Goal: Transaction & Acquisition: Book appointment/travel/reservation

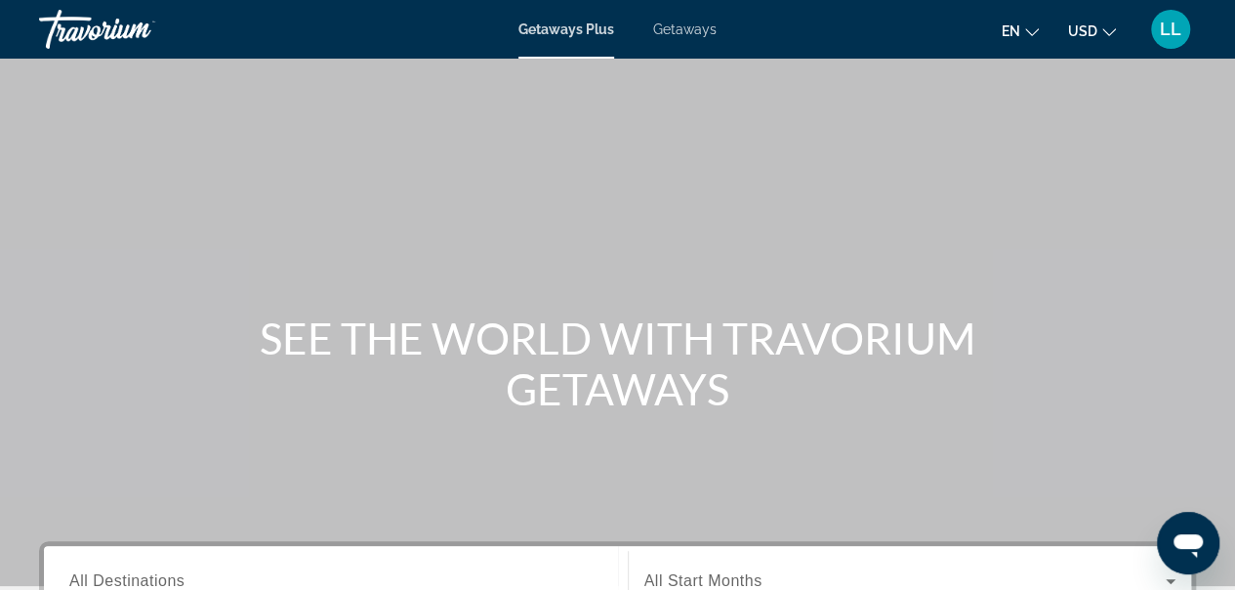
click at [1028, 35] on icon "Change language" at bounding box center [1032, 32] width 14 height 14
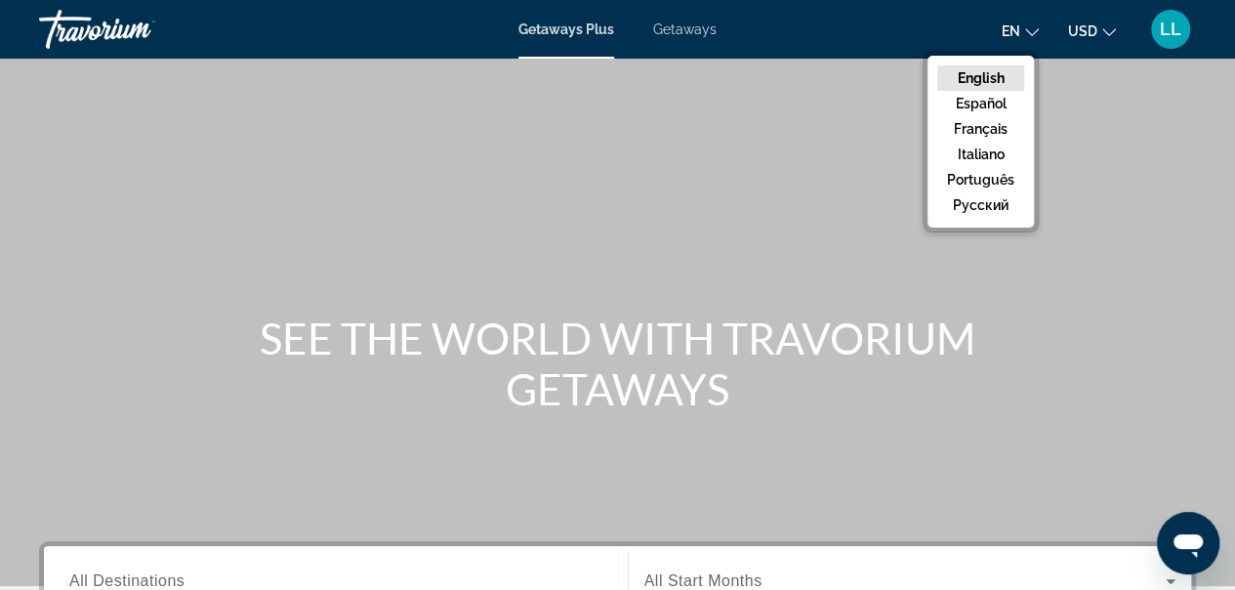
click at [966, 205] on button "русский" at bounding box center [980, 204] width 87 height 25
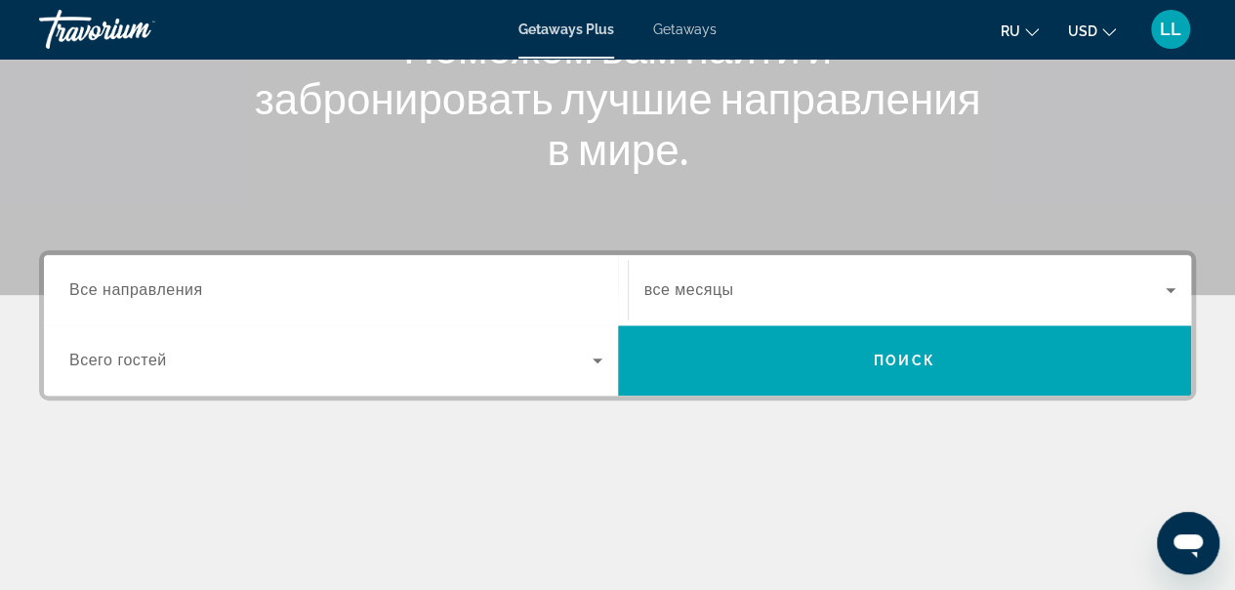
scroll to position [293, 0]
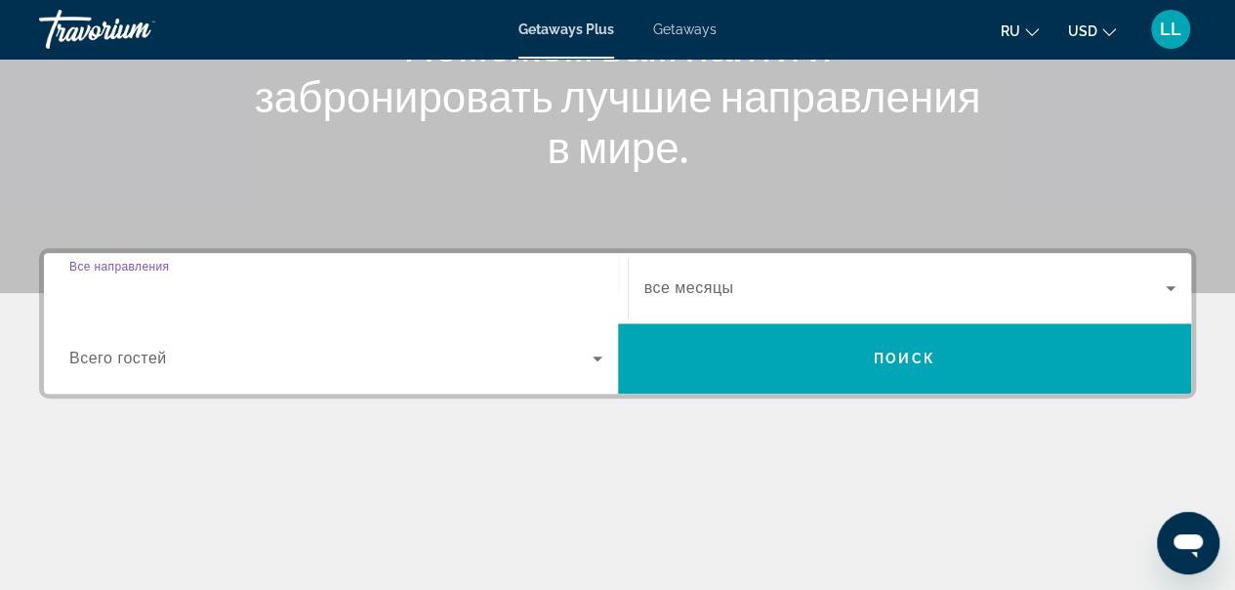
click at [180, 297] on input "Destination Все направления" at bounding box center [335, 288] width 533 height 23
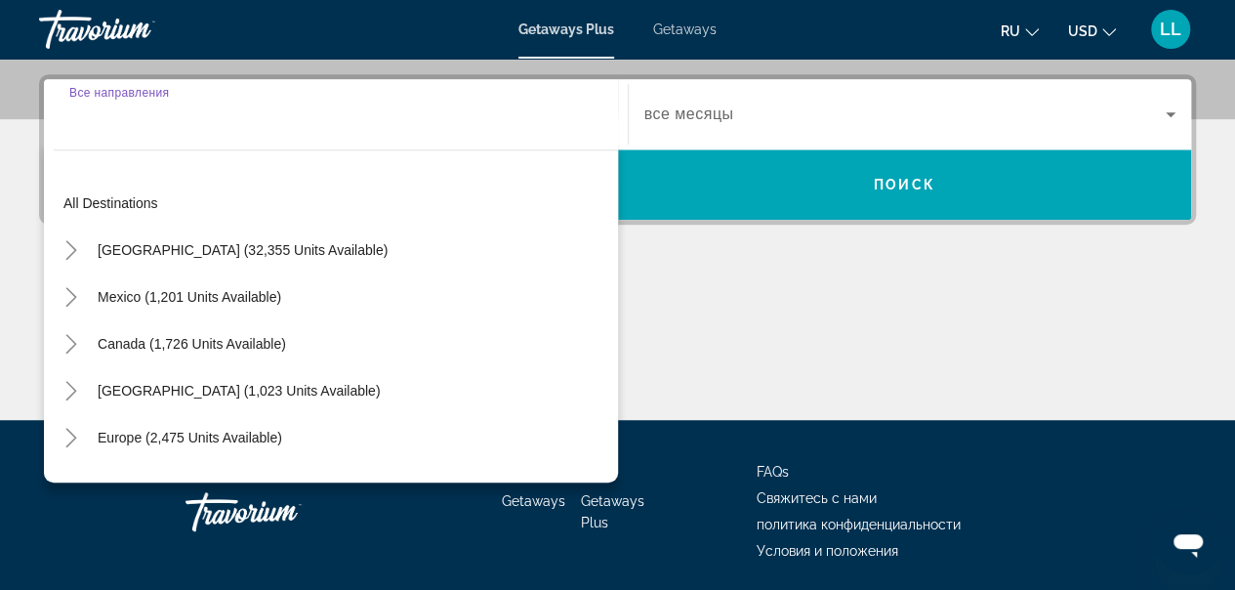
scroll to position [476, 0]
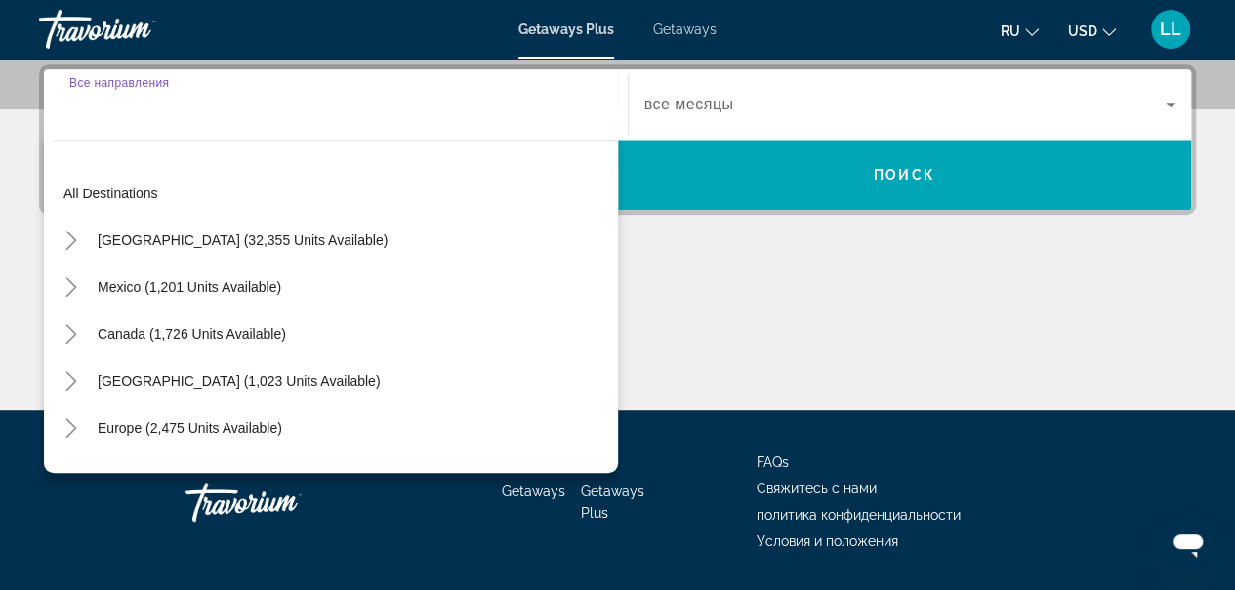
click at [224, 112] on input "Destination Все направления" at bounding box center [335, 105] width 533 height 23
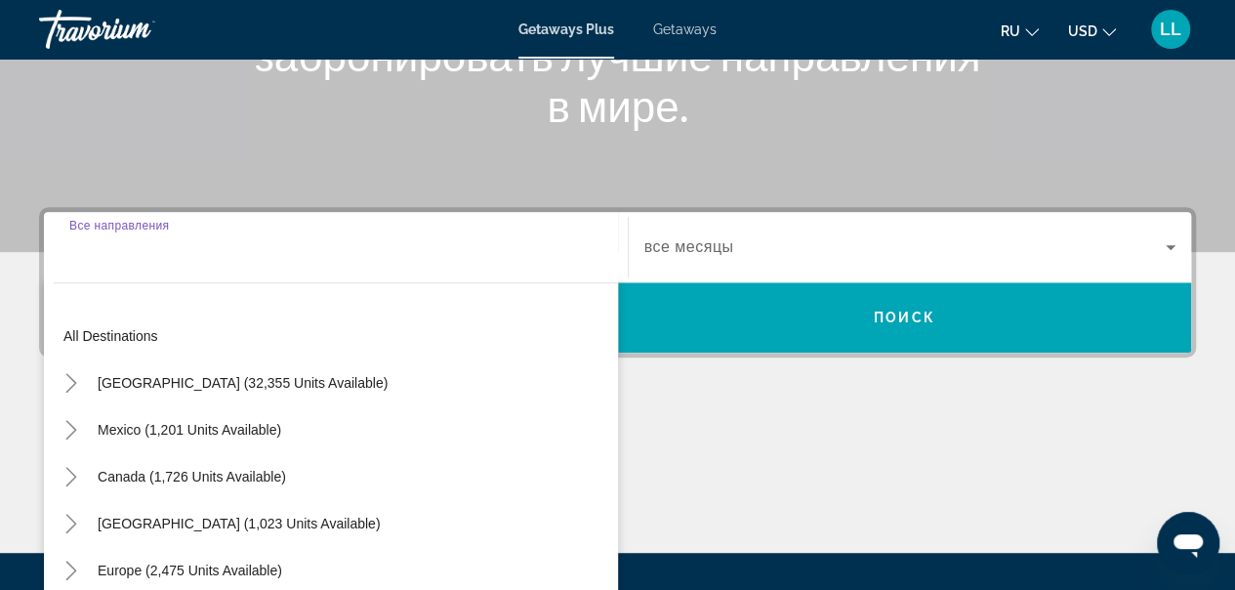
scroll to position [242, 0]
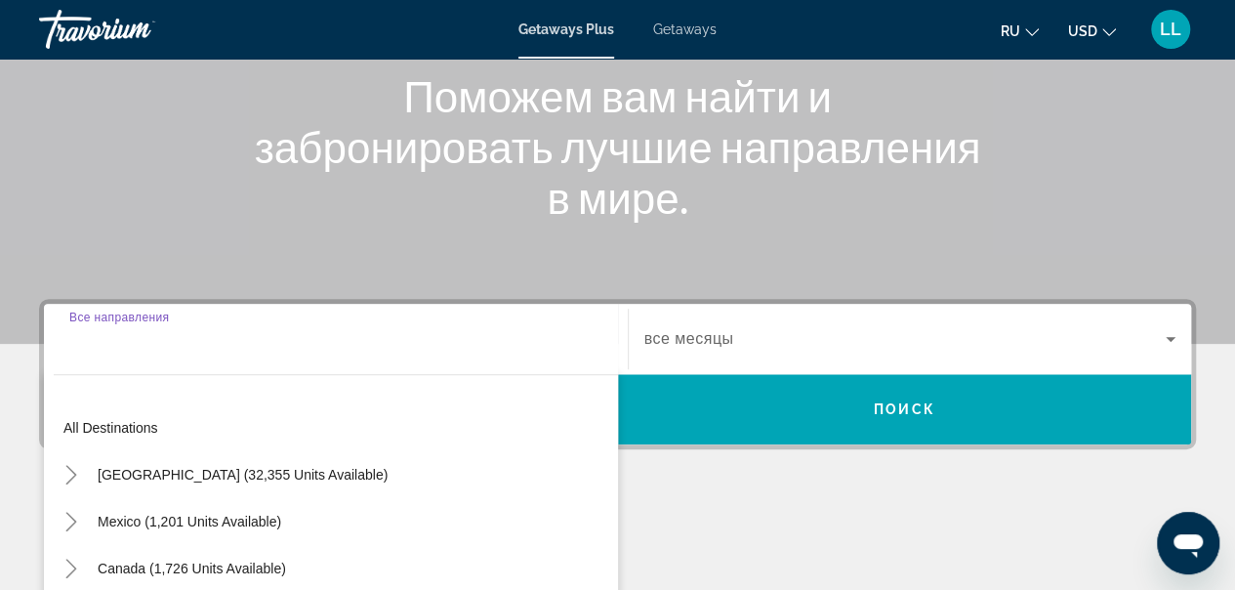
click at [84, 347] on input "Destination Все направления" at bounding box center [335, 339] width 533 height 23
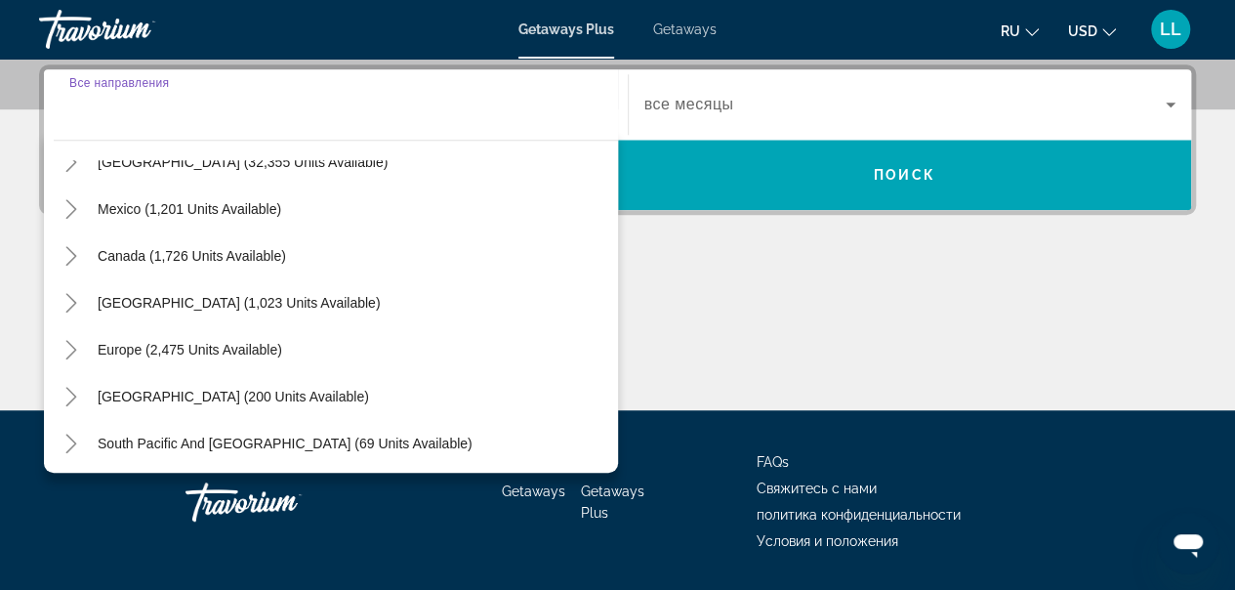
scroll to position [0, 0]
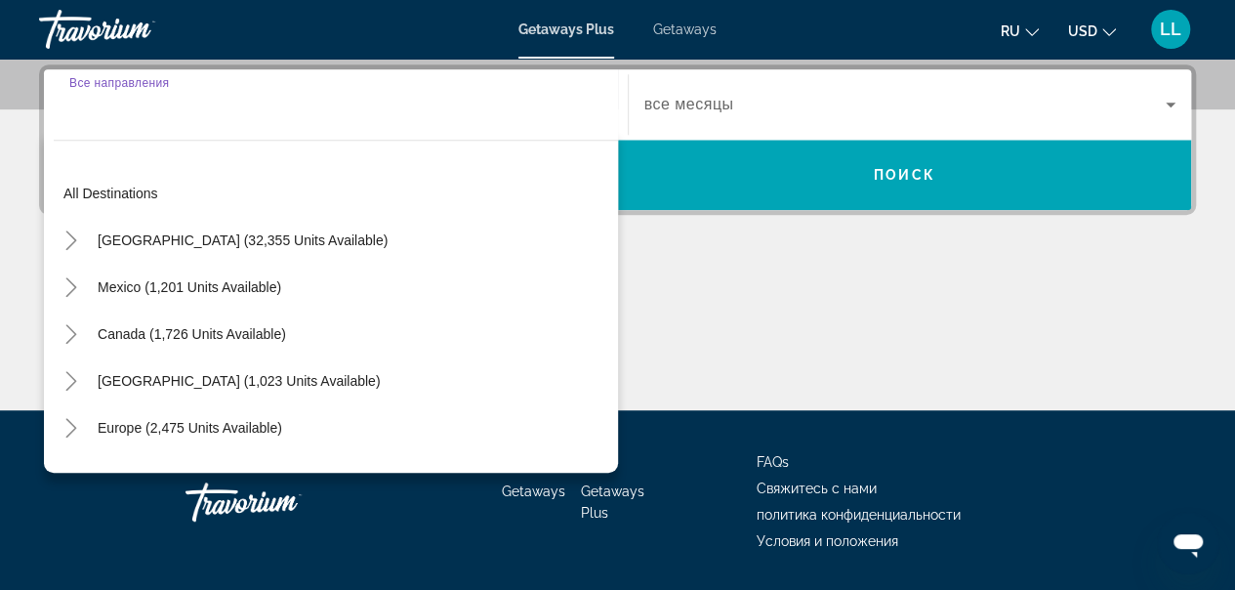
click at [131, 113] on input "Destination Все направления" at bounding box center [335, 105] width 533 height 23
click at [142, 130] on div "All destinations [GEOGRAPHIC_DATA] (32,355 units available) [GEOGRAPHIC_DATA] (…" at bounding box center [331, 301] width 574 height 343
click at [142, 107] on span "Все направления" at bounding box center [136, 104] width 134 height 17
click at [142, 107] on input "Destination Все направления" at bounding box center [335, 105] width 533 height 23
click at [139, 111] on input "Destination Все направления" at bounding box center [335, 105] width 533 height 23
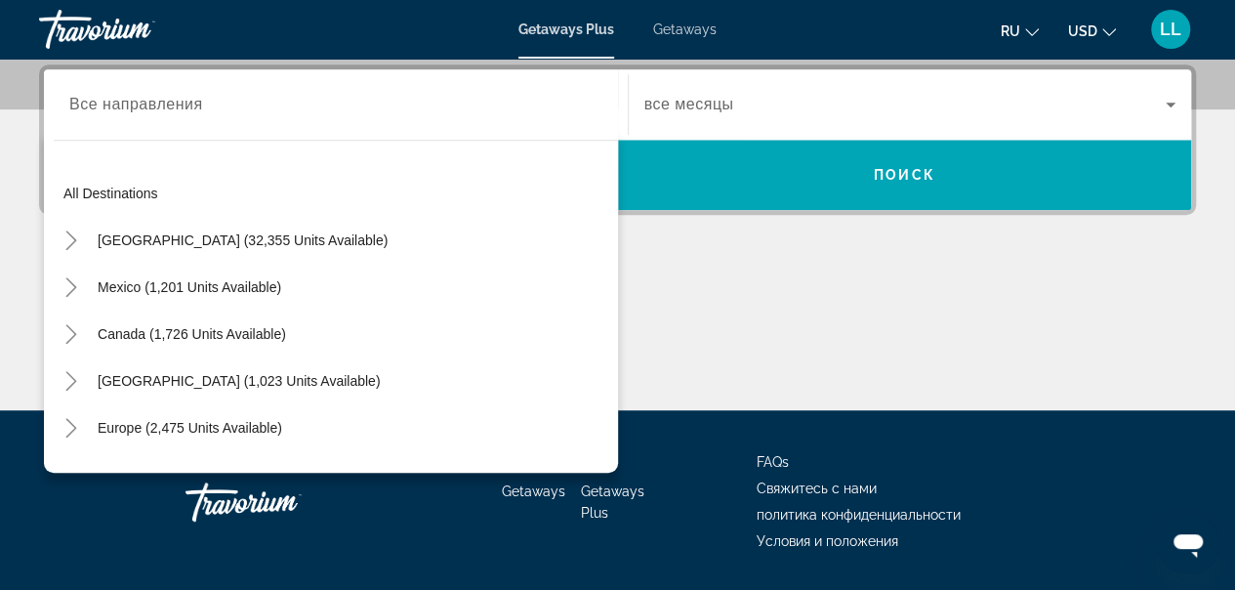
click at [136, 137] on div "All destinations [GEOGRAPHIC_DATA] (32,355 units available) [GEOGRAPHIC_DATA] (…" at bounding box center [331, 301] width 574 height 343
click at [147, 100] on span "Все направления" at bounding box center [136, 104] width 134 height 17
click at [147, 100] on input "Destination Все направления" at bounding box center [335, 105] width 533 height 23
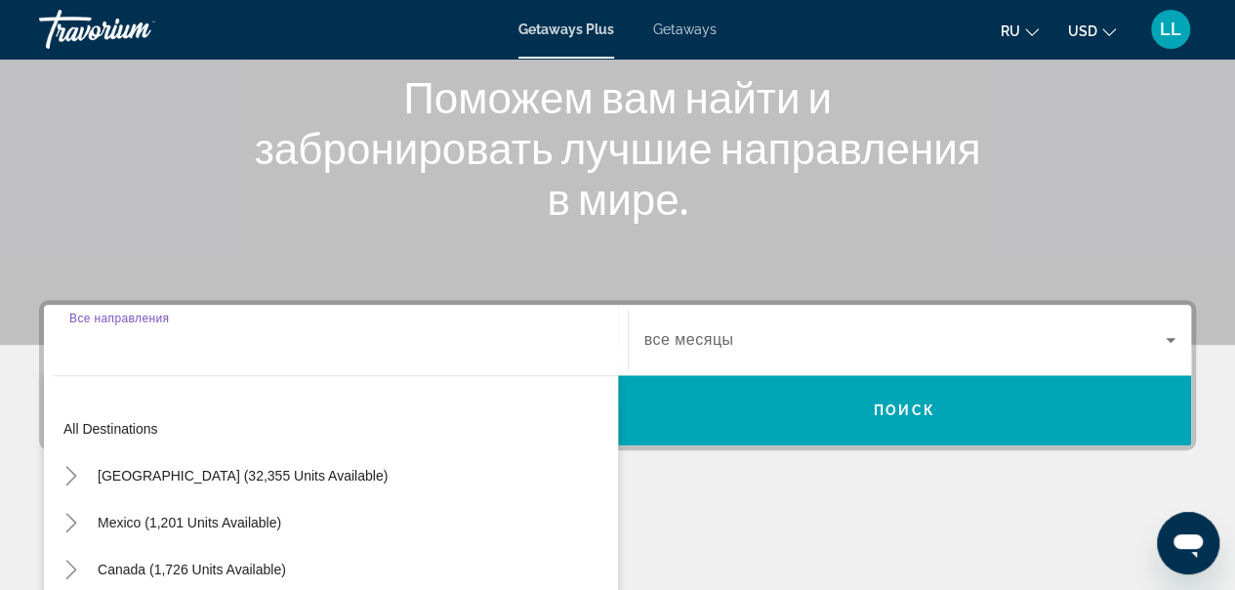
scroll to position [242, 0]
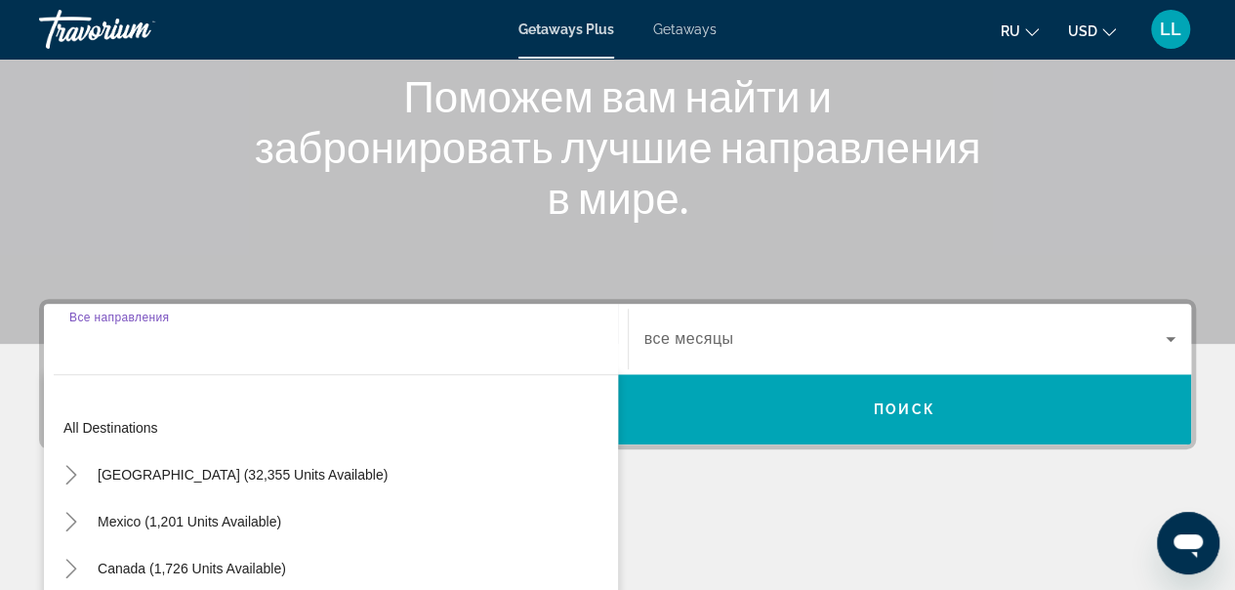
click at [446, 331] on input "Destination Все направления" at bounding box center [335, 339] width 533 height 23
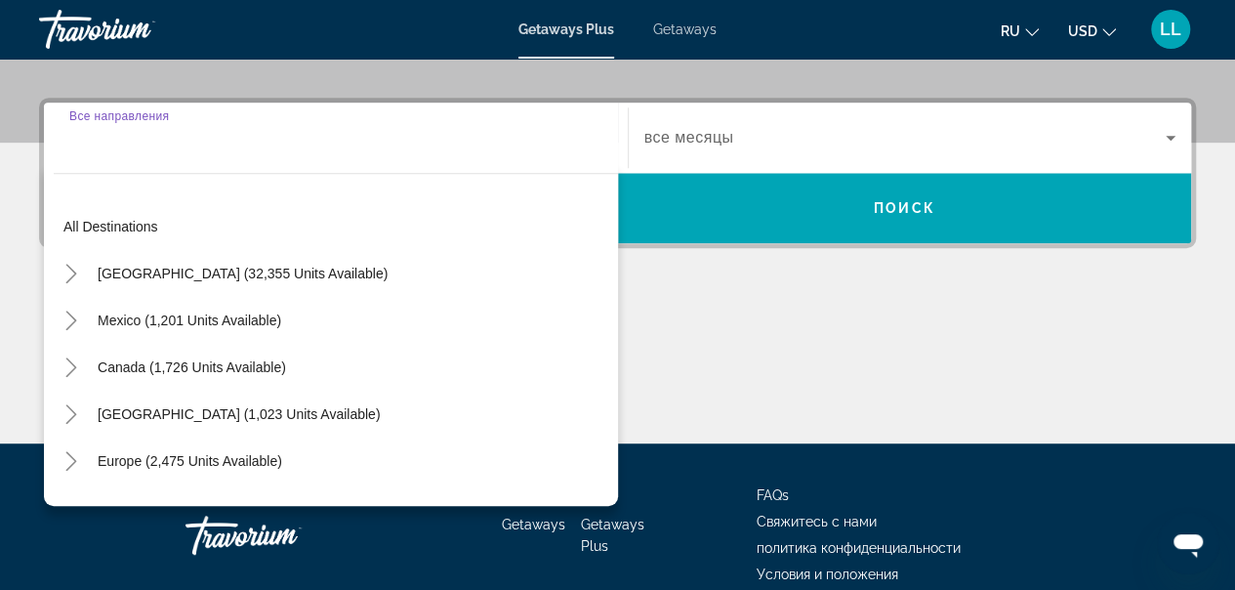
scroll to position [476, 0]
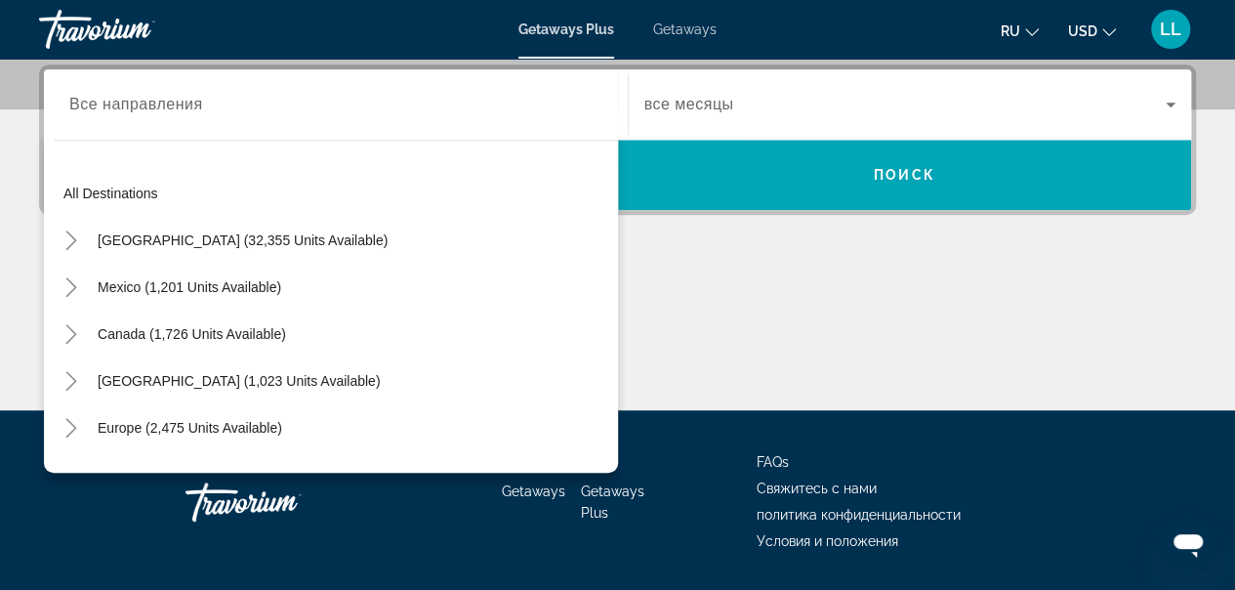
click at [77, 84] on div "Destination Все направления" at bounding box center [335, 105] width 533 height 56
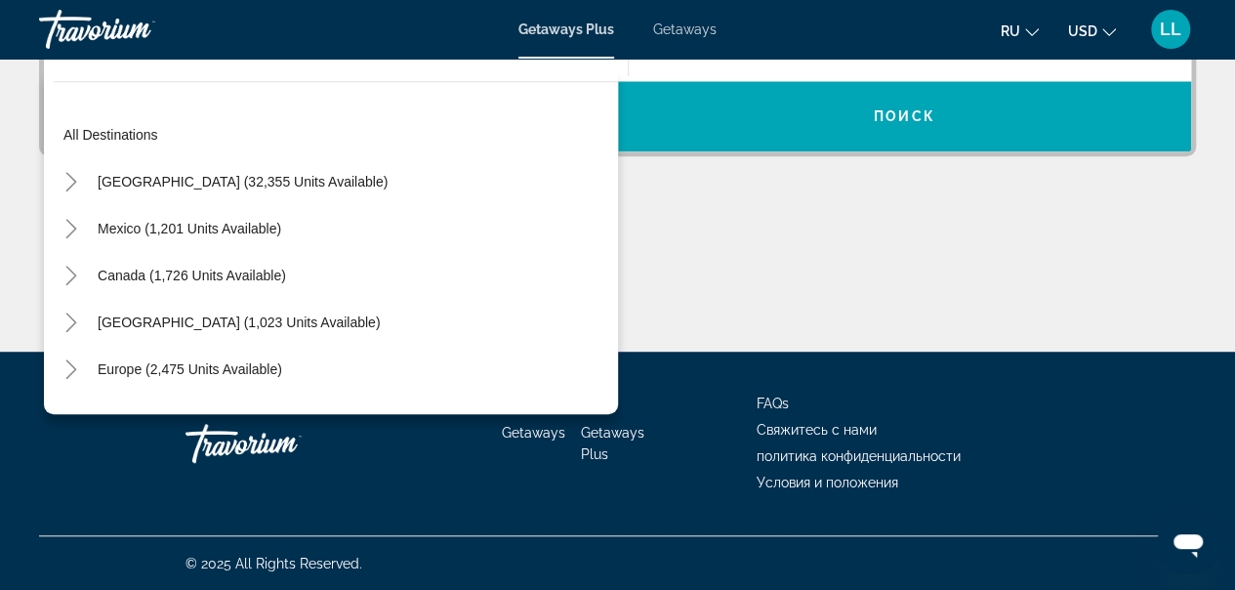
scroll to position [195, 0]
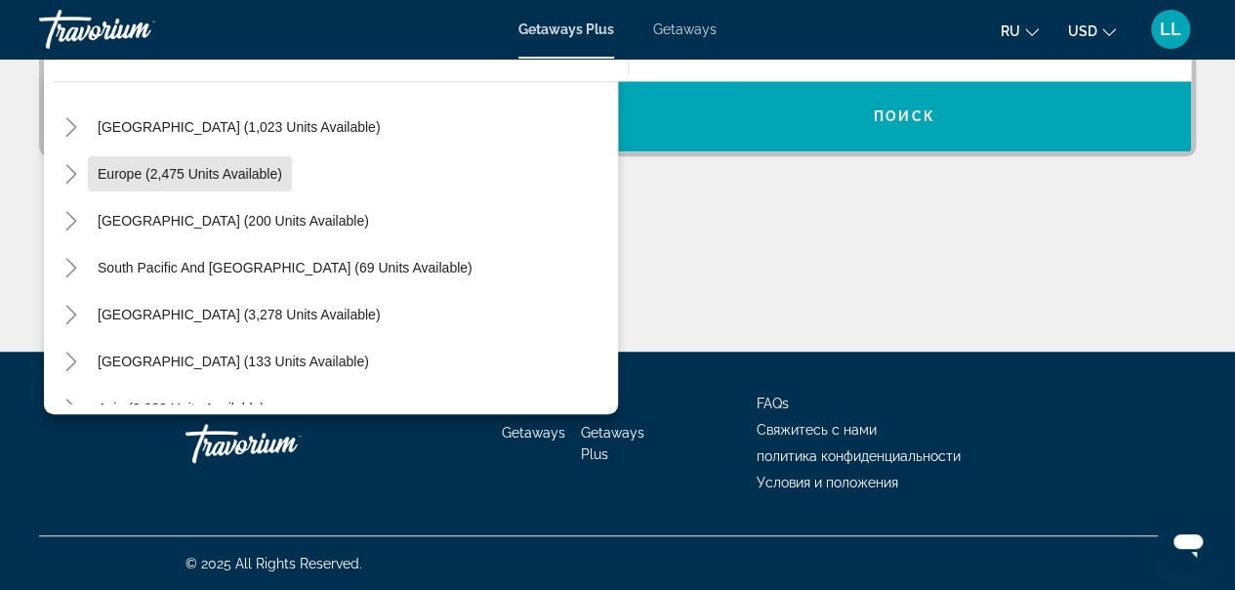
click at [260, 169] on span "Europe (2,475 units available)" at bounding box center [190, 174] width 184 height 16
type input "**********"
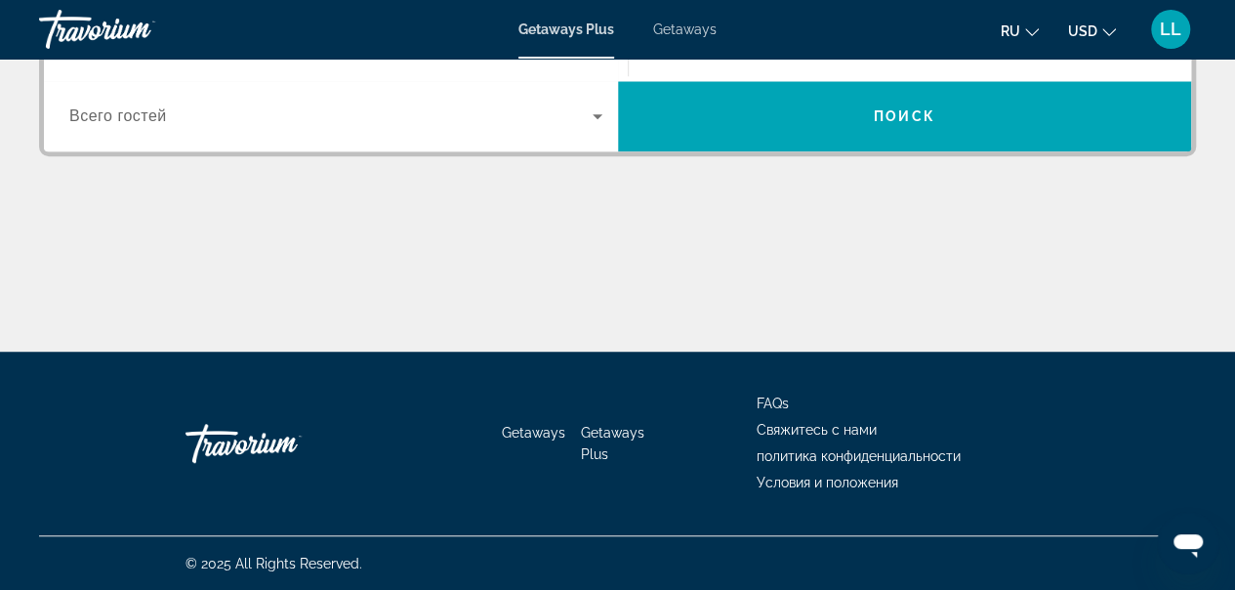
scroll to position [476, 0]
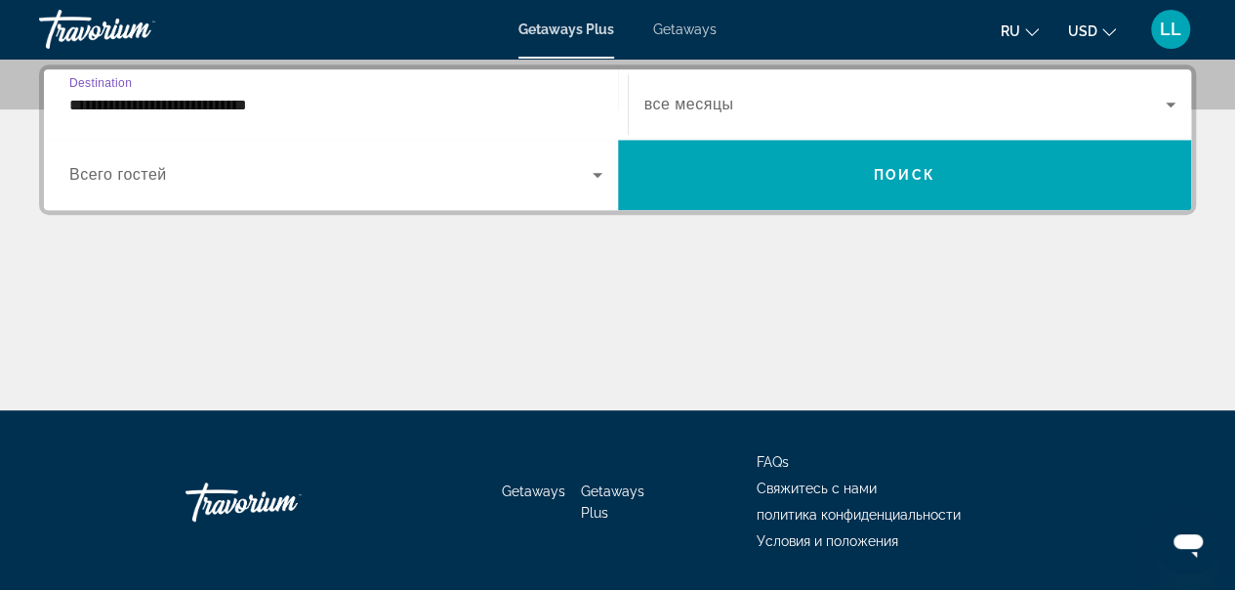
click at [600, 169] on icon "Search widget" at bounding box center [597, 174] width 23 height 23
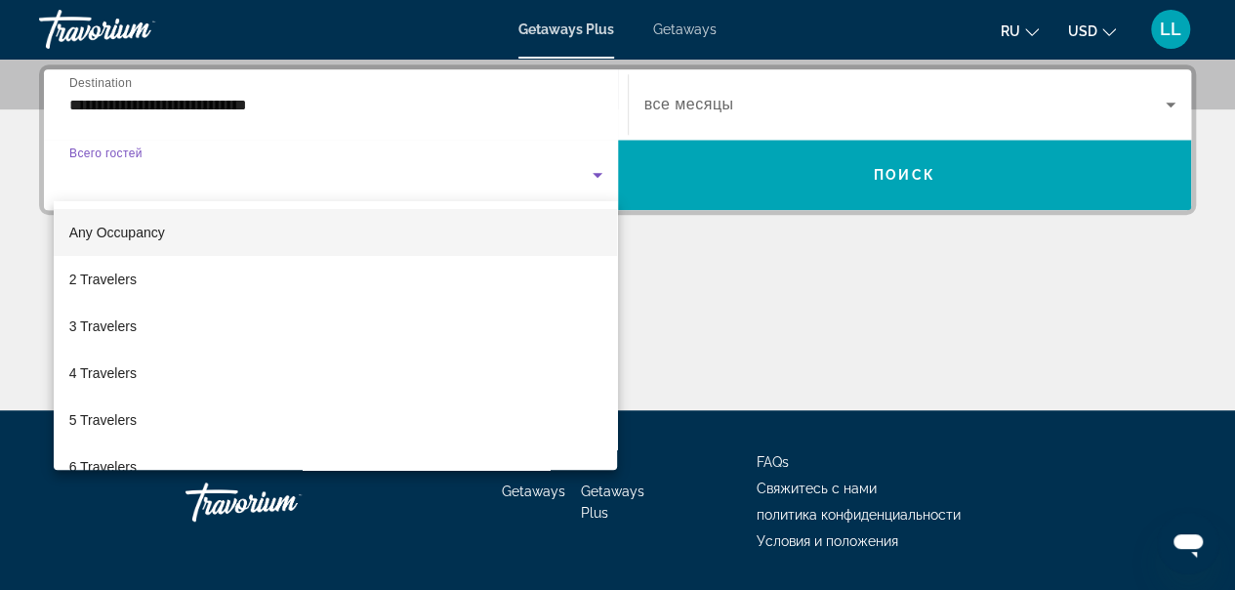
click at [286, 276] on mat-option "2 Travelers" at bounding box center [336, 279] width 564 height 47
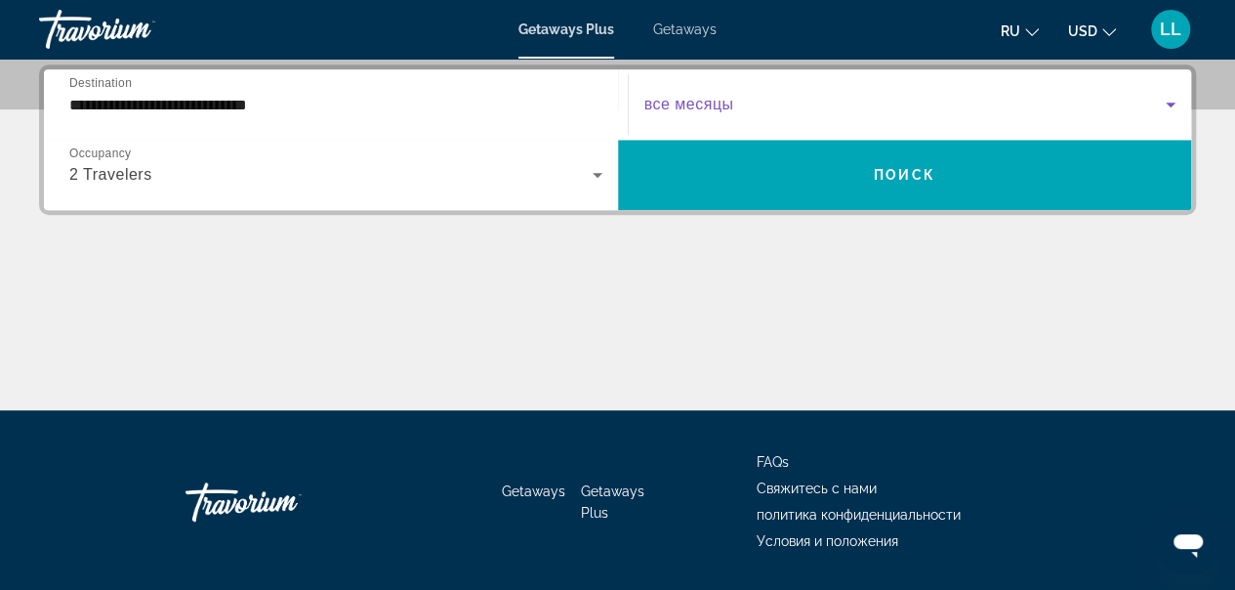
click at [1174, 98] on icon "Search widget" at bounding box center [1170, 104] width 23 height 23
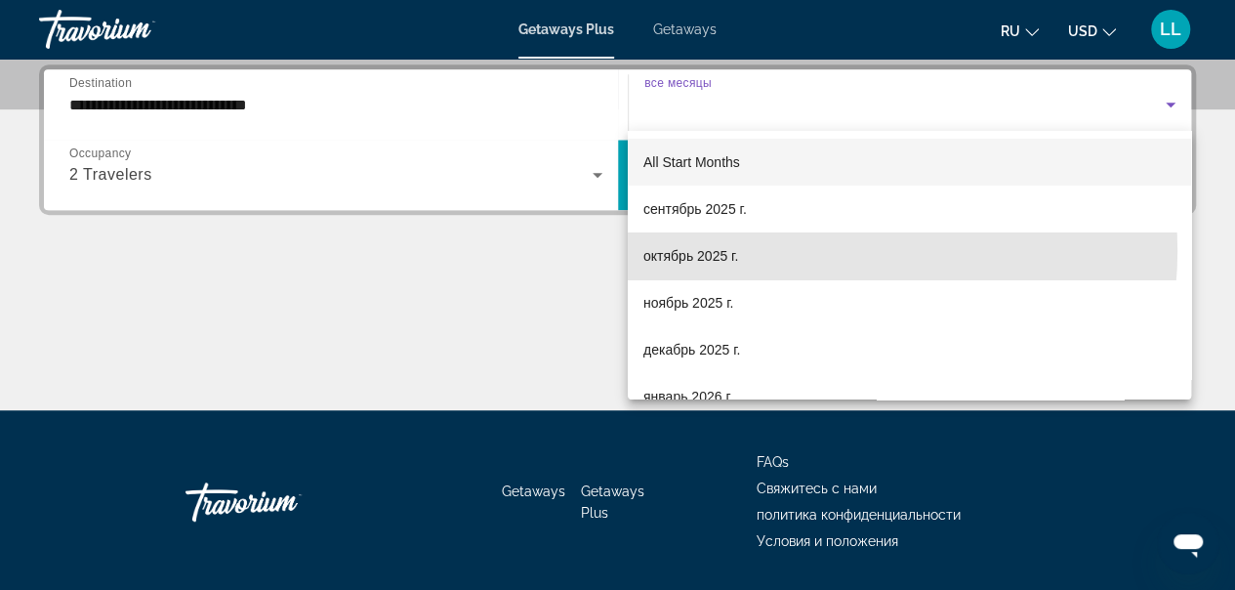
click at [824, 251] on mat-option "октябрь 2025 г." at bounding box center [909, 255] width 563 height 47
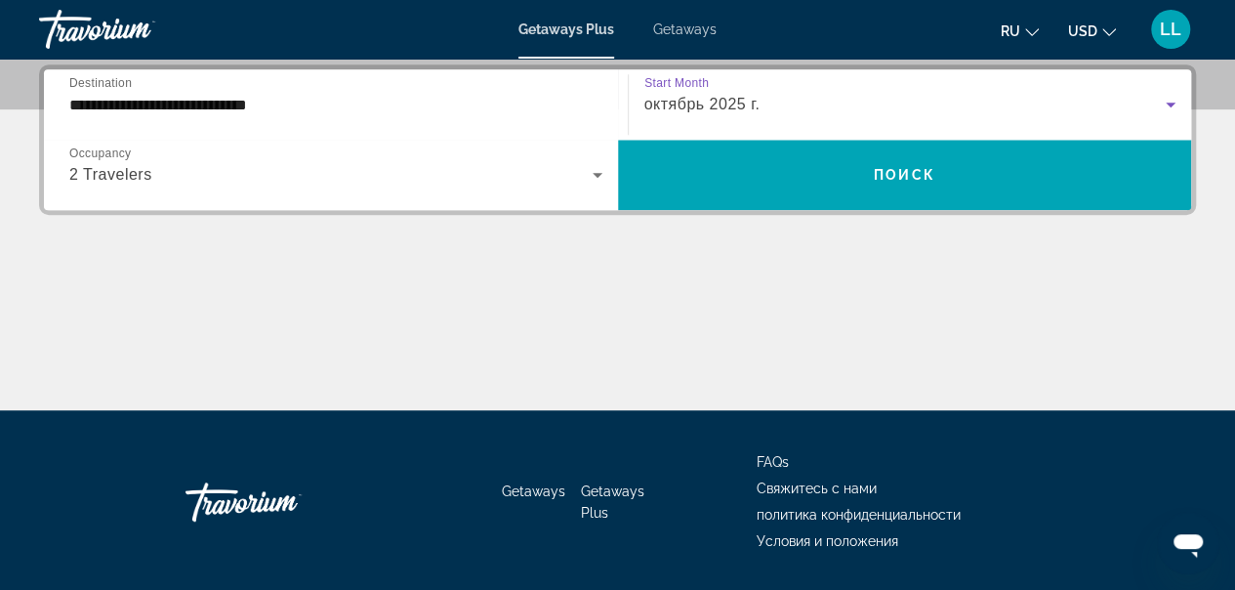
click at [906, 178] on span "Поиск" at bounding box center [904, 175] width 61 height 16
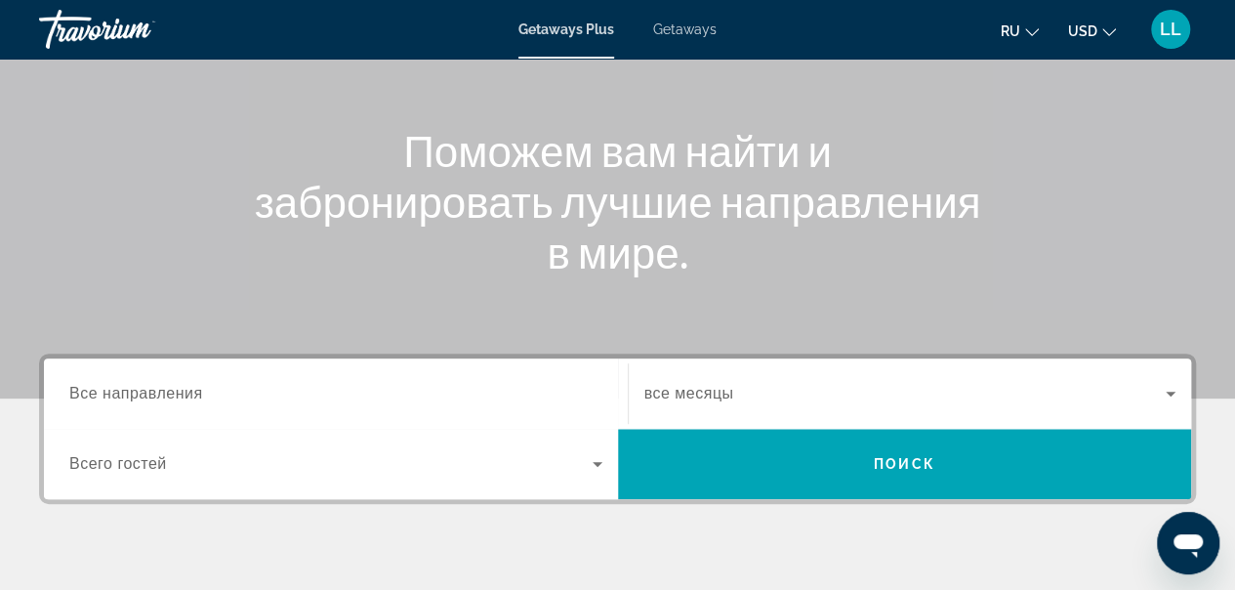
scroll to position [195, 0]
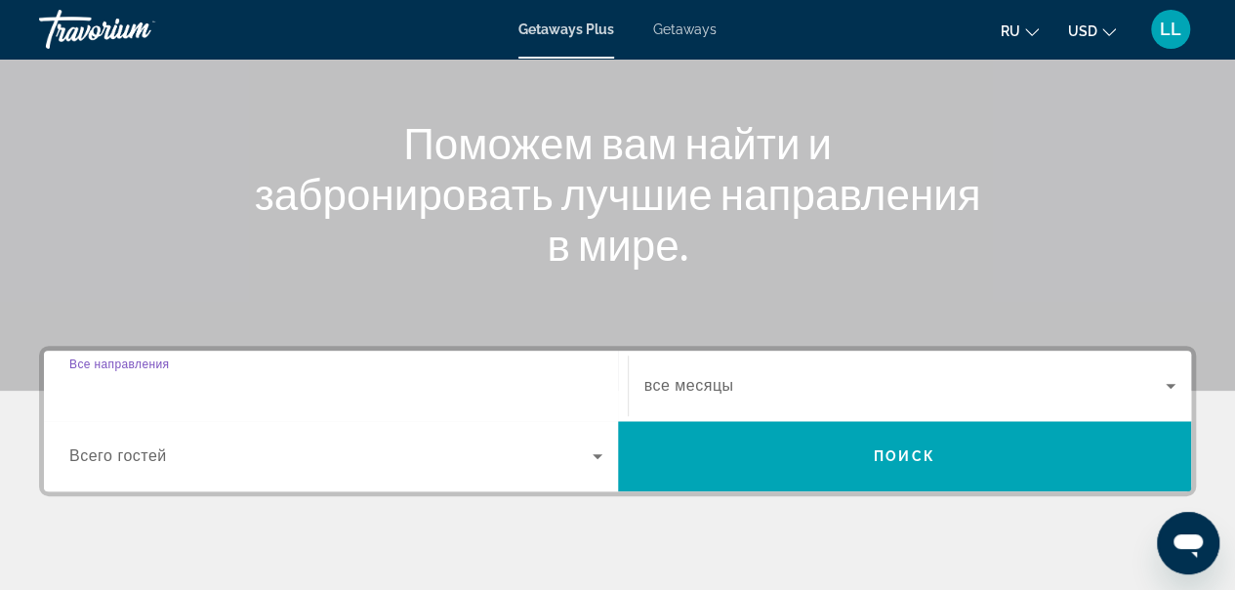
click at [202, 388] on input "Destination Все направления" at bounding box center [335, 386] width 533 height 23
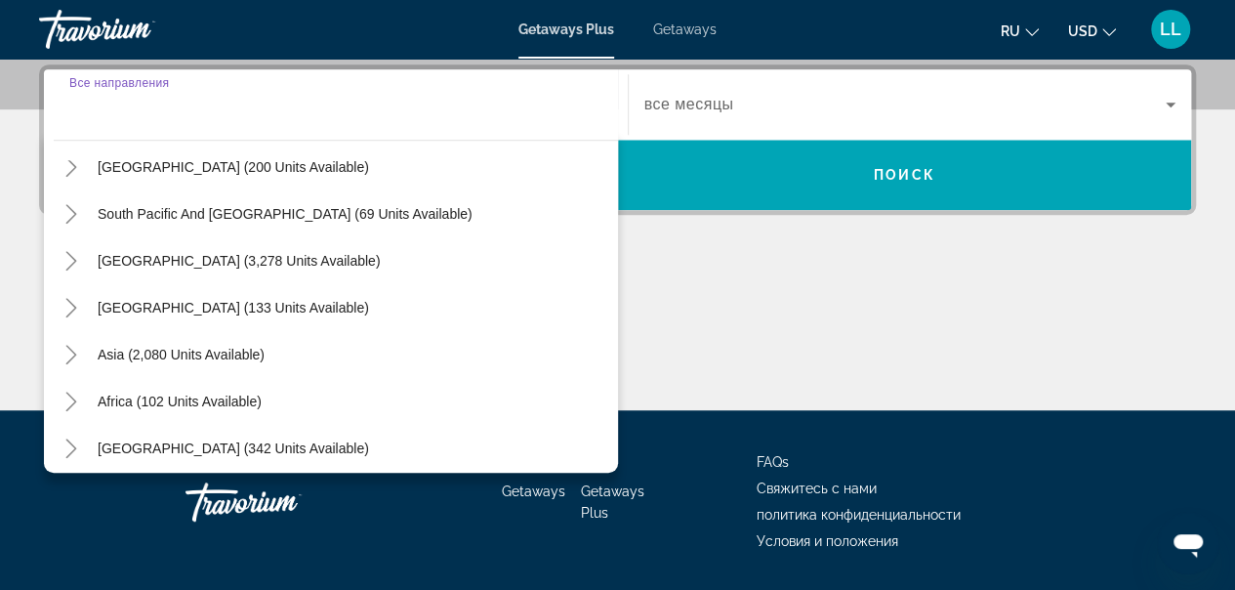
scroll to position [316, 0]
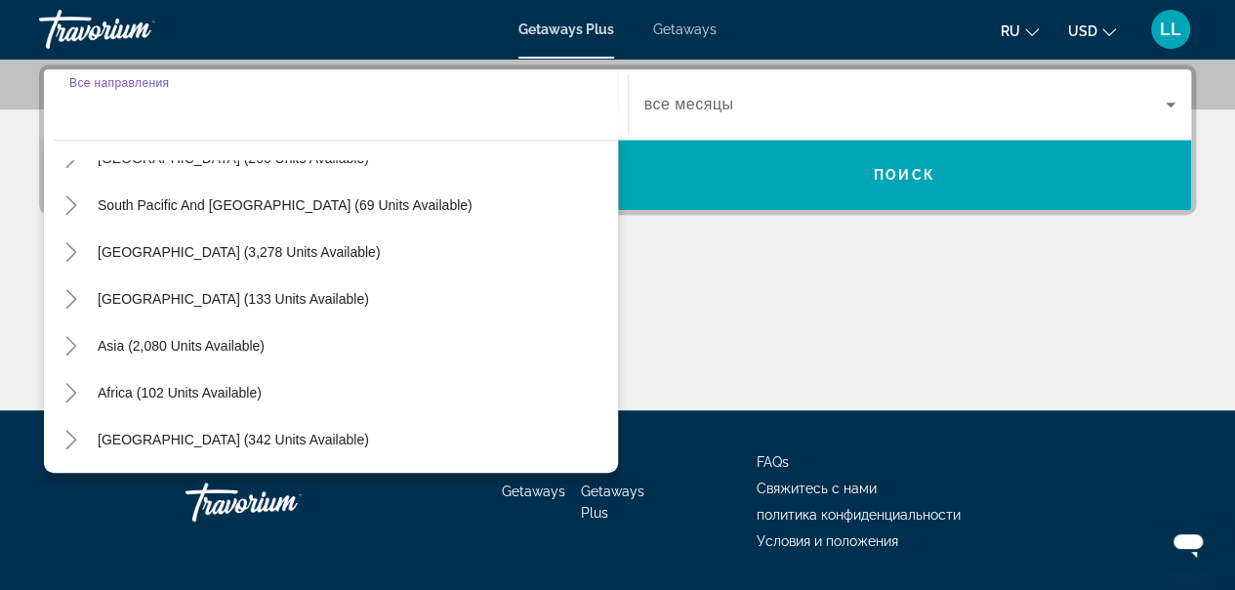
click at [232, 340] on span "Asia (2,080 units available)" at bounding box center [181, 346] width 167 height 16
type input "**********"
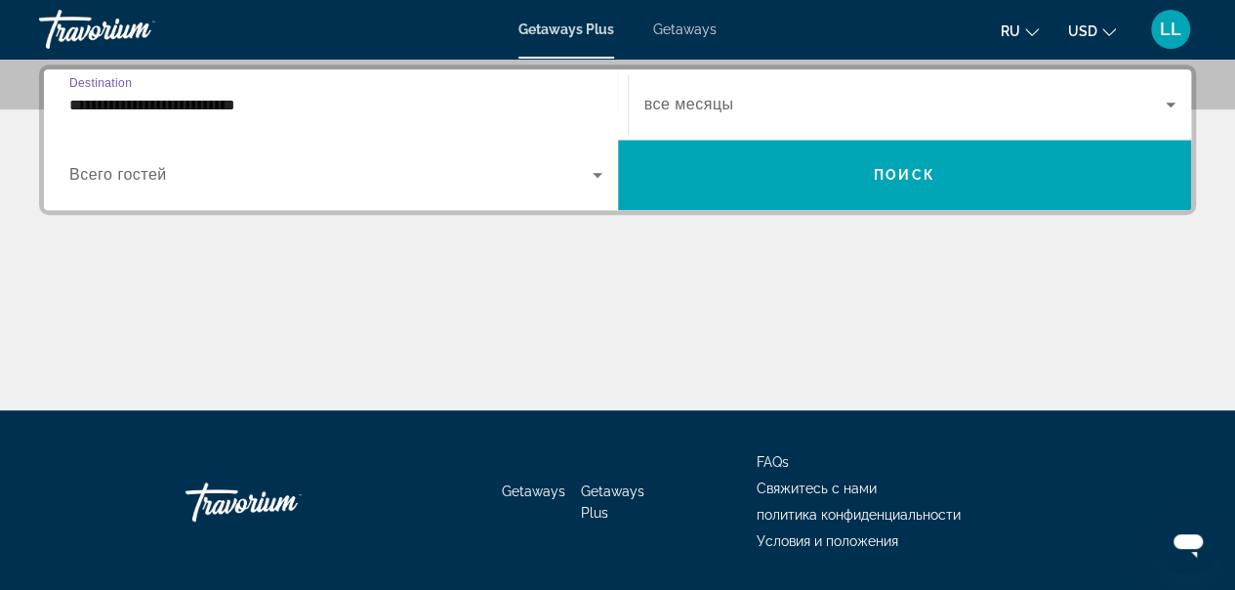
click at [590, 176] on icon "Search widget" at bounding box center [597, 174] width 23 height 23
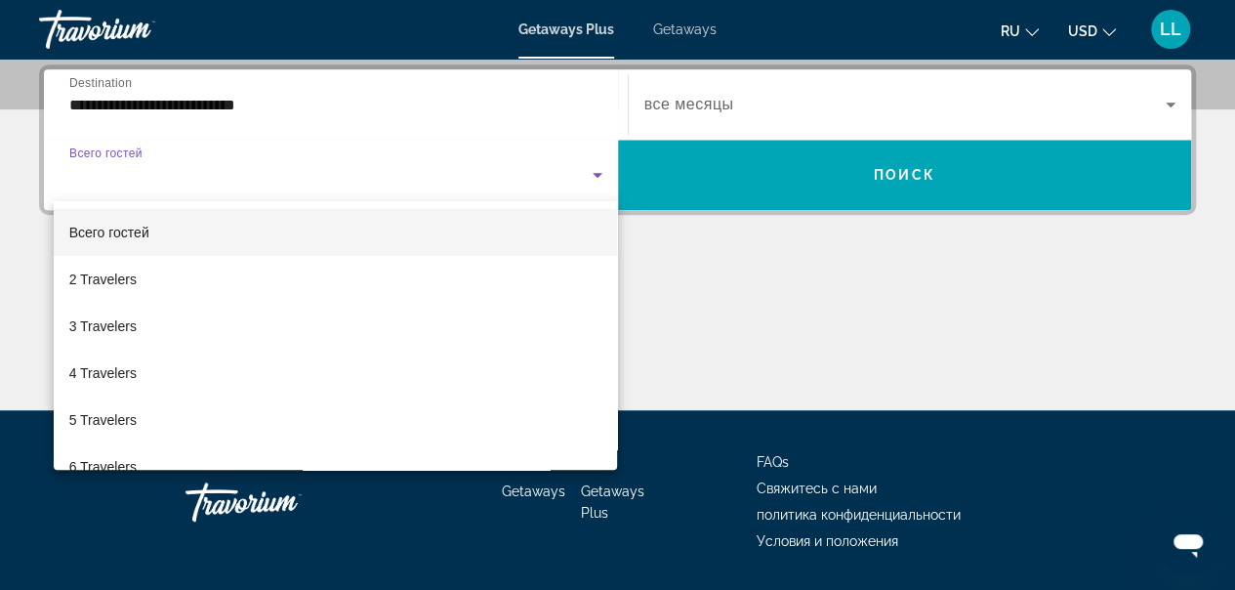
click at [347, 271] on mat-option "2 Travelers" at bounding box center [336, 279] width 564 height 47
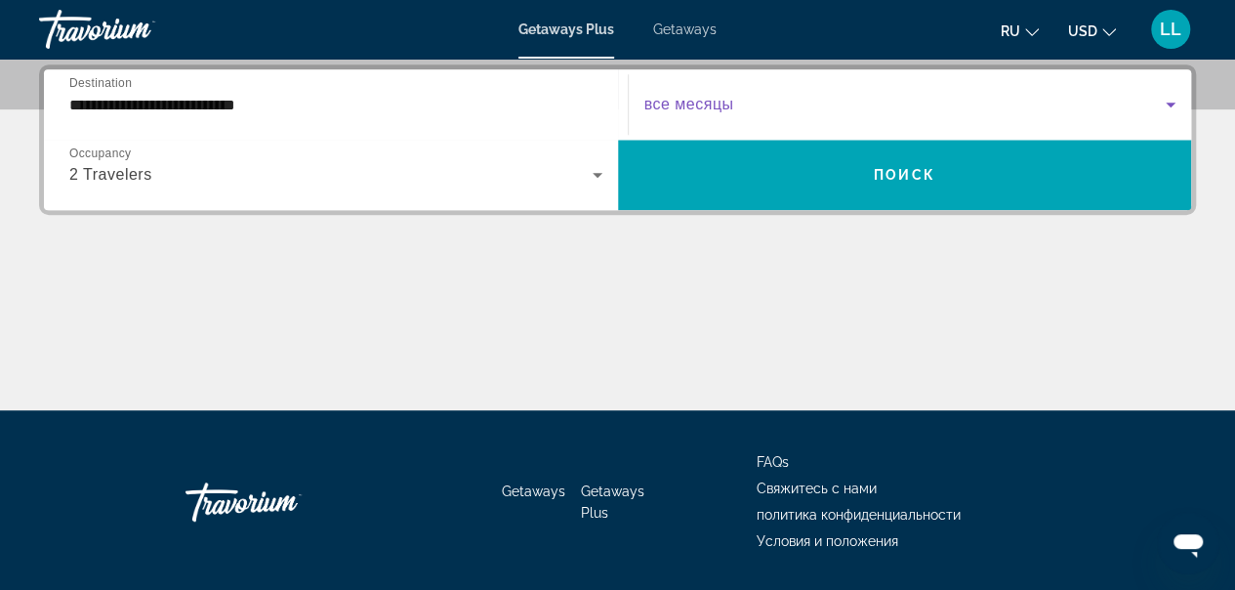
click at [919, 96] on span "Search widget" at bounding box center [905, 104] width 522 height 23
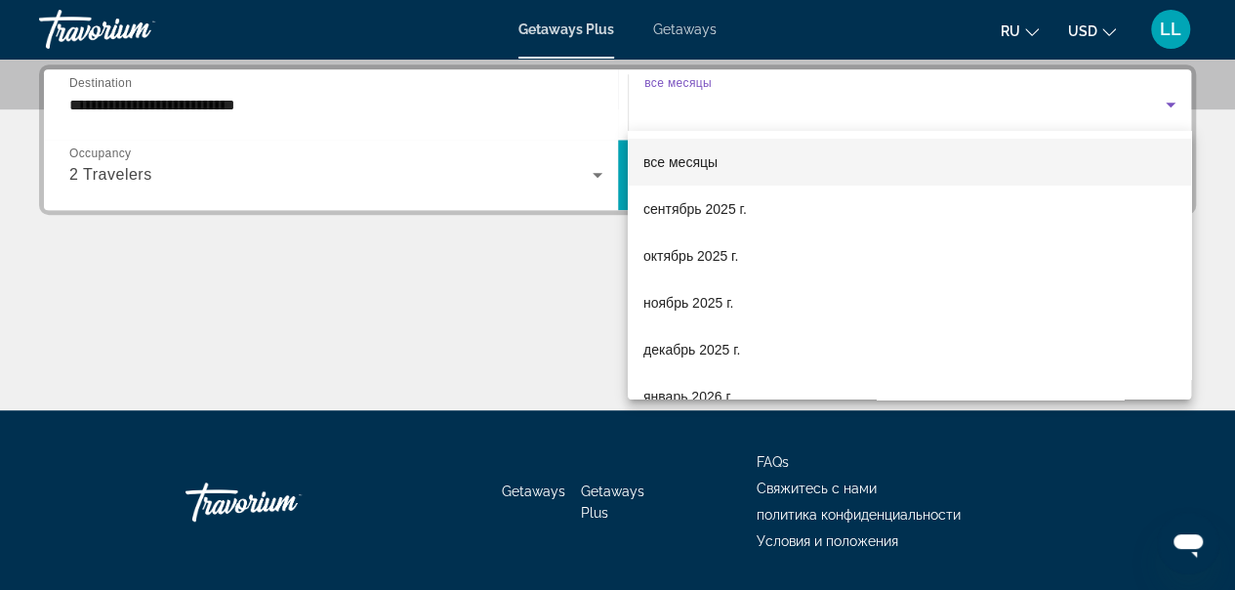
click at [739, 263] on mat-option "октябрь 2025 г." at bounding box center [909, 255] width 563 height 47
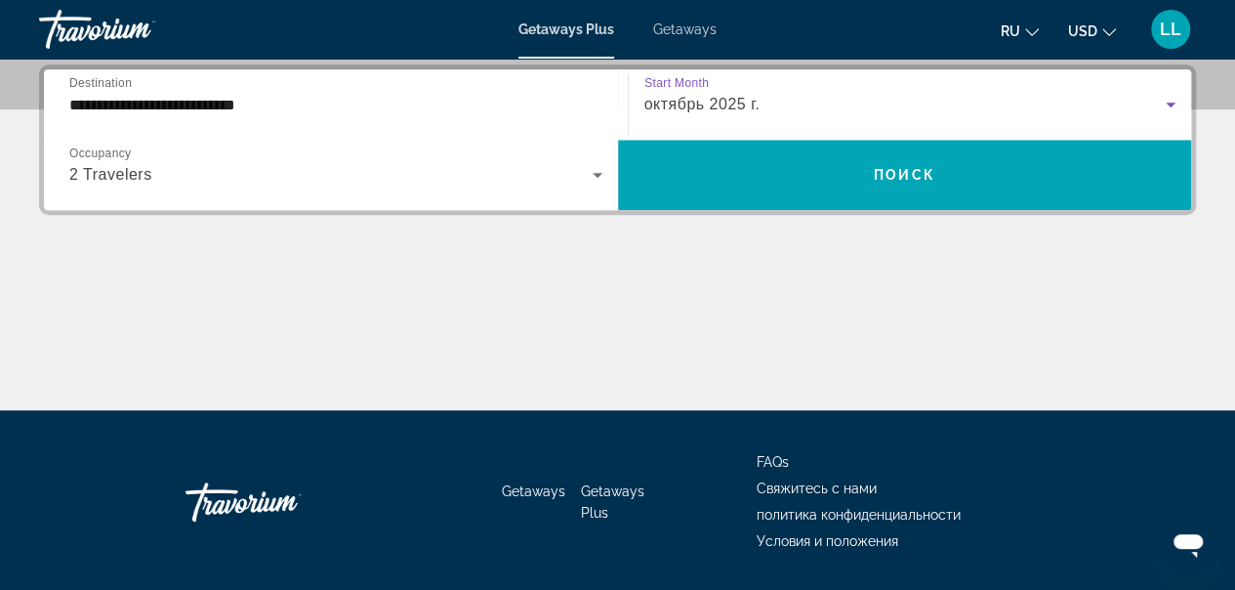
click at [912, 171] on span "Поиск" at bounding box center [904, 175] width 61 height 16
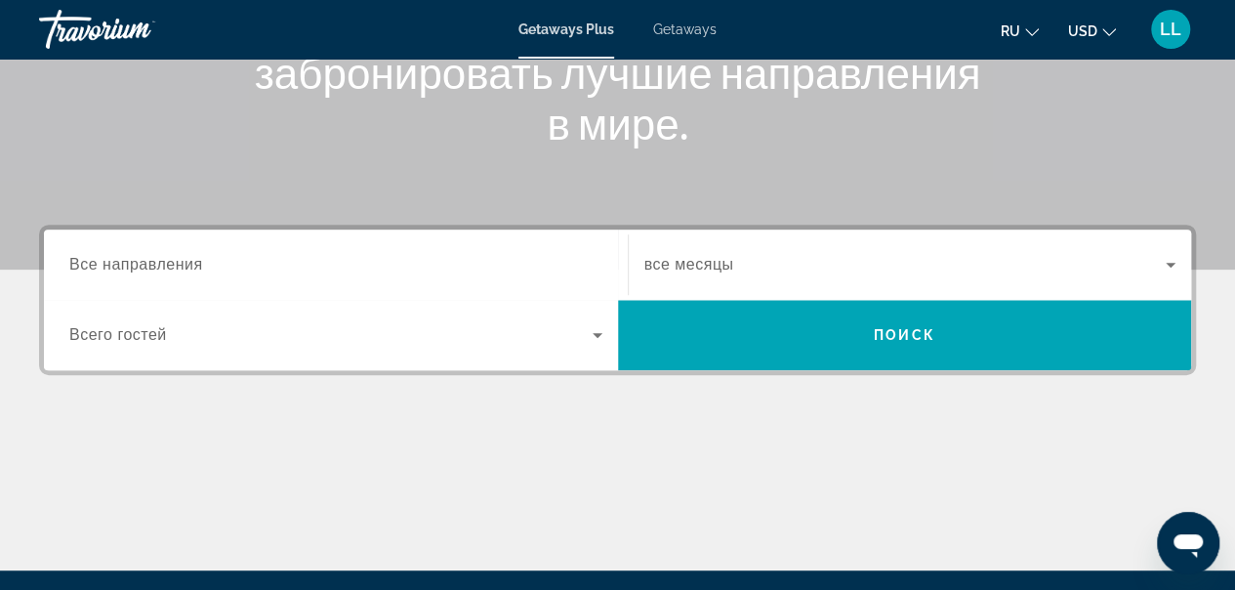
scroll to position [242, 0]
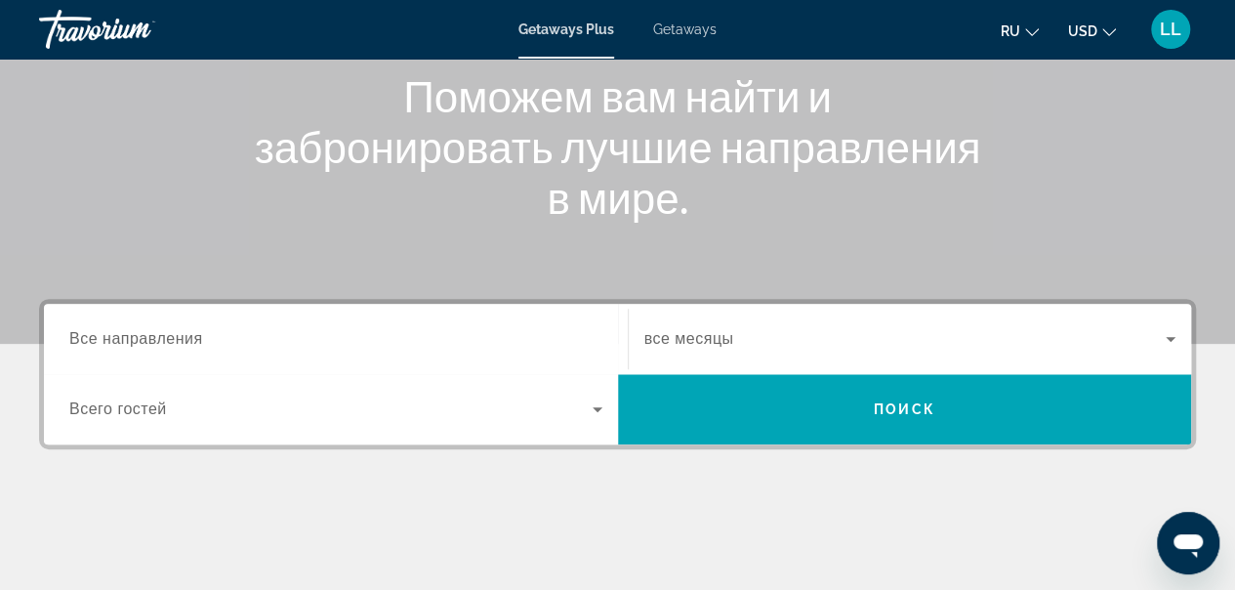
click at [149, 341] on span "Все направления" at bounding box center [136, 338] width 134 height 17
click at [149, 341] on input "Destination Все направления" at bounding box center [335, 339] width 533 height 23
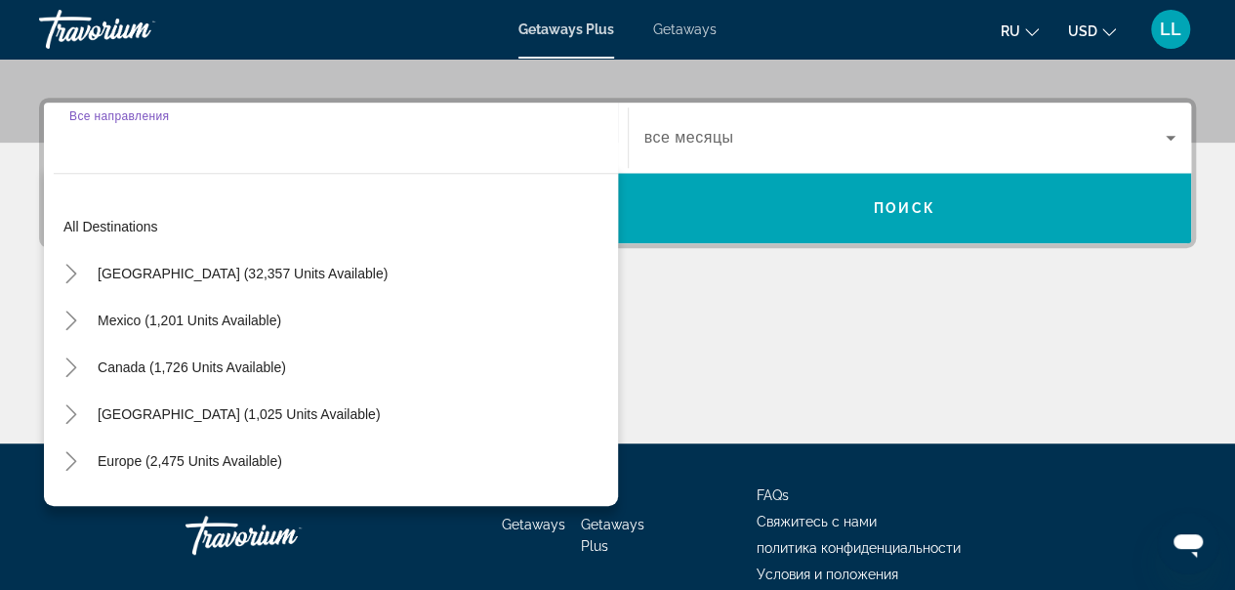
scroll to position [476, 0]
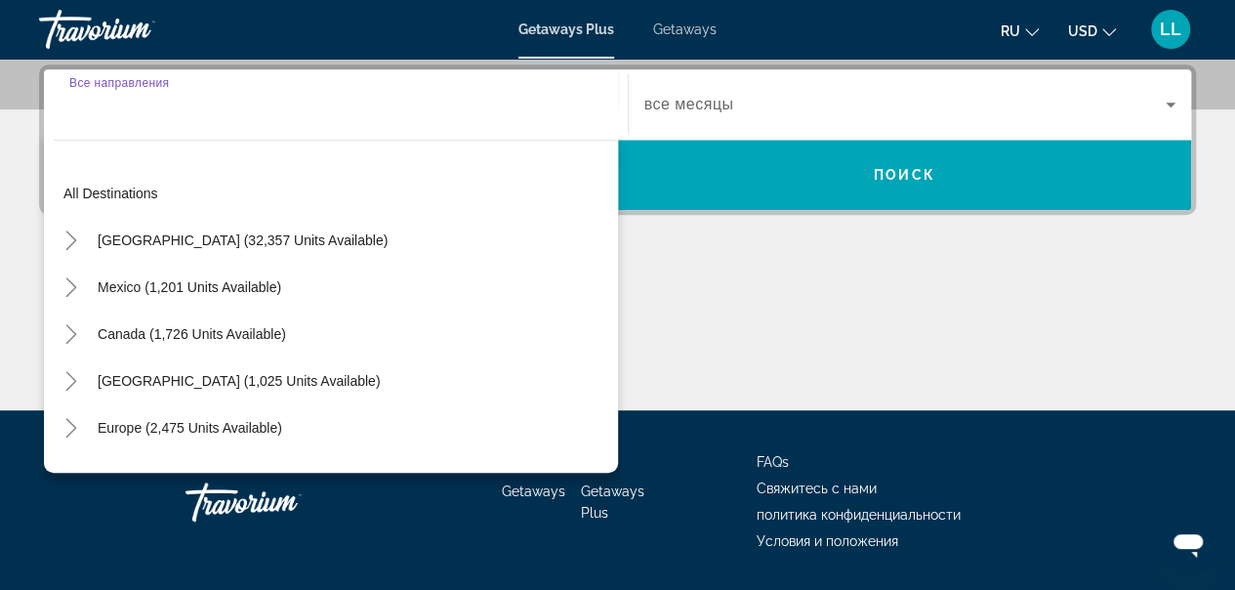
click at [350, 382] on span "[GEOGRAPHIC_DATA] (1,025 units available)" at bounding box center [239, 381] width 282 height 16
type input "**********"
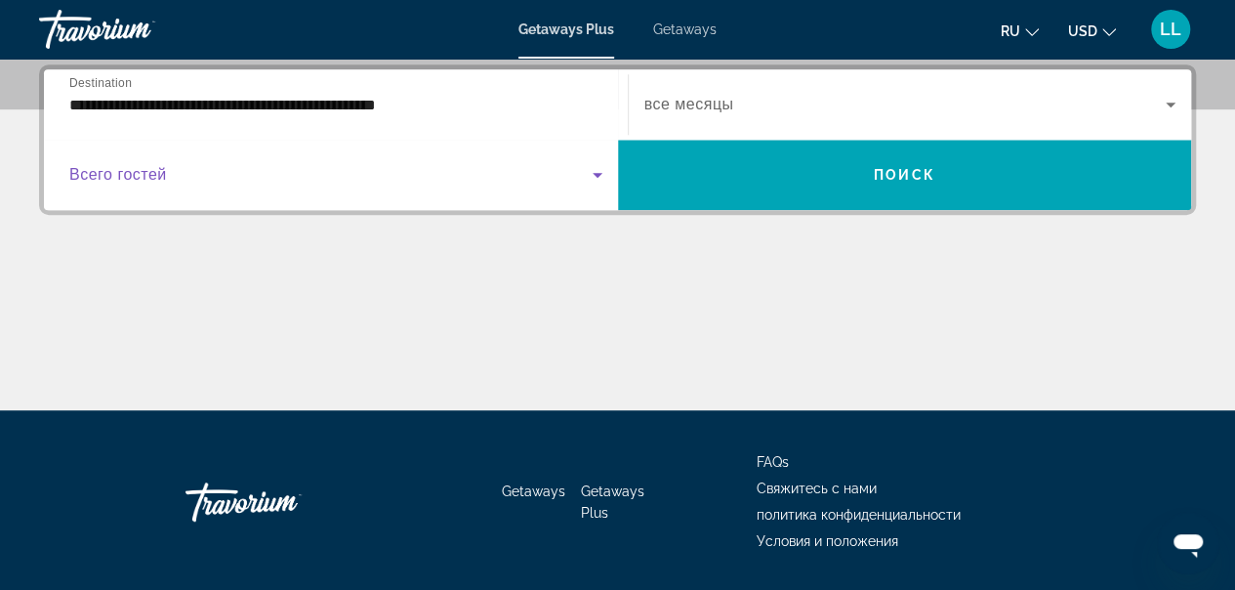
click at [404, 168] on span "Search widget" at bounding box center [330, 174] width 523 height 23
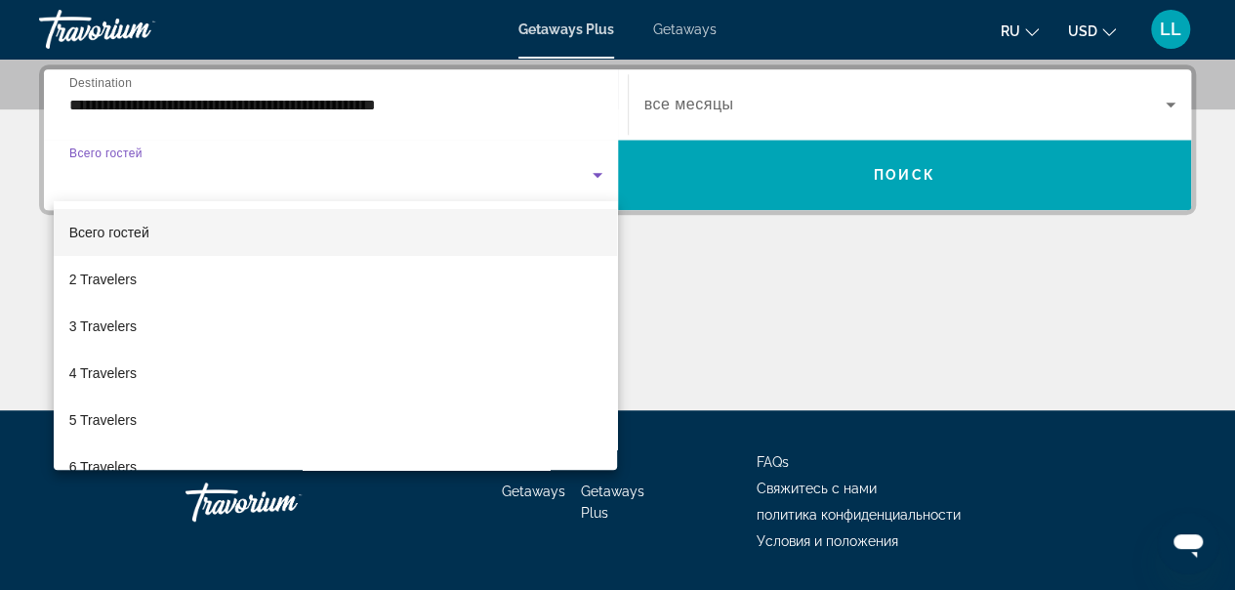
click at [240, 273] on mat-option "2 Travelers" at bounding box center [336, 279] width 564 height 47
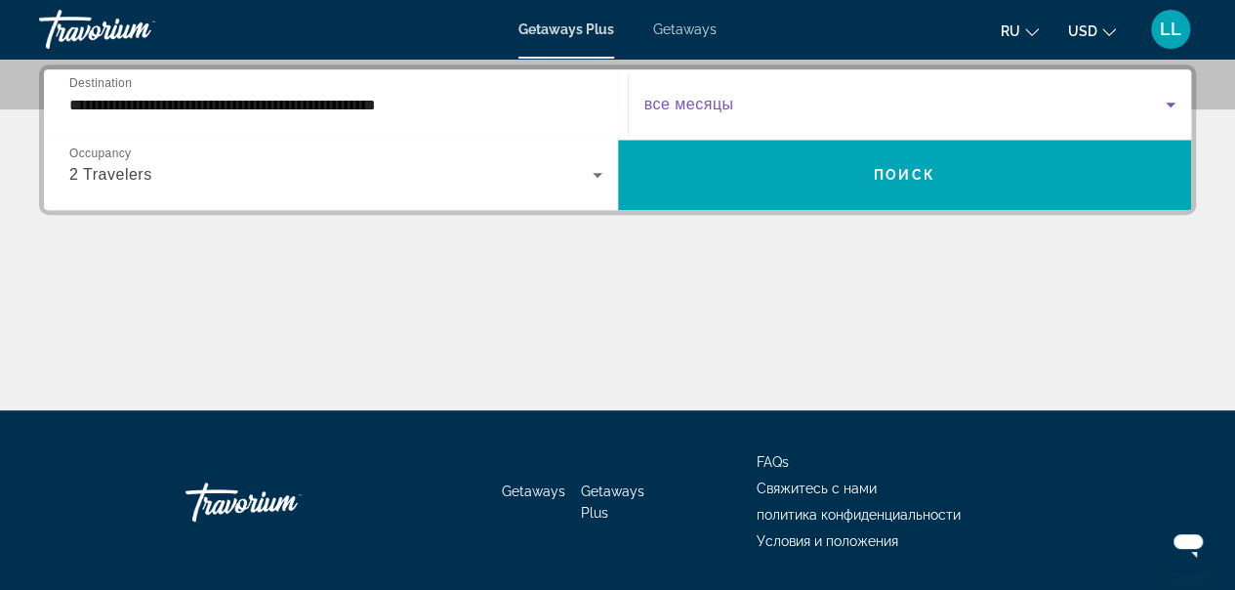
click at [980, 101] on span "Search widget" at bounding box center [905, 104] width 522 height 23
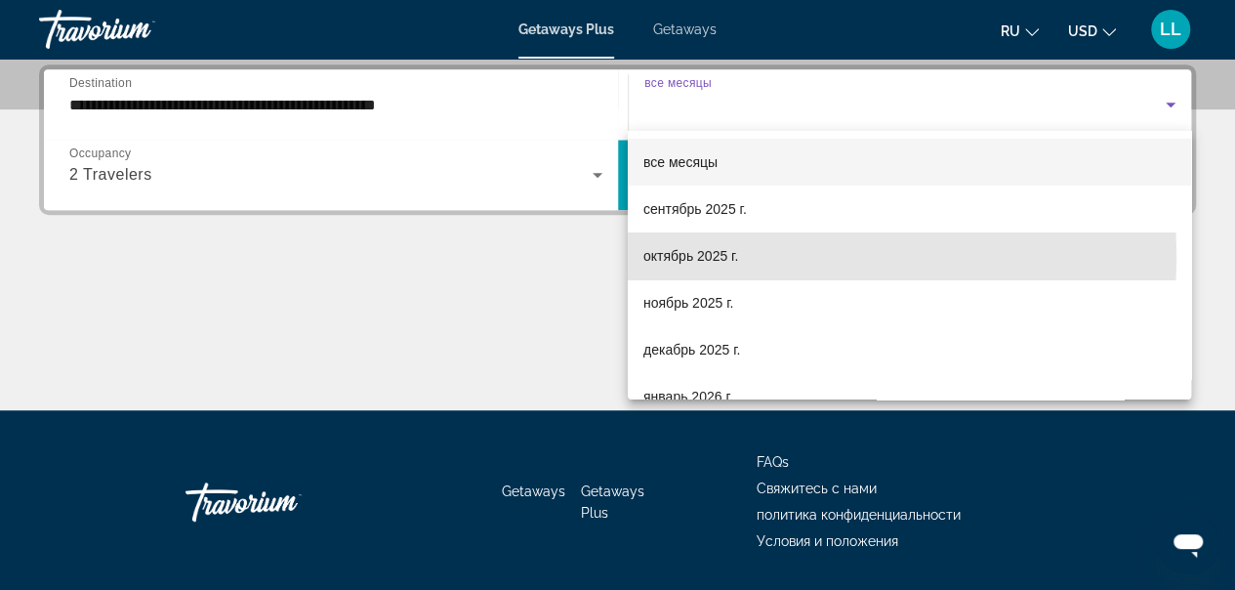
click at [688, 256] on span "октябрь 2025 г." at bounding box center [690, 255] width 95 height 23
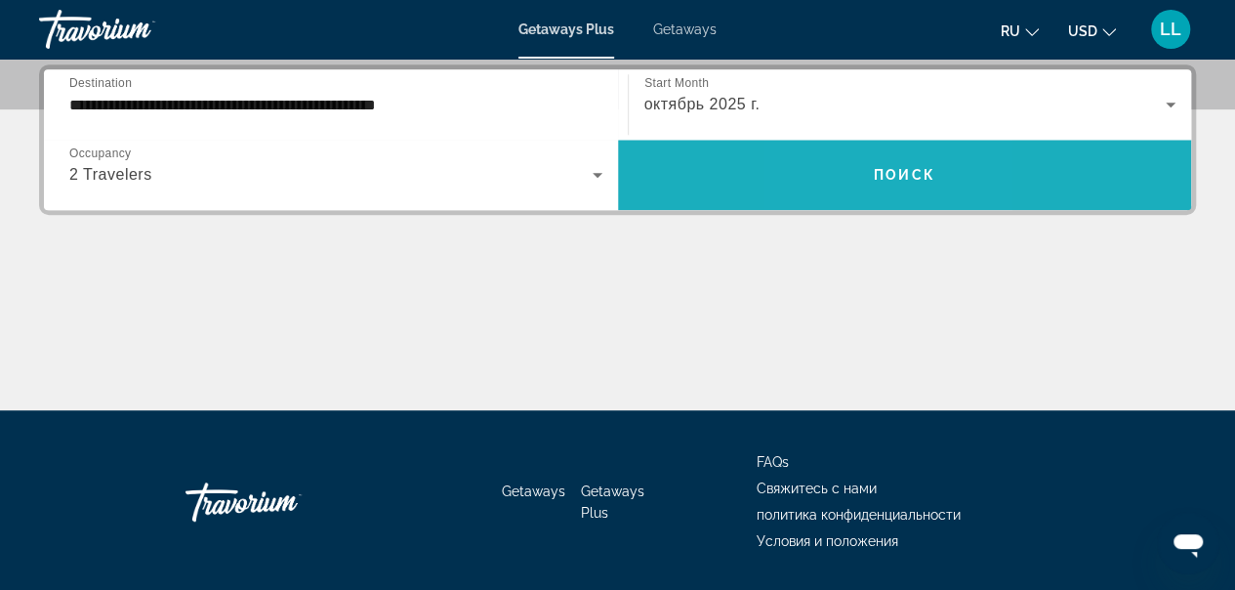
click at [854, 169] on span "Search widget" at bounding box center [905, 174] width 574 height 47
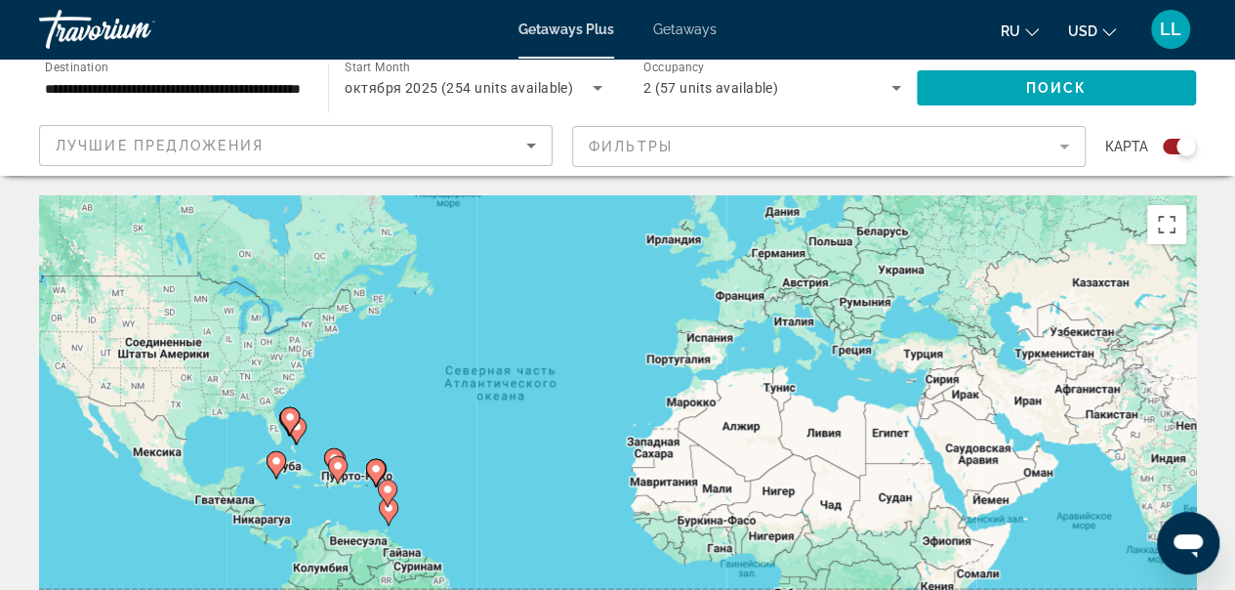
drag, startPoint x: 641, startPoint y: 379, endPoint x: 584, endPoint y: 303, distance: 95.5
click at [584, 303] on div "Чтобы активировать перетаскивание с помощью клавиатуры, нажмите Alt + Ввод. Пос…" at bounding box center [617, 488] width 1157 height 586
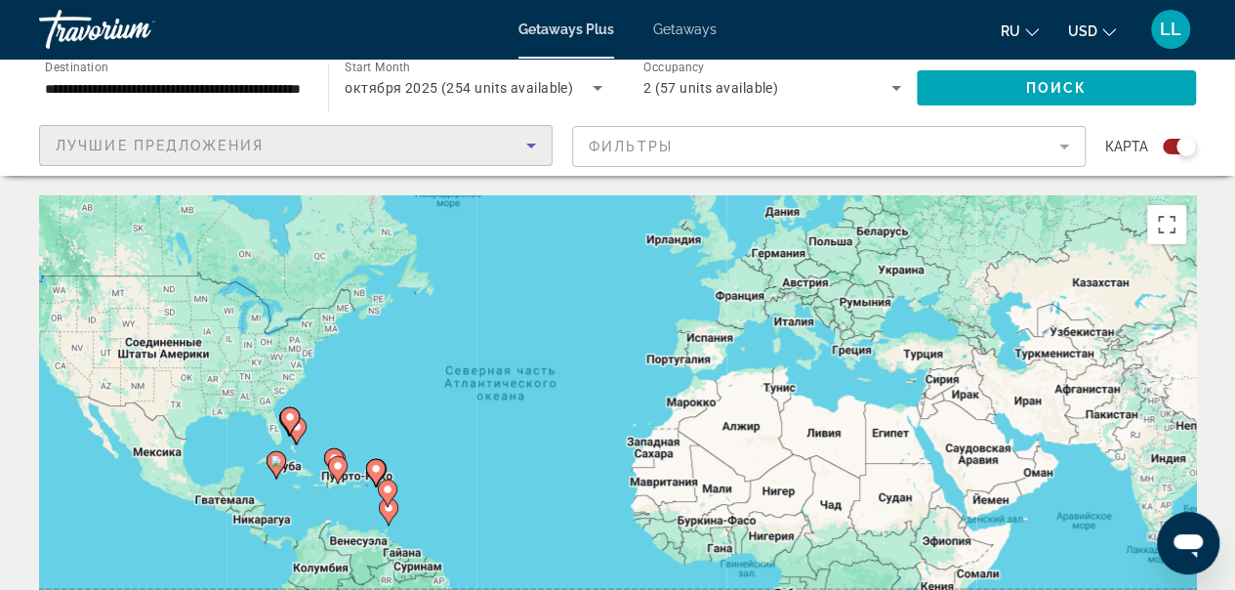
click at [520, 143] on icon "Sort by" at bounding box center [530, 145] width 23 height 23
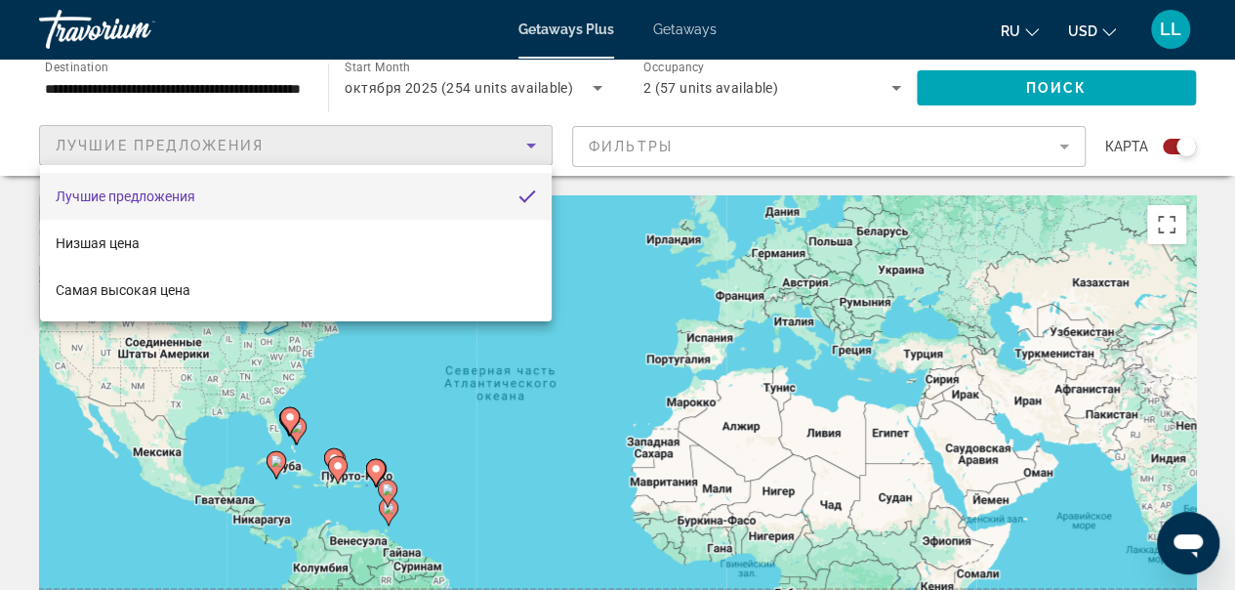
click at [617, 215] on div at bounding box center [617, 295] width 1235 height 590
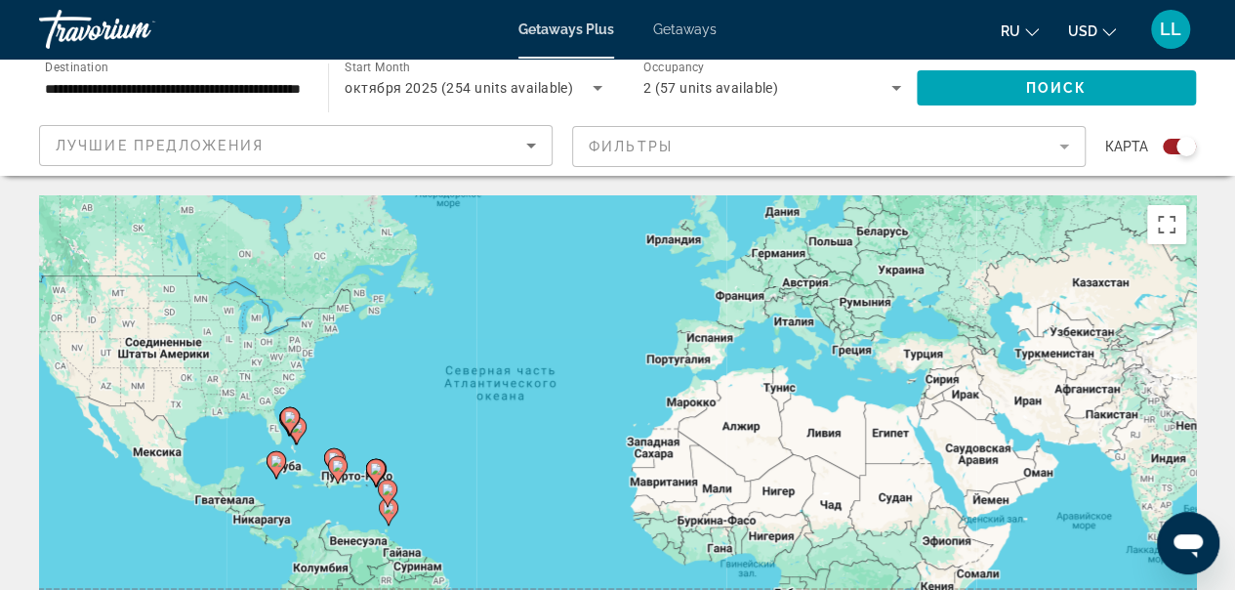
click at [300, 87] on input "**********" at bounding box center [174, 88] width 258 height 23
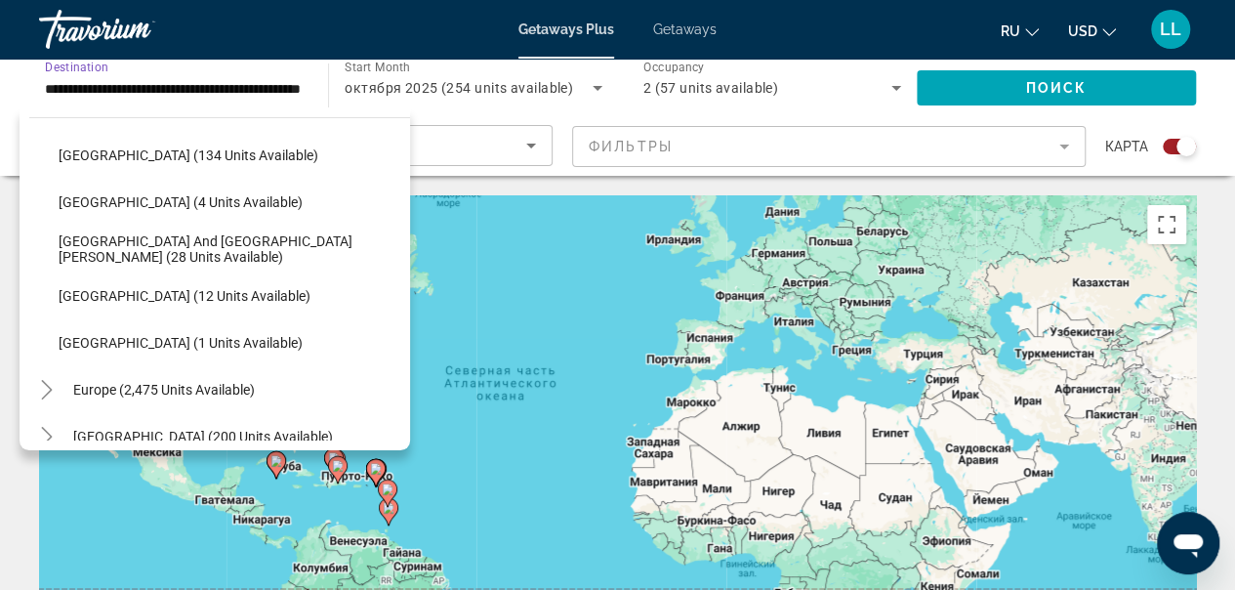
scroll to position [488, 0]
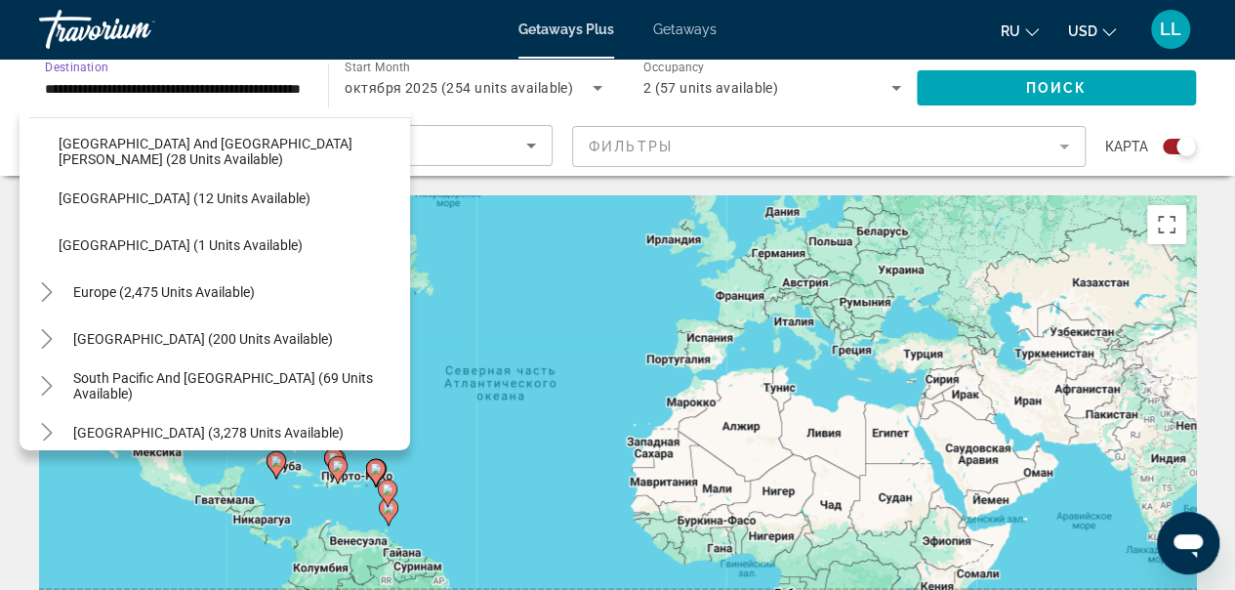
click at [224, 285] on span "Europe (2,475 units available)" at bounding box center [164, 292] width 182 height 16
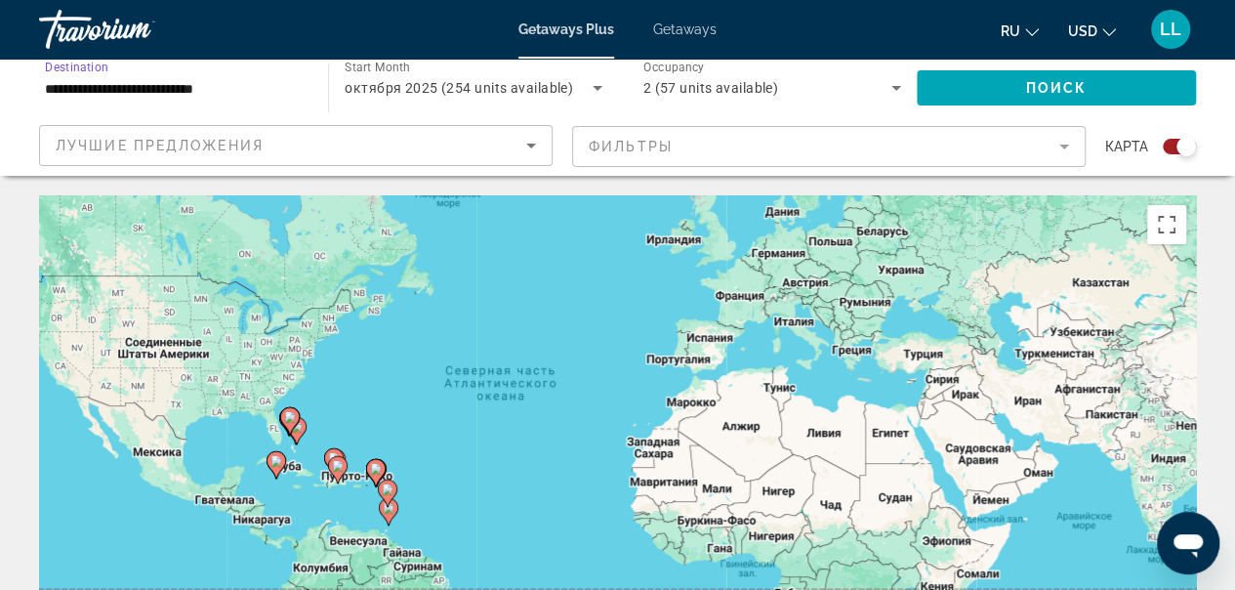
click at [1043, 78] on span "Search widget" at bounding box center [1056, 87] width 279 height 47
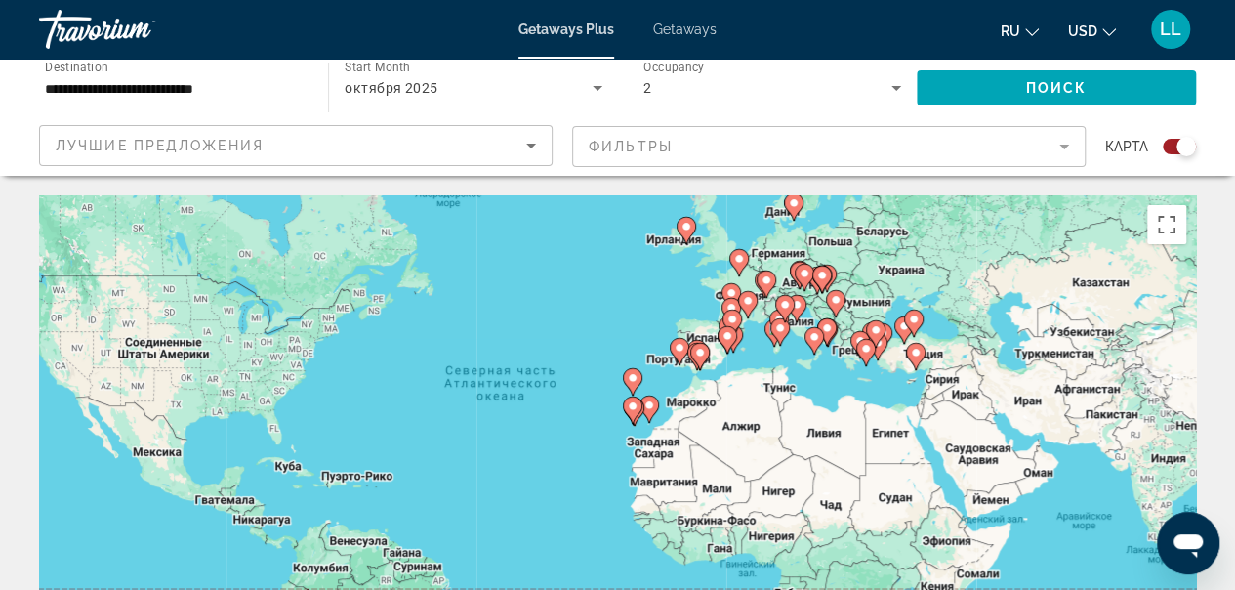
click at [915, 352] on image "Main content" at bounding box center [916, 353] width 12 height 12
type input "**********"
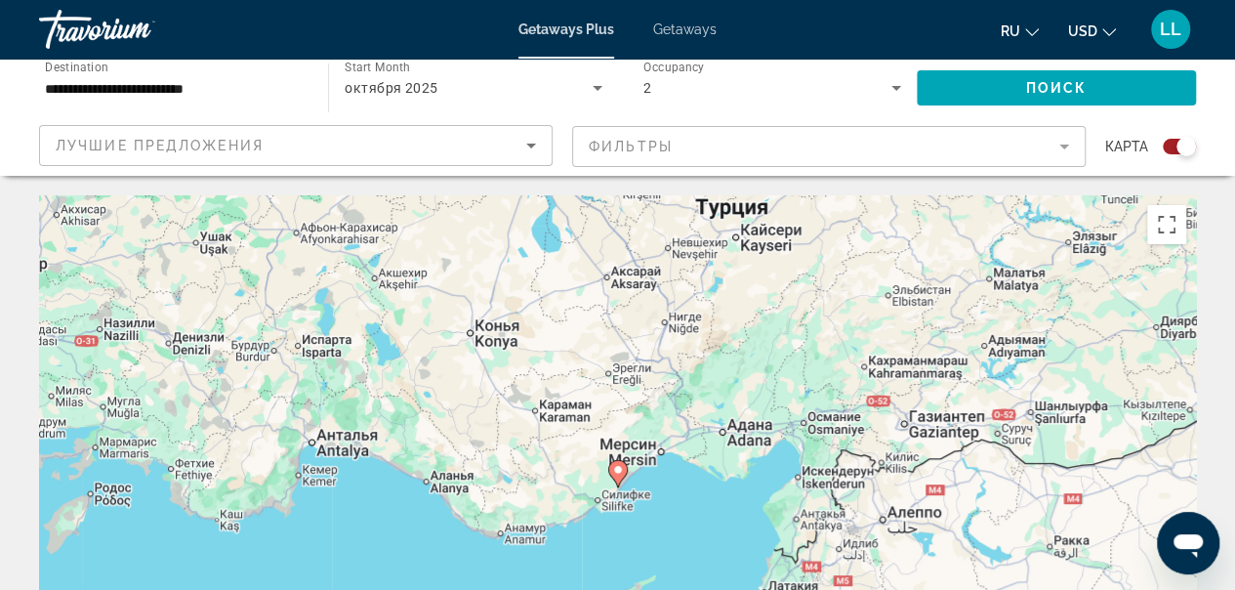
click at [618, 472] on image "Main content" at bounding box center [618, 470] width 12 height 12
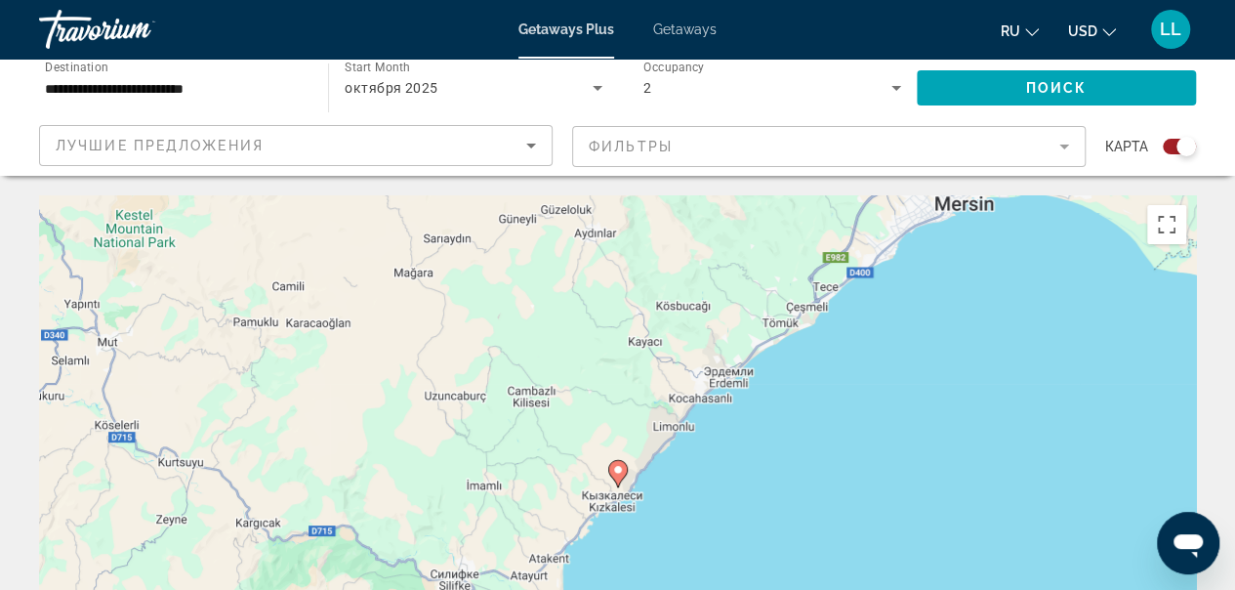
click at [620, 466] on image "Main content" at bounding box center [618, 470] width 12 height 12
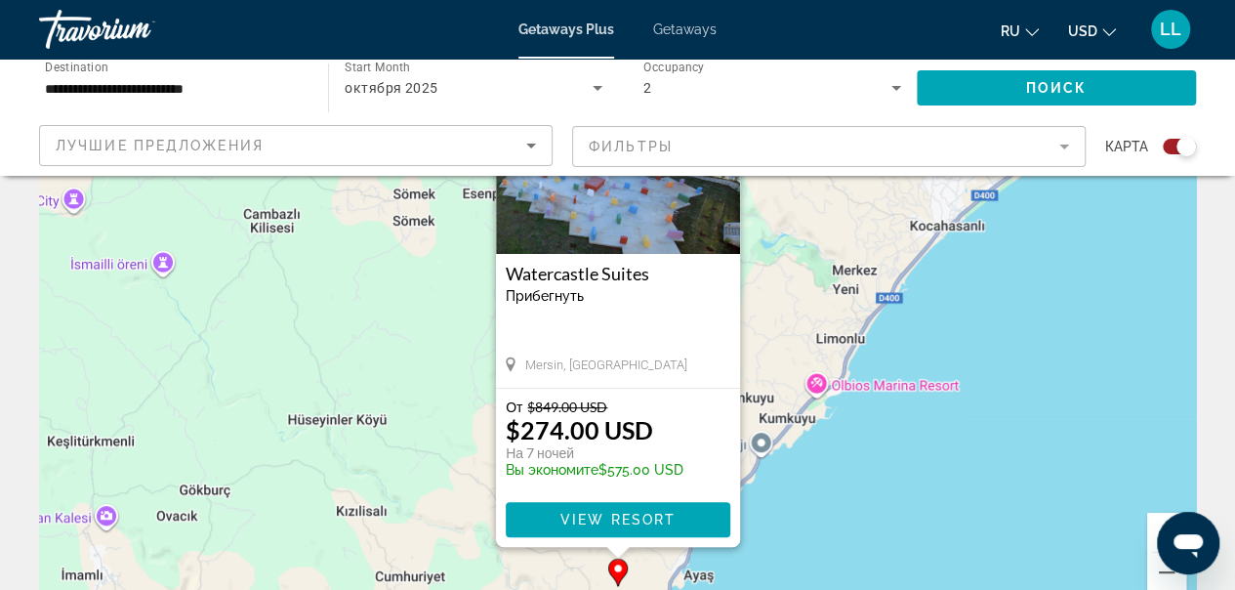
scroll to position [195, 0]
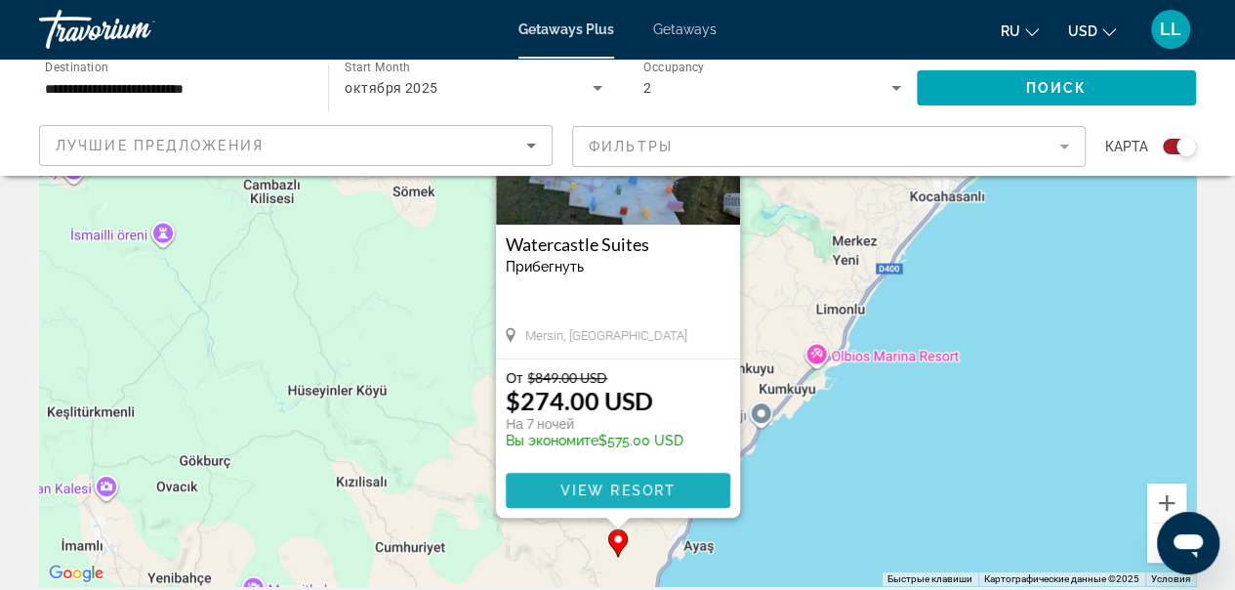
click at [637, 484] on span "View Resort" at bounding box center [616, 490] width 115 height 16
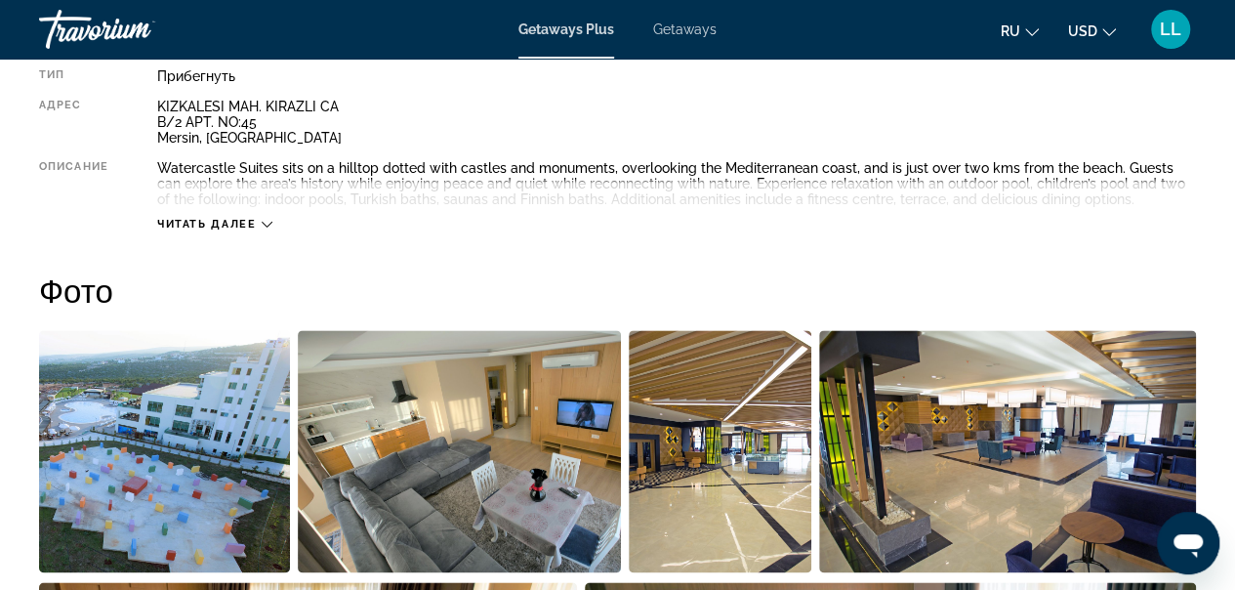
scroll to position [683, 0]
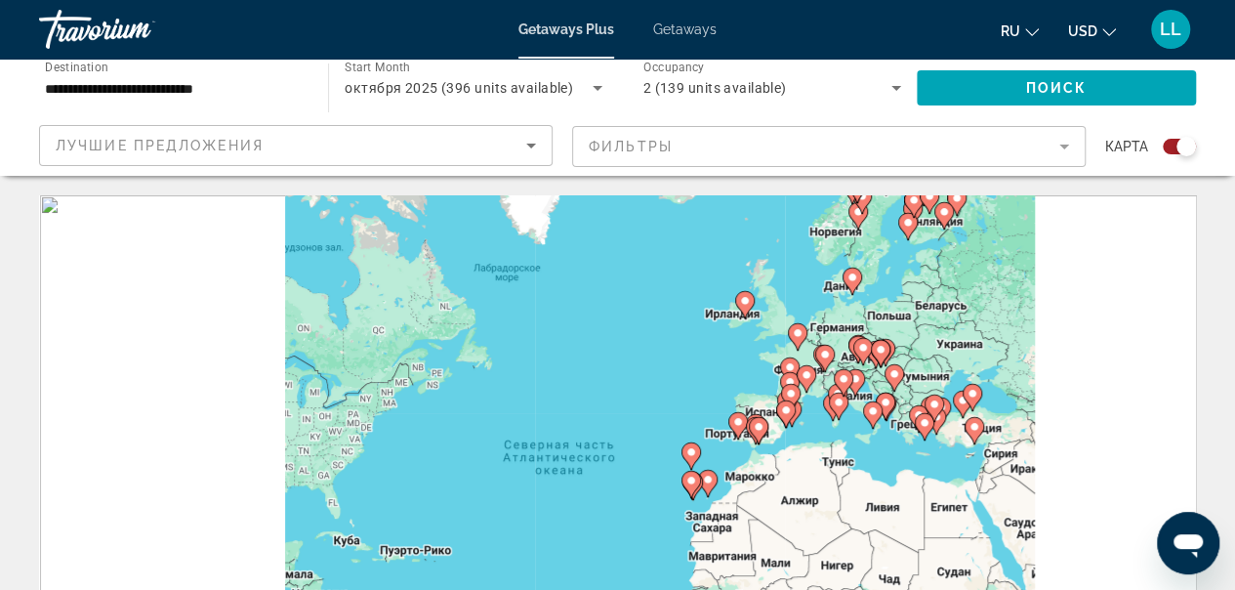
click at [1185, 146] on div "Search widget" at bounding box center [1186, 147] width 20 height 20
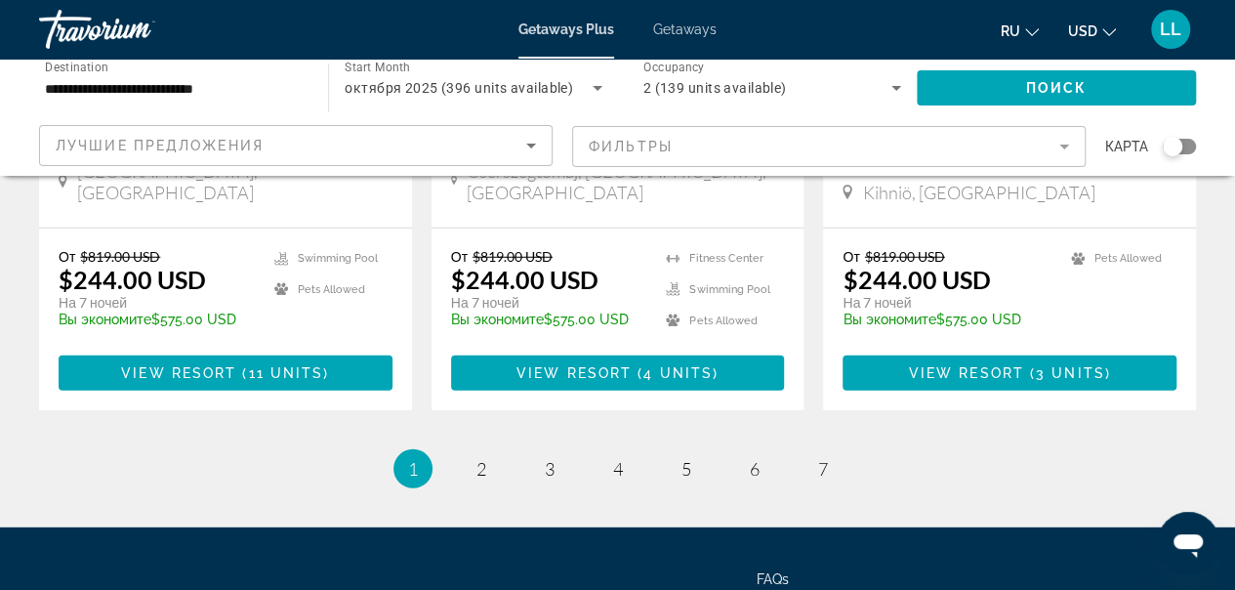
scroll to position [2635, 0]
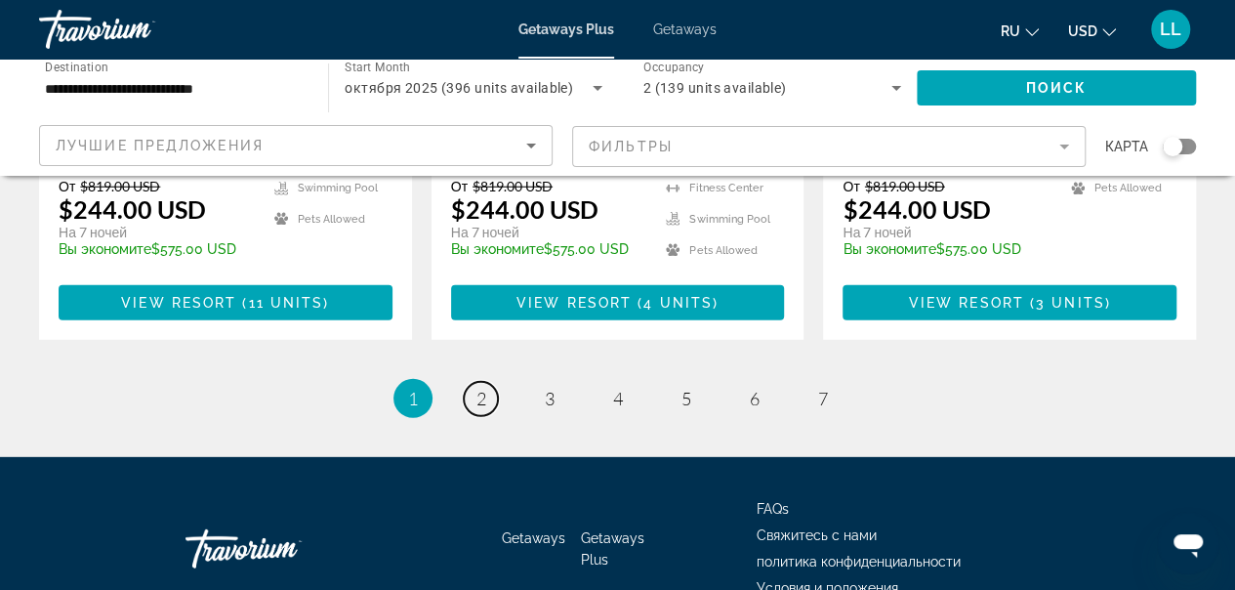
click at [492, 382] on link "page 2" at bounding box center [481, 399] width 34 height 34
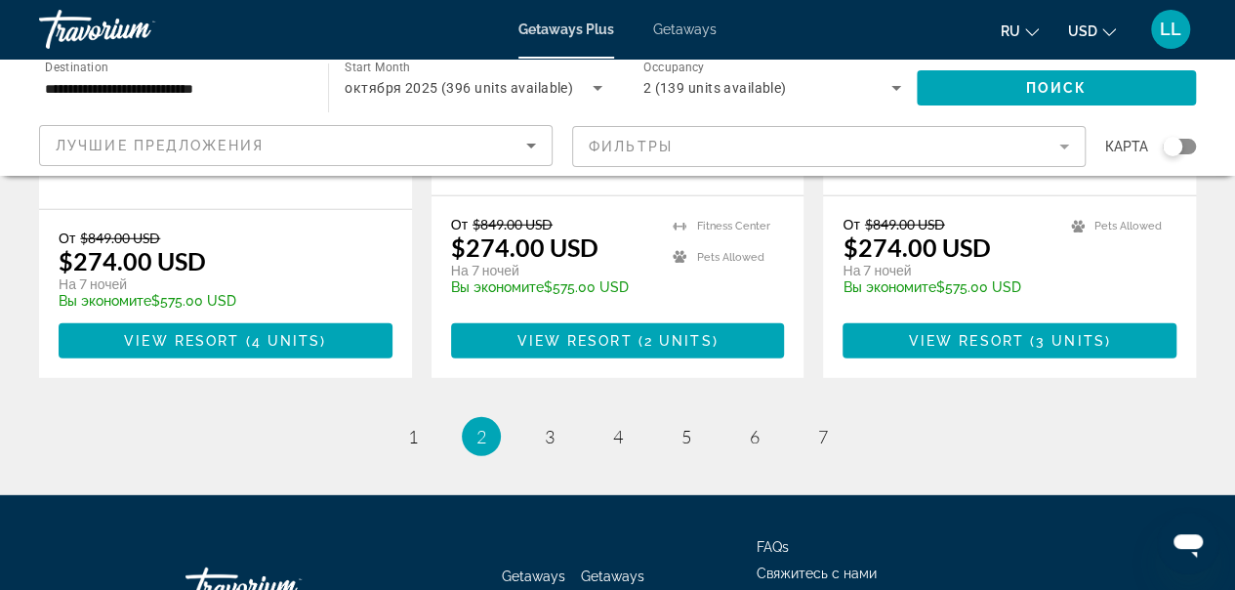
scroll to position [2625, 0]
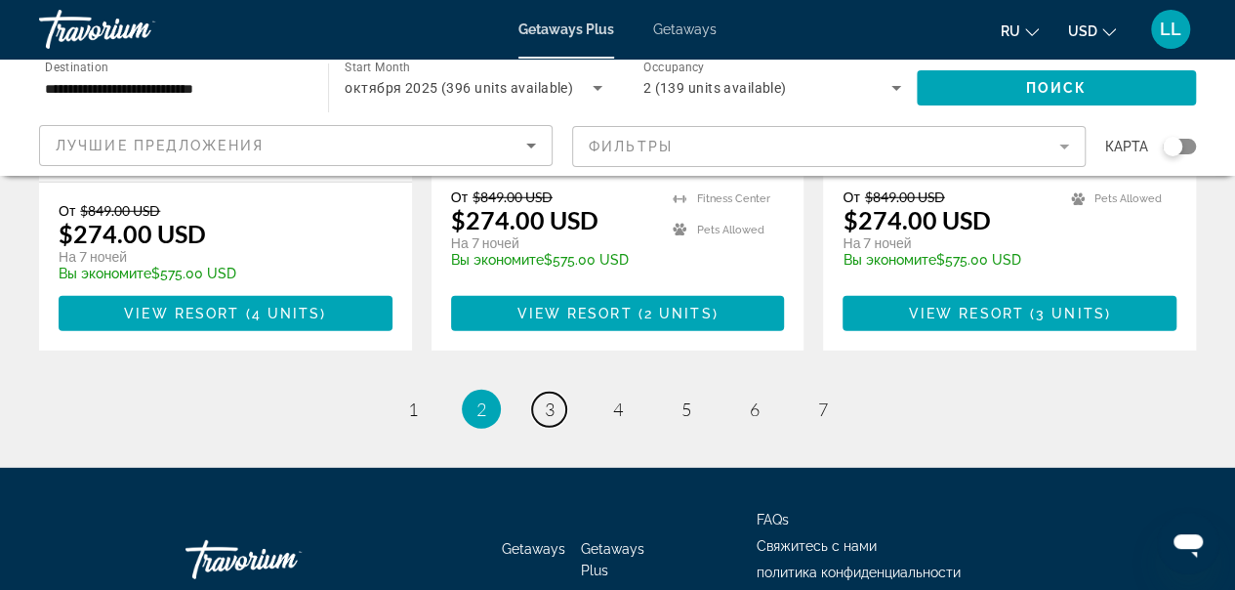
click at [551, 398] on span "3" at bounding box center [550, 408] width 10 height 21
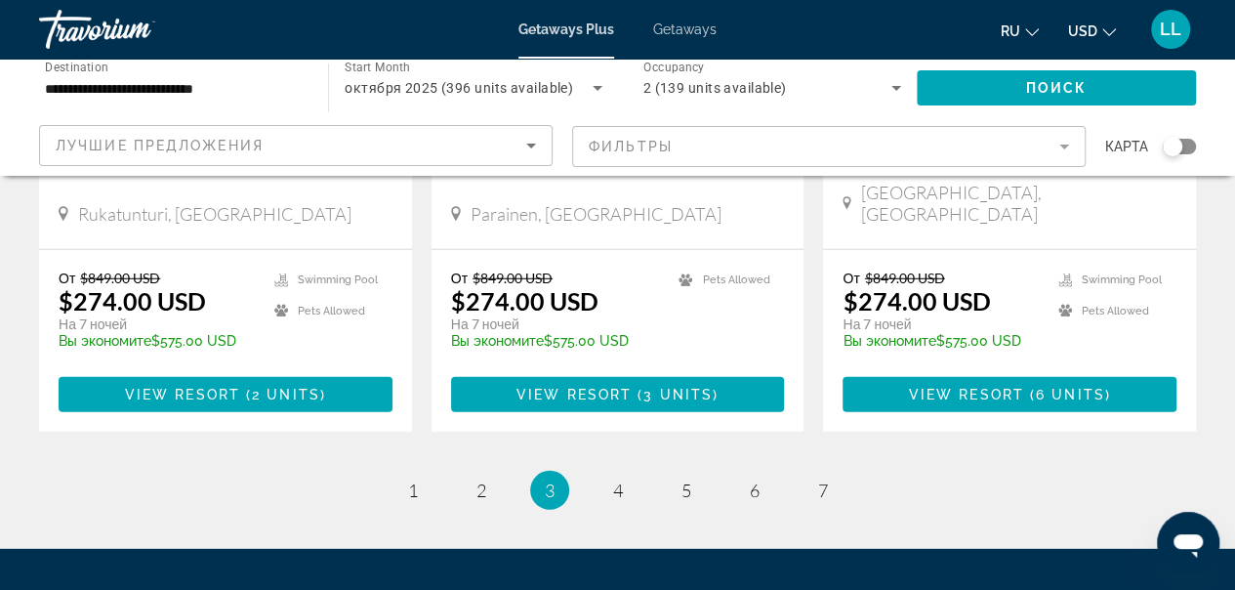
scroll to position [2538, 0]
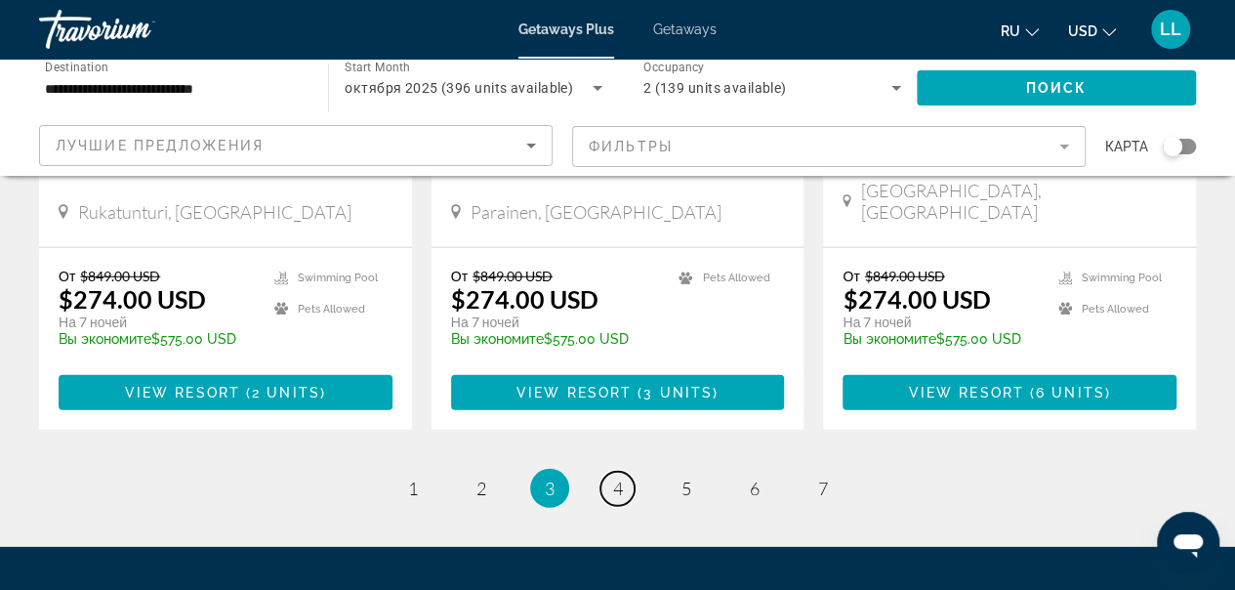
click at [609, 471] on link "page 4" at bounding box center [617, 488] width 34 height 34
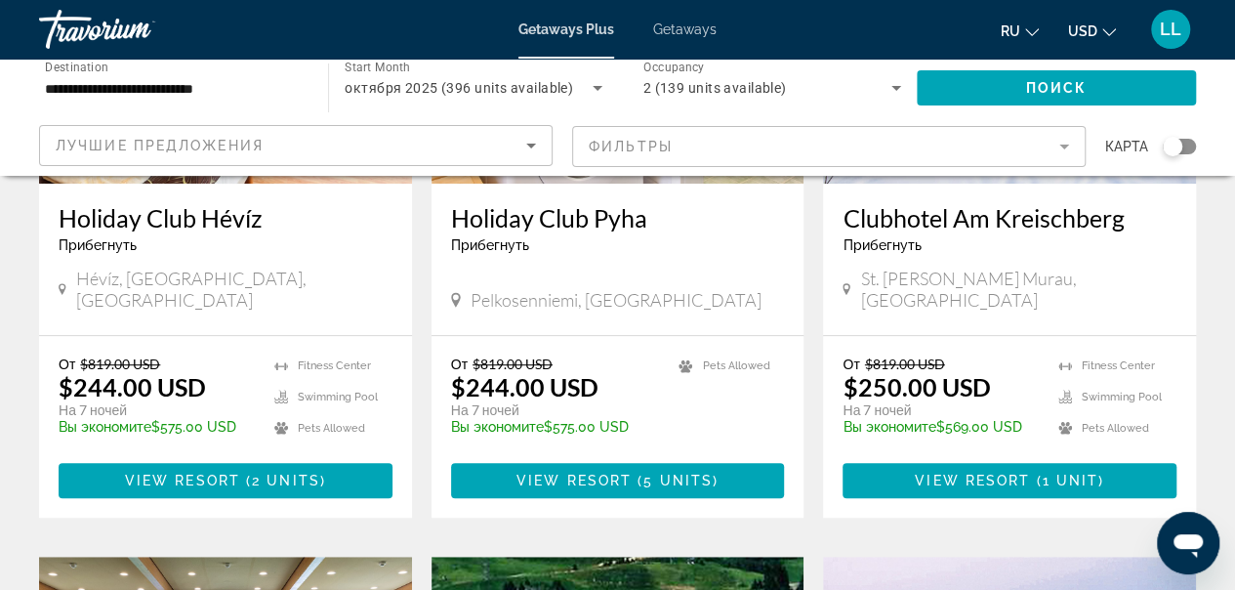
scroll to position [390, 0]
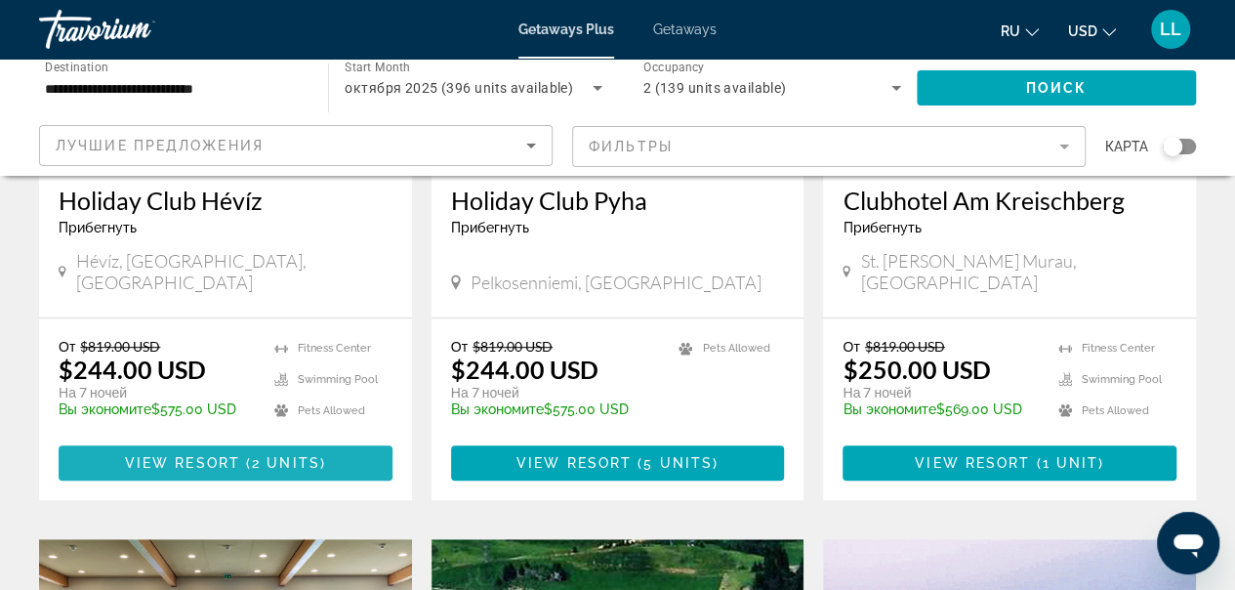
click at [222, 455] on span "View Resort" at bounding box center [182, 463] width 115 height 16
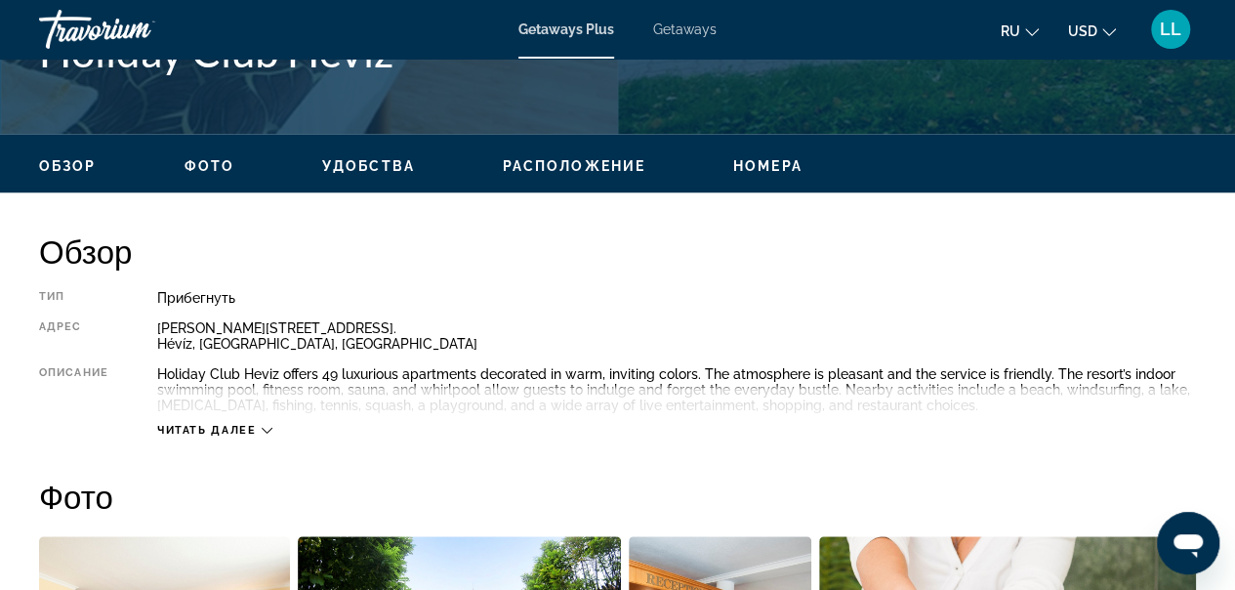
scroll to position [878, 0]
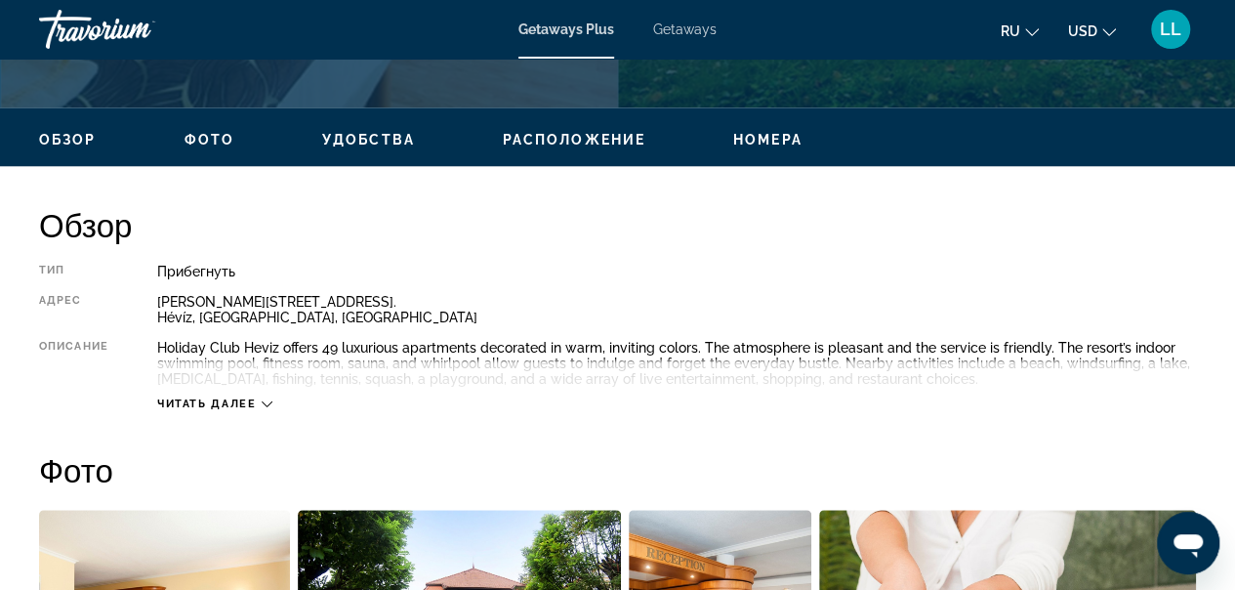
click at [260, 405] on div "Читать далее" at bounding box center [214, 403] width 115 height 13
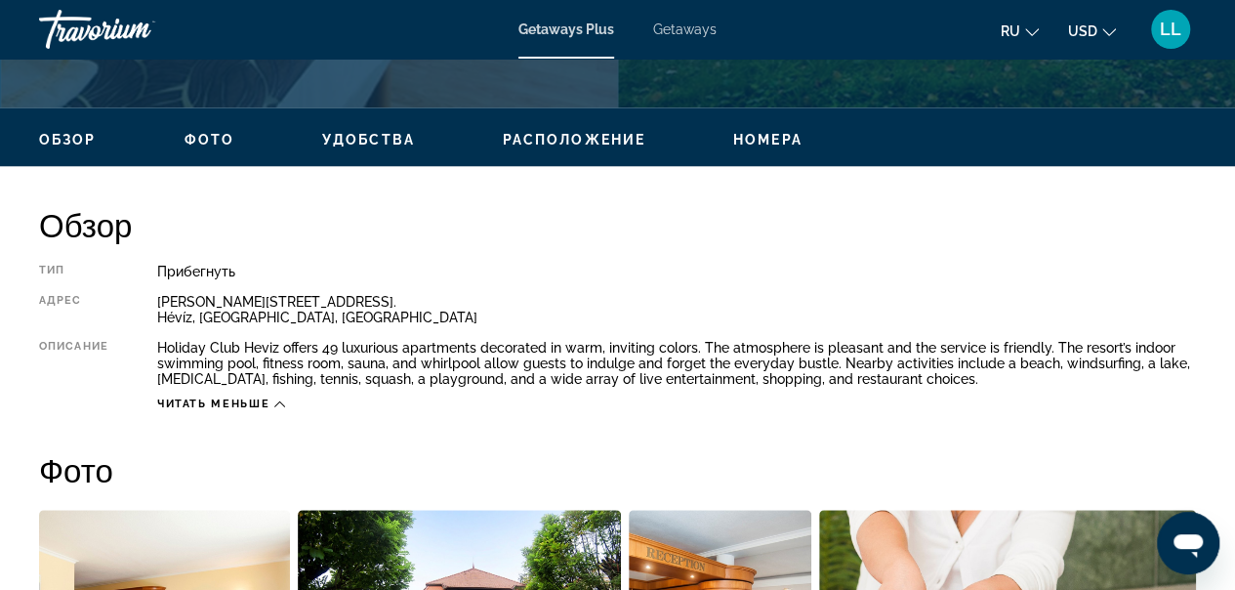
click at [578, 139] on span "Расположение" at bounding box center [574, 140] width 143 height 16
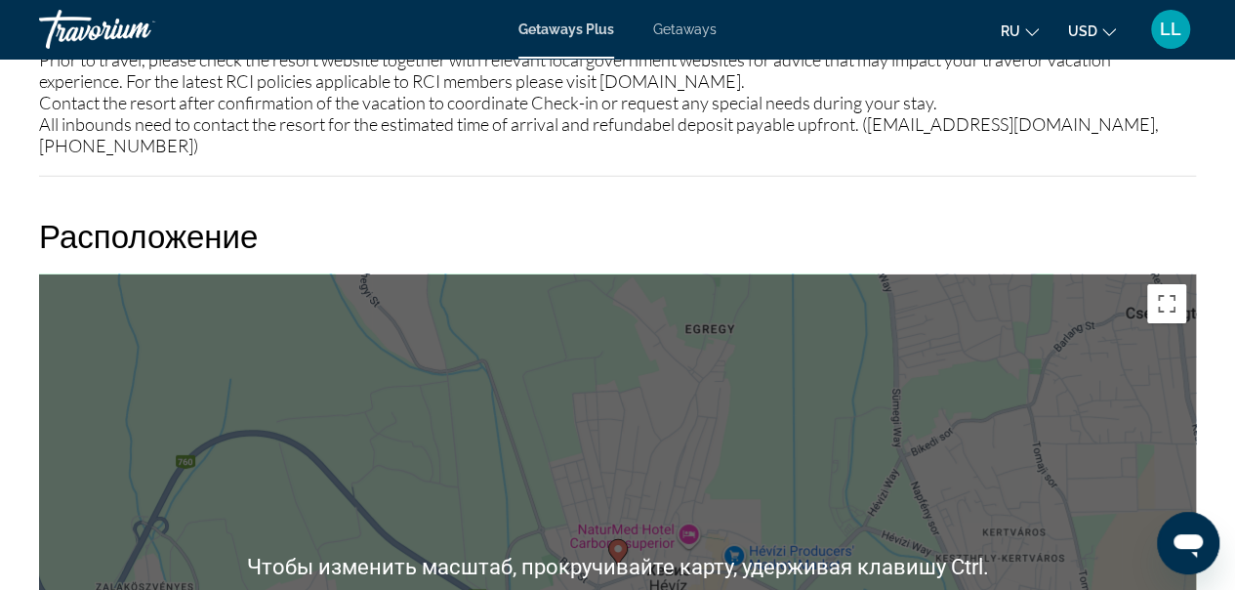
scroll to position [2875, 0]
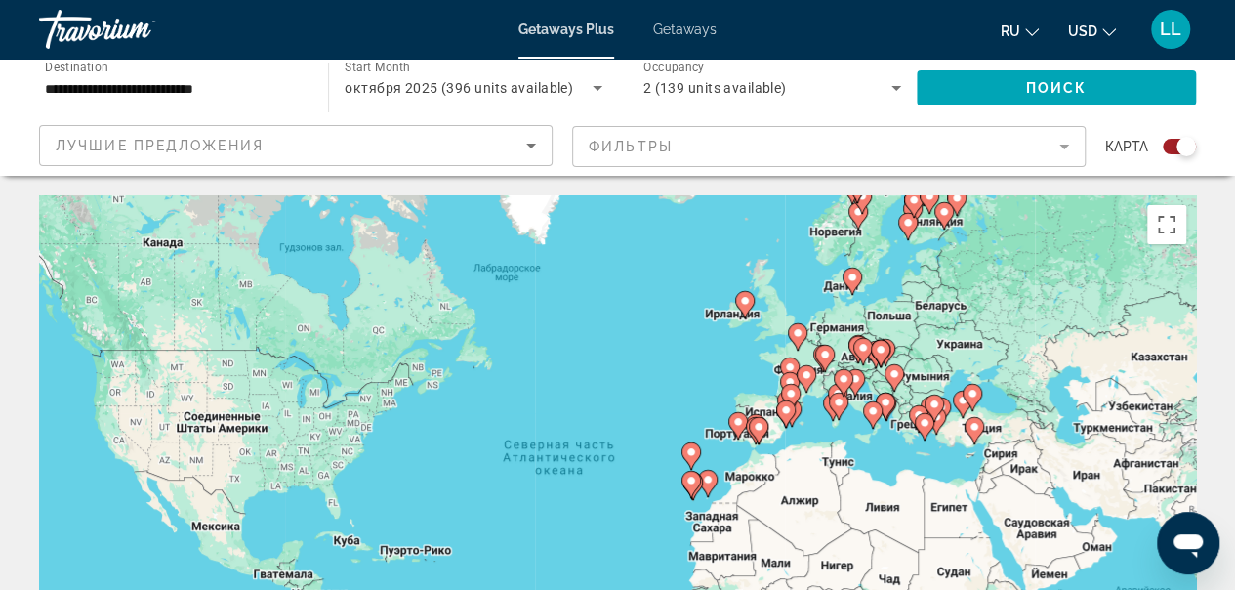
click at [958, 510] on div "Чтобы активировать перетаскивание с помощью клавиатуры, нажмите Alt + Ввод. Пос…" at bounding box center [617, 488] width 1157 height 586
click at [185, 86] on input "**********" at bounding box center [174, 88] width 258 height 23
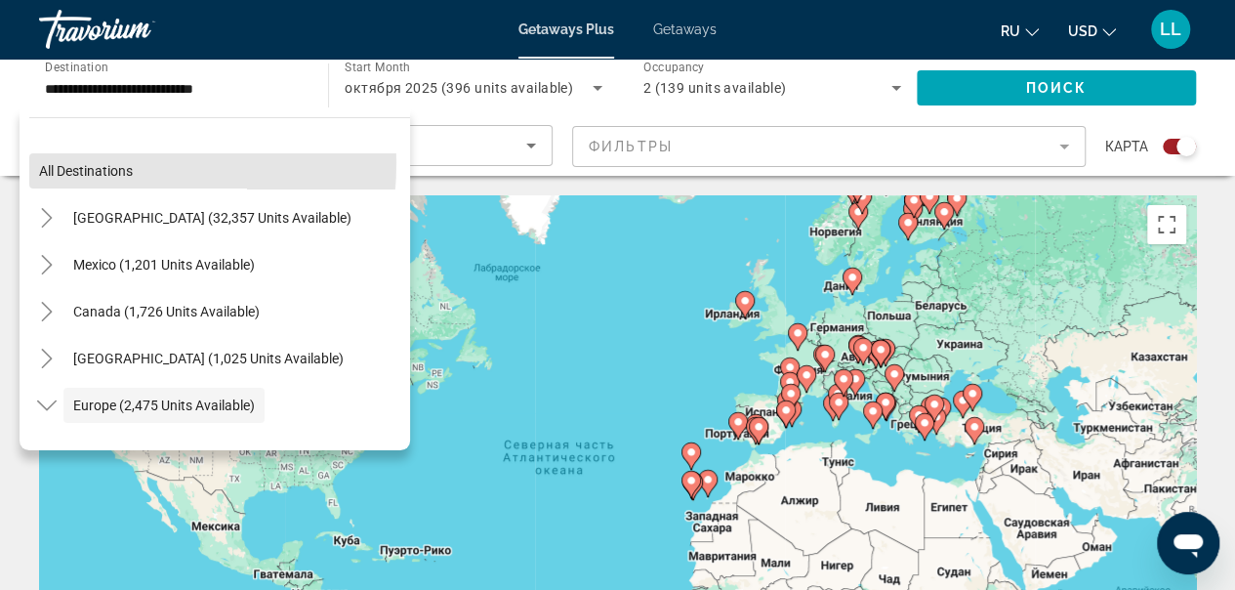
click at [73, 163] on span "All destinations" at bounding box center [86, 171] width 94 height 16
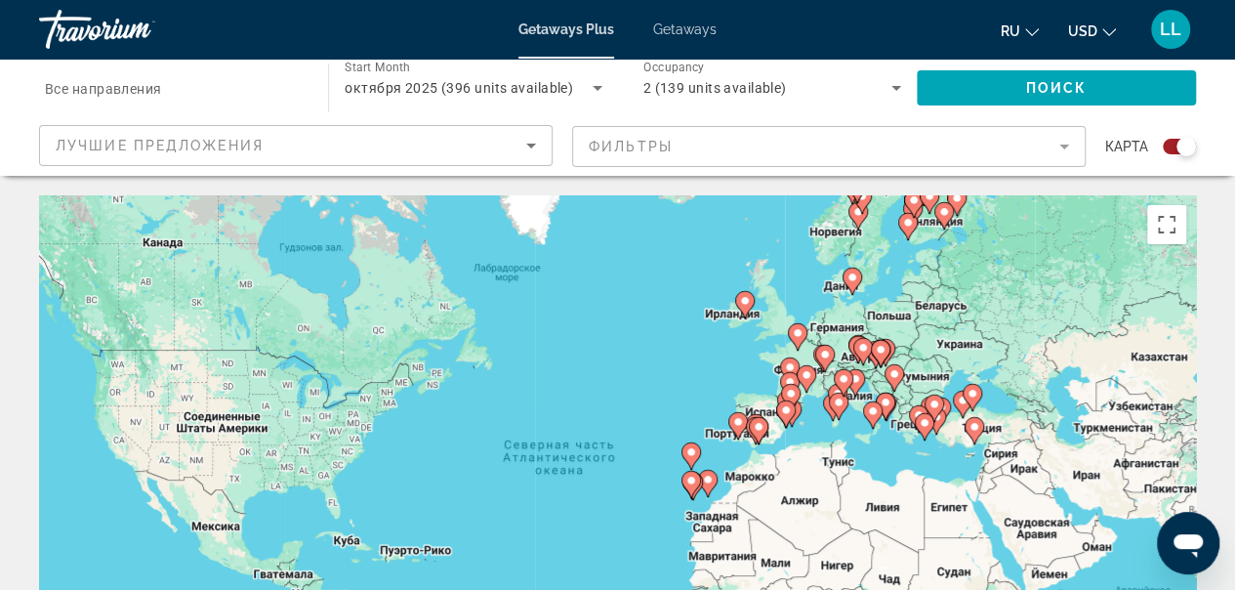
click at [192, 84] on input "Destination Все направления" at bounding box center [174, 88] width 258 height 23
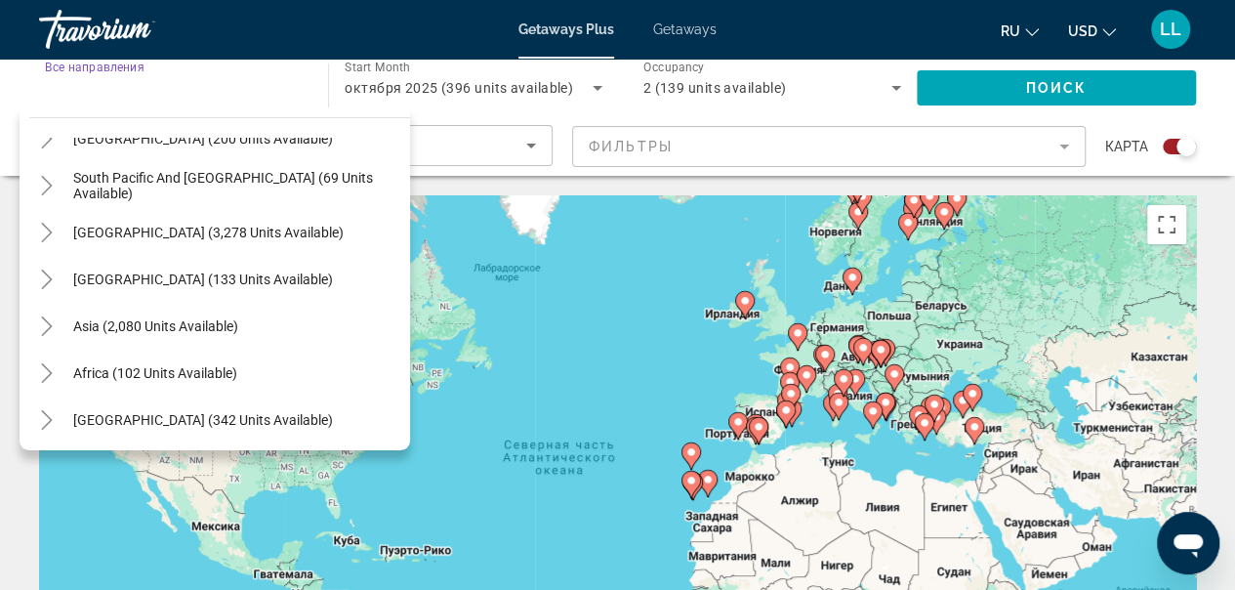
scroll to position [1300, 0]
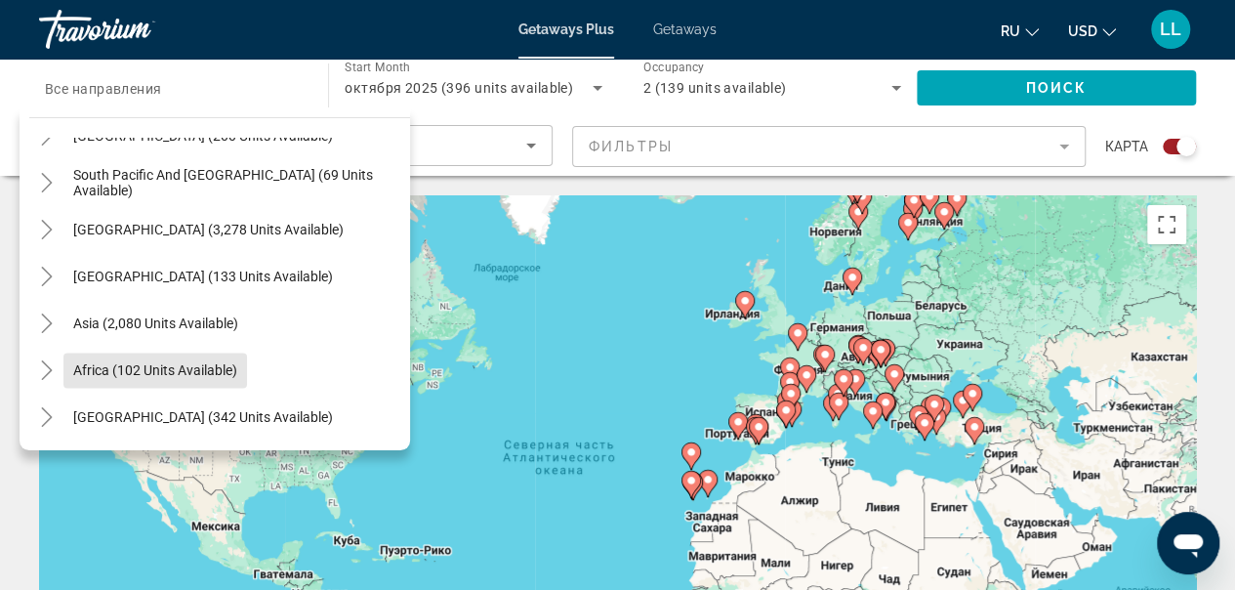
click at [147, 372] on span "Africa (102 units available)" at bounding box center [155, 370] width 164 height 16
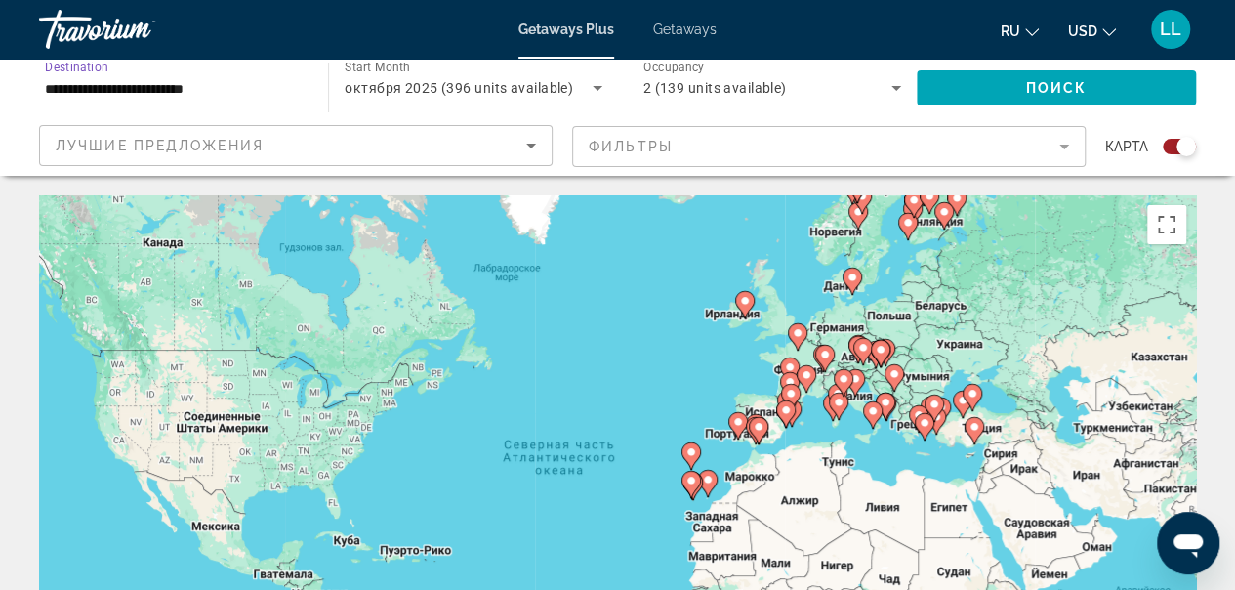
click at [118, 88] on input "**********" at bounding box center [174, 88] width 258 height 23
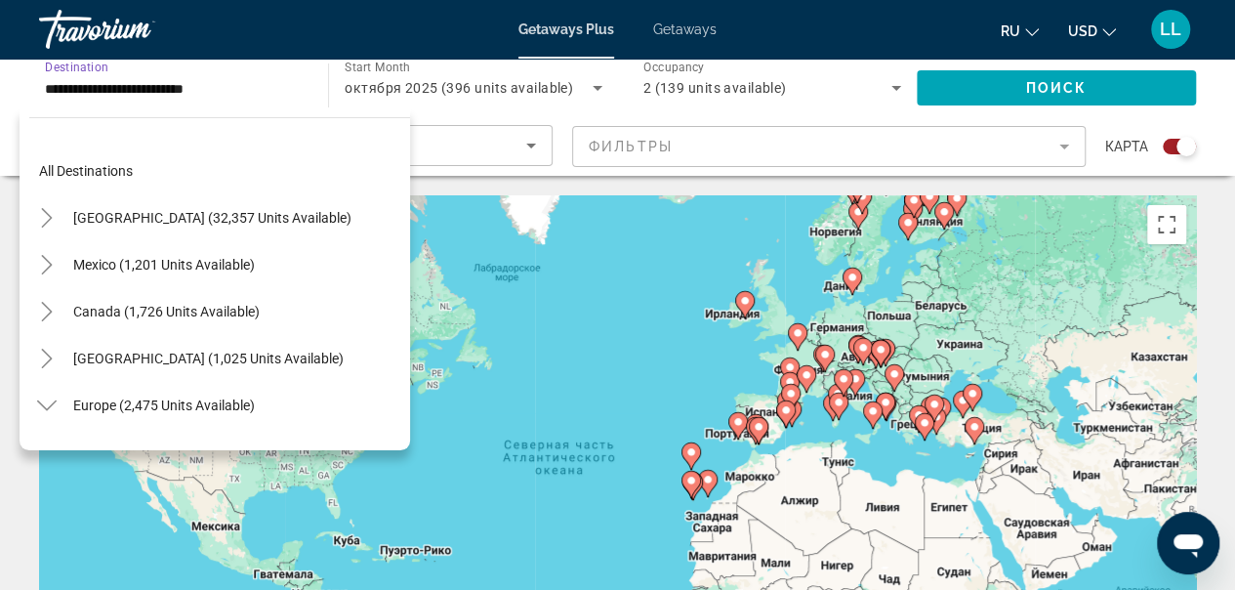
scroll to position [1381, 0]
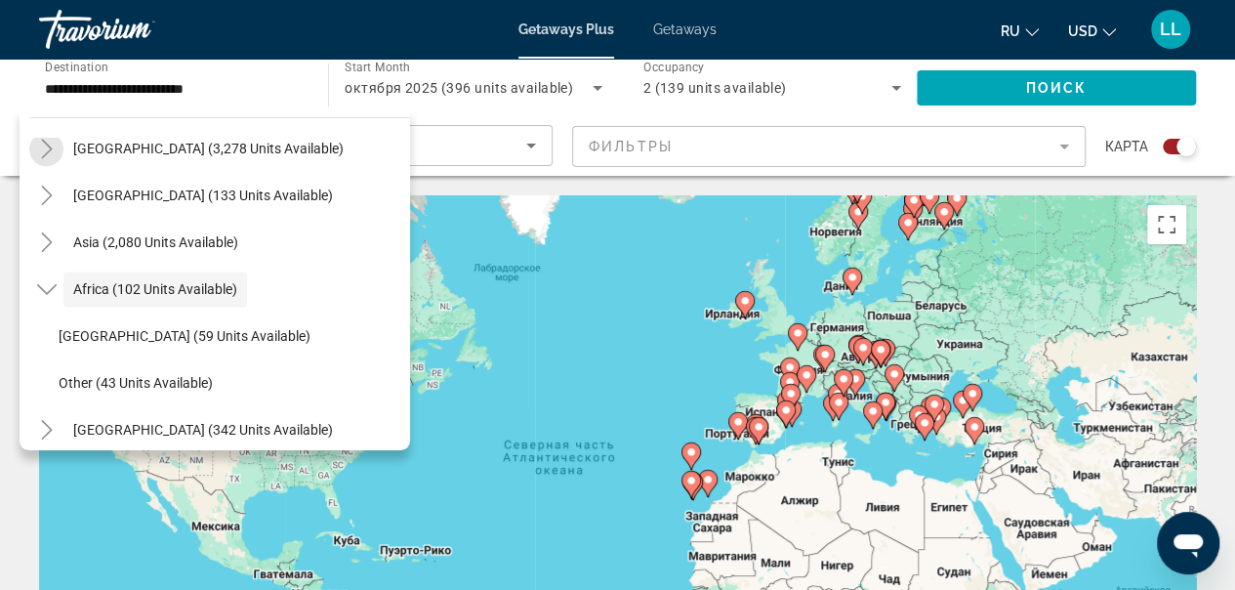
click at [51, 146] on icon "Toggle South America (3,278 units available)" at bounding box center [47, 149] width 20 height 20
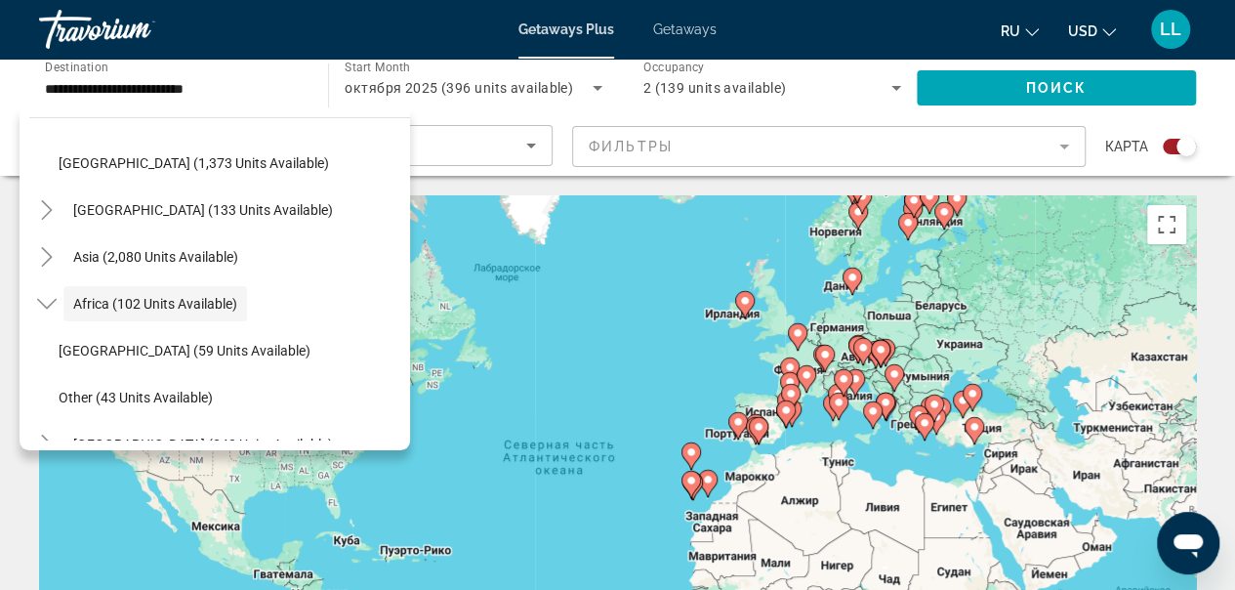
scroll to position [1769, 0]
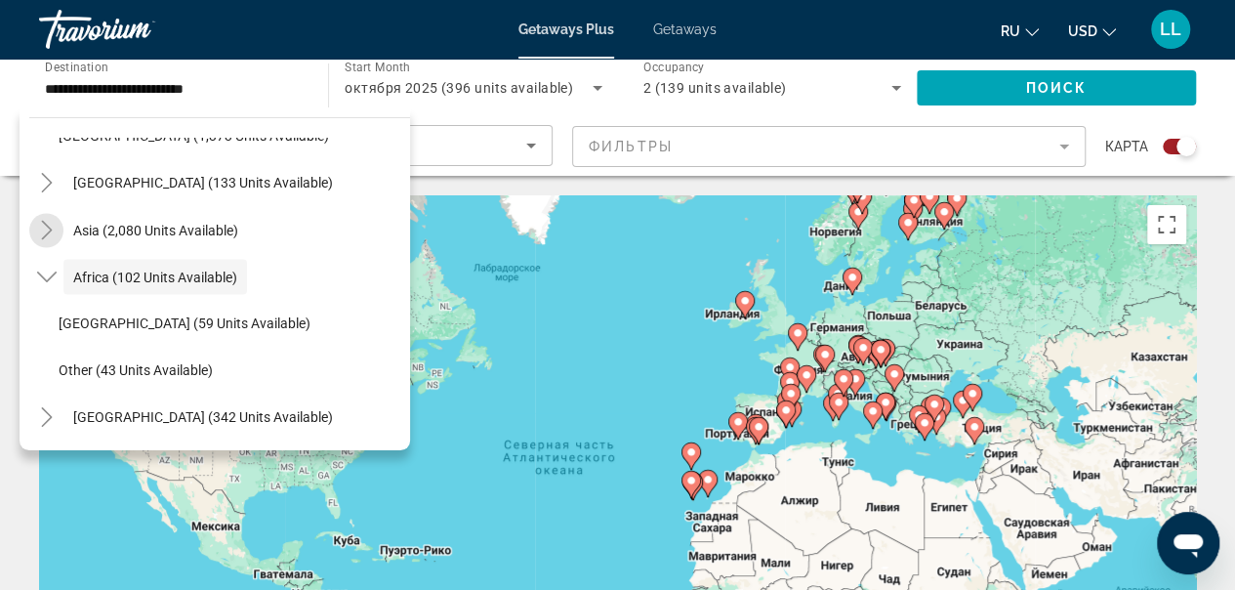
click at [43, 228] on icon "Toggle Asia (2,080 units available)" at bounding box center [47, 230] width 20 height 20
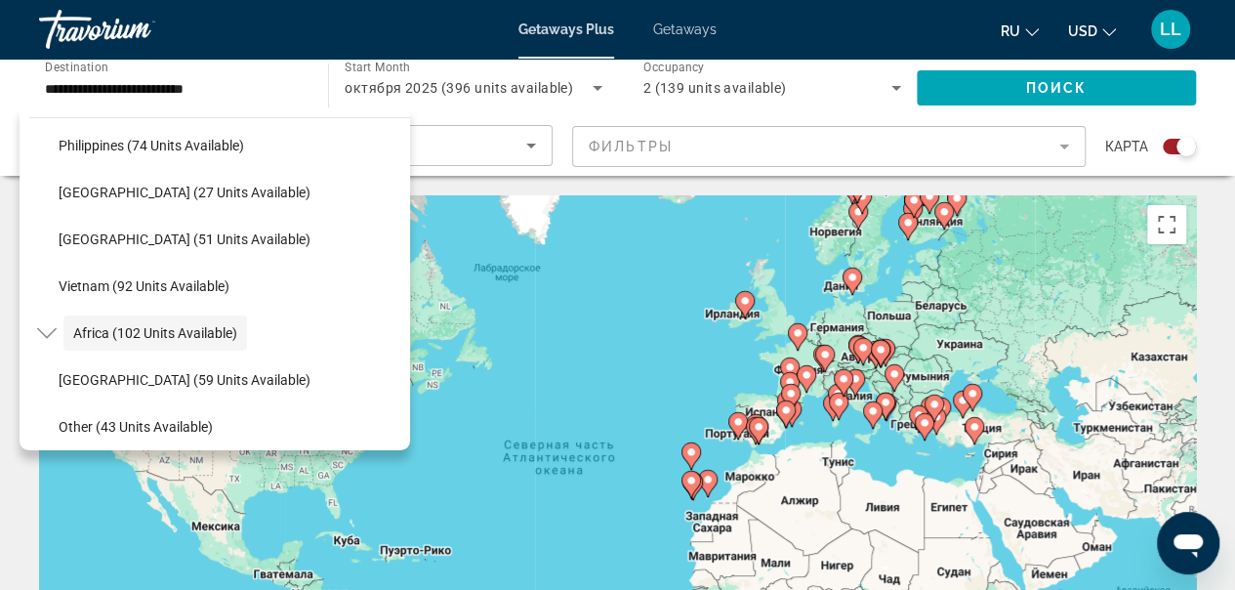
scroll to position [2284, 0]
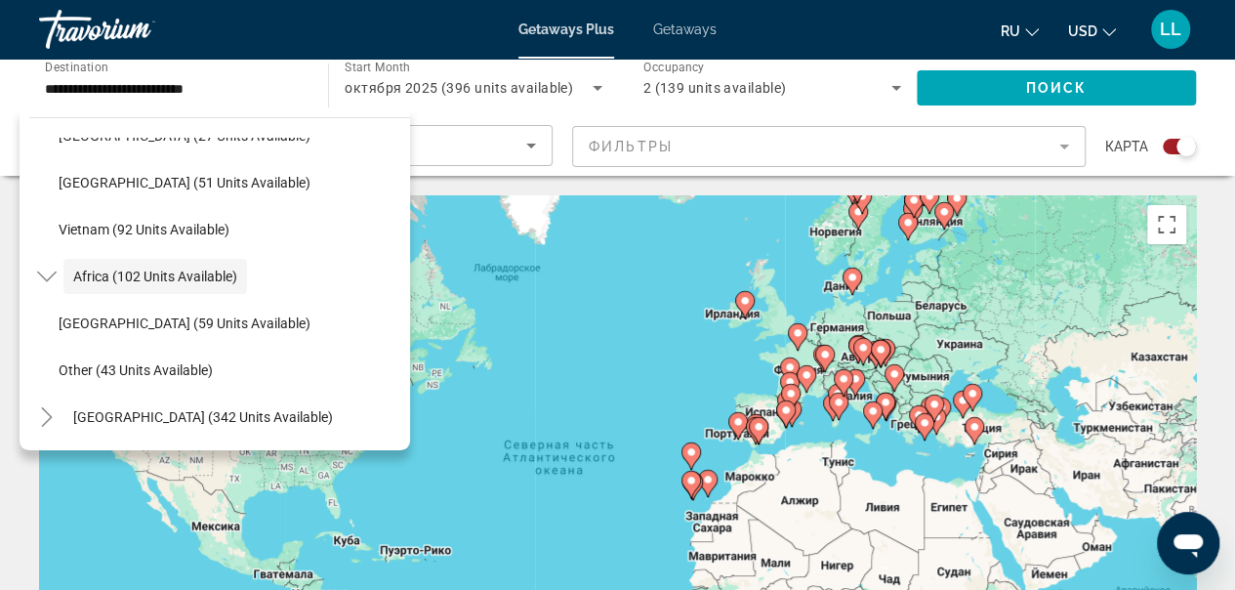
click at [133, 320] on span "South Africa (59 units available)" at bounding box center [185, 323] width 252 height 16
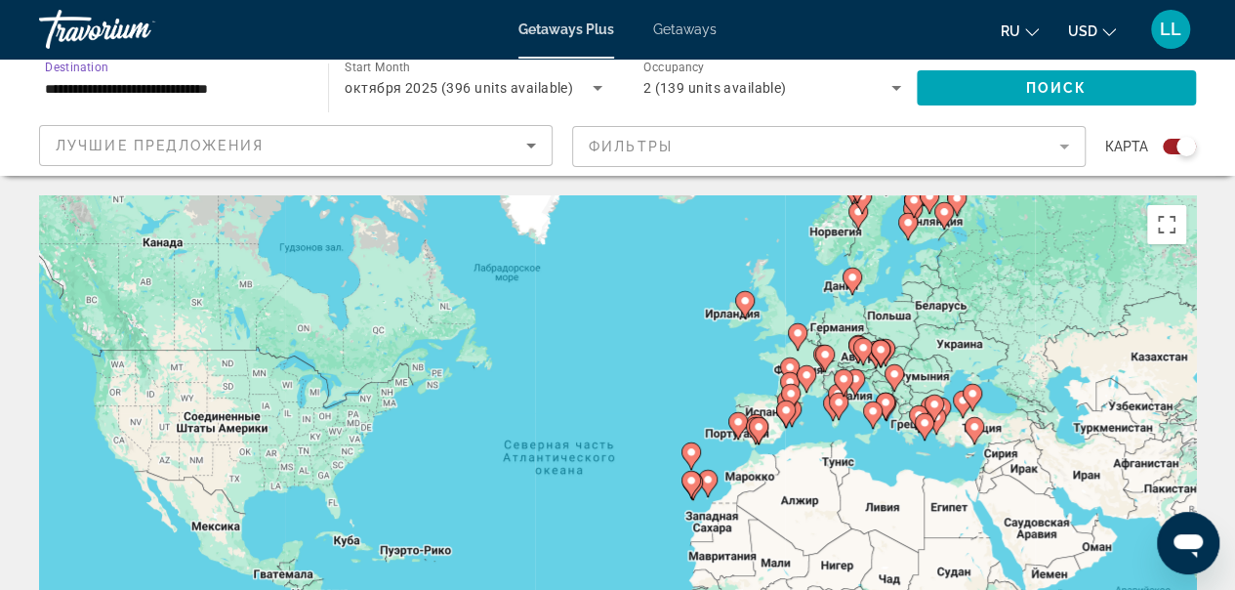
click at [66, 85] on input "**********" at bounding box center [174, 88] width 258 height 23
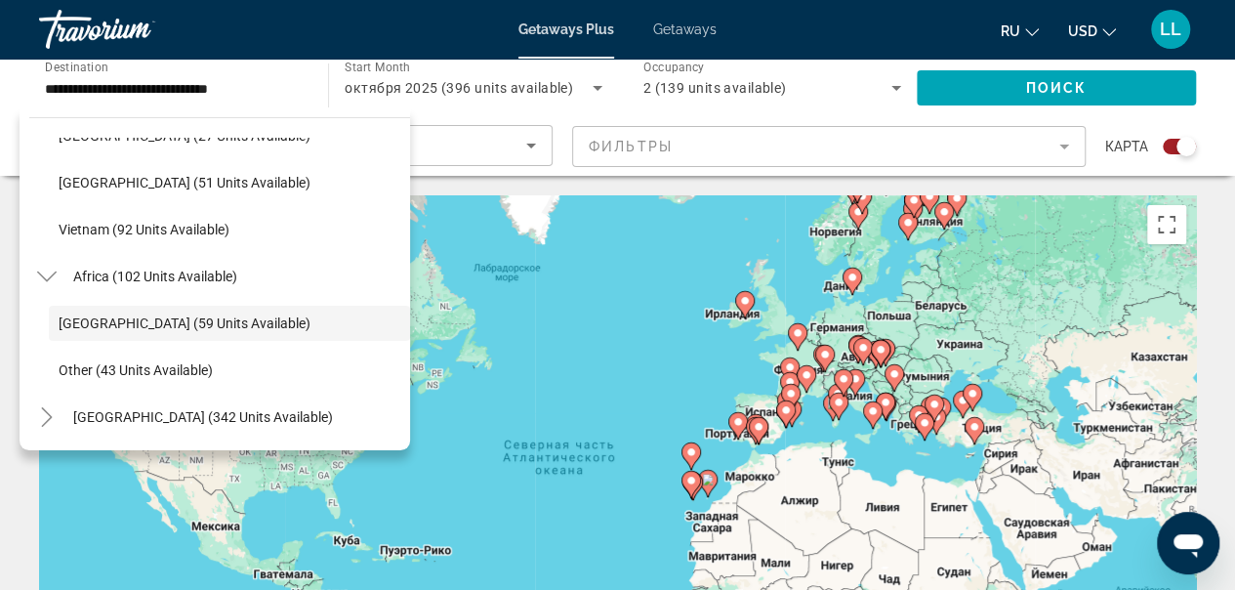
click at [45, 323] on ul "South Africa (59 units available) Other (43 units available)" at bounding box center [219, 347] width 381 height 94
click at [135, 365] on span "Other (43 units available)" at bounding box center [136, 370] width 154 height 16
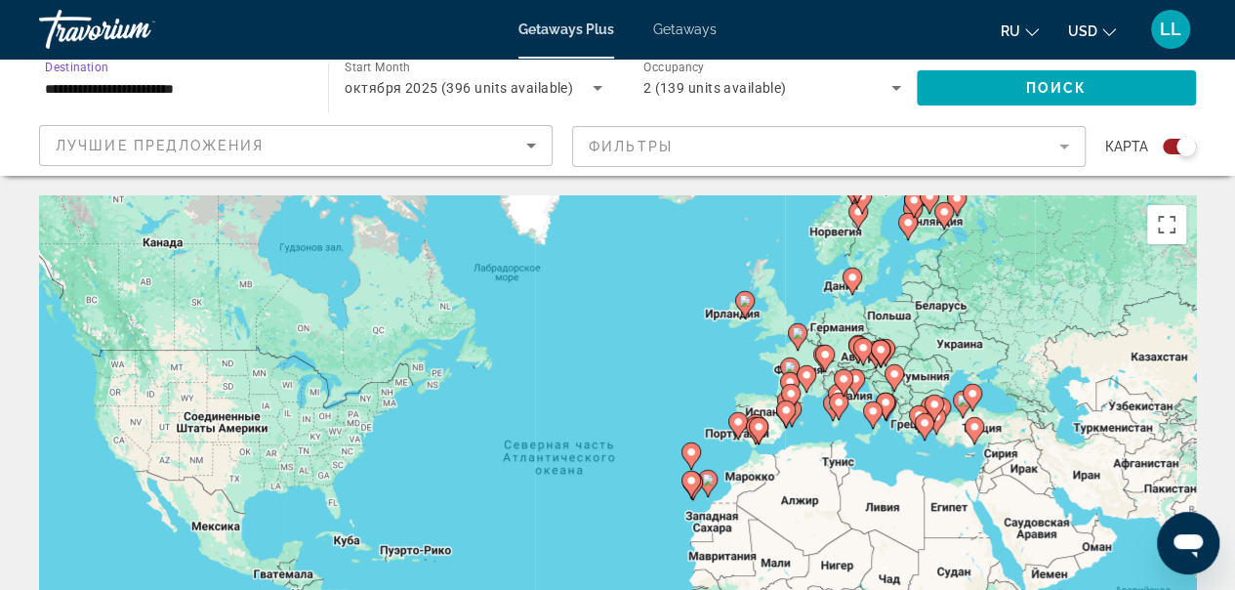
click at [195, 94] on input "**********" at bounding box center [174, 88] width 258 height 23
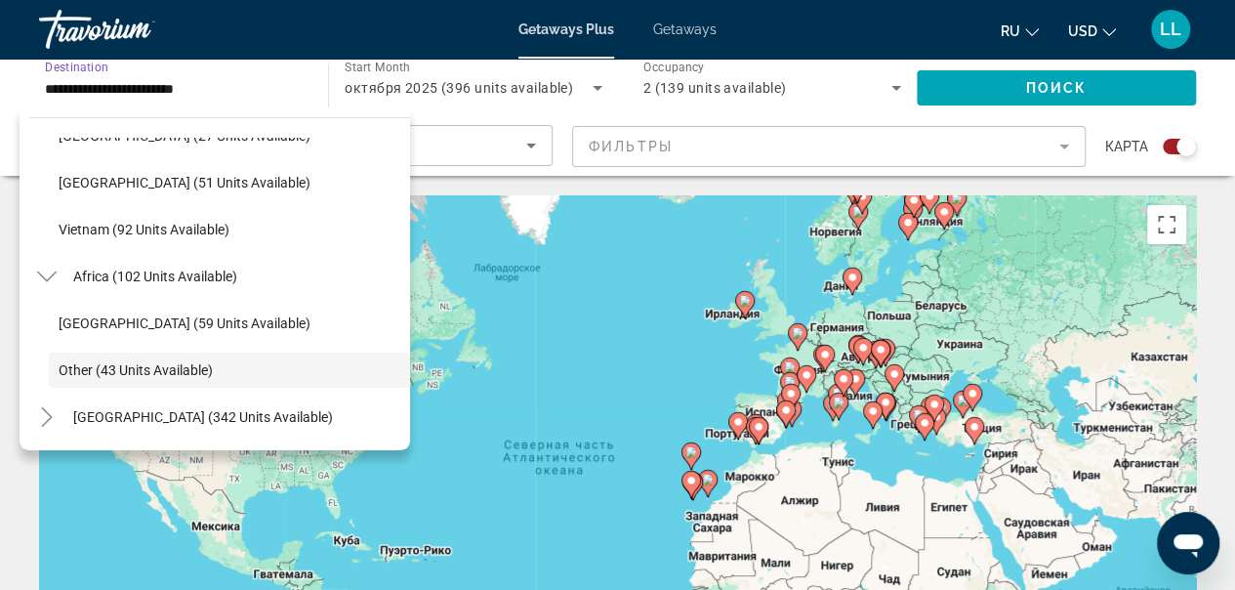
click at [49, 413] on icon "Toggle Middle East (342 units available)" at bounding box center [47, 417] width 20 height 20
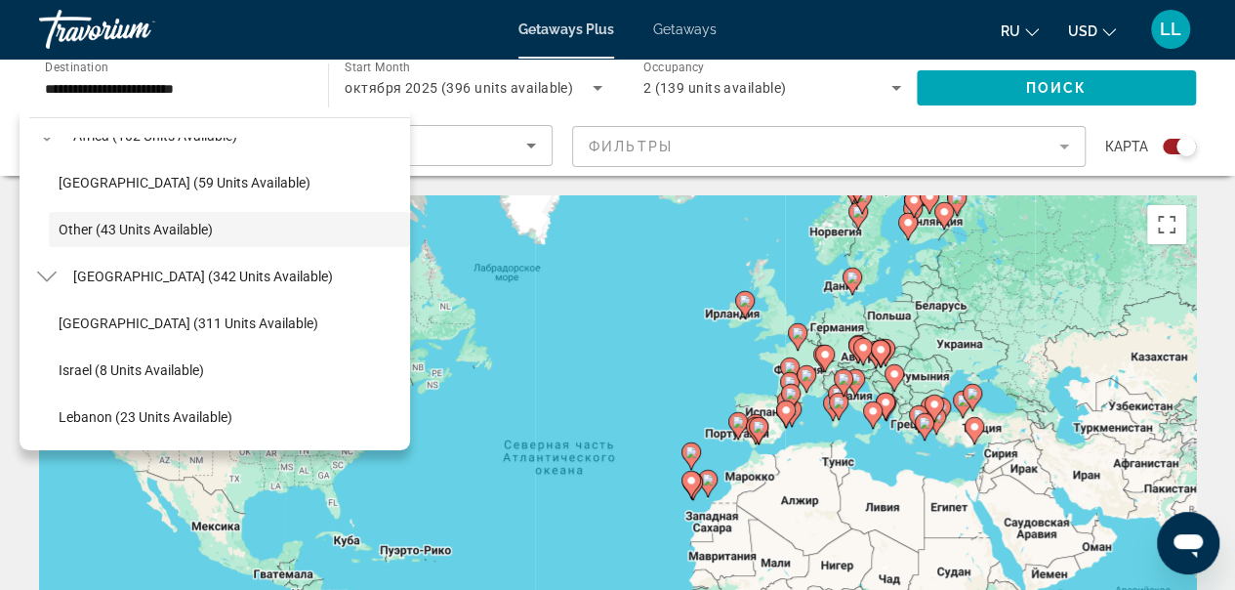
click at [80, 315] on span "Egypt (311 units available)" at bounding box center [189, 323] width 260 height 16
type input "**********"
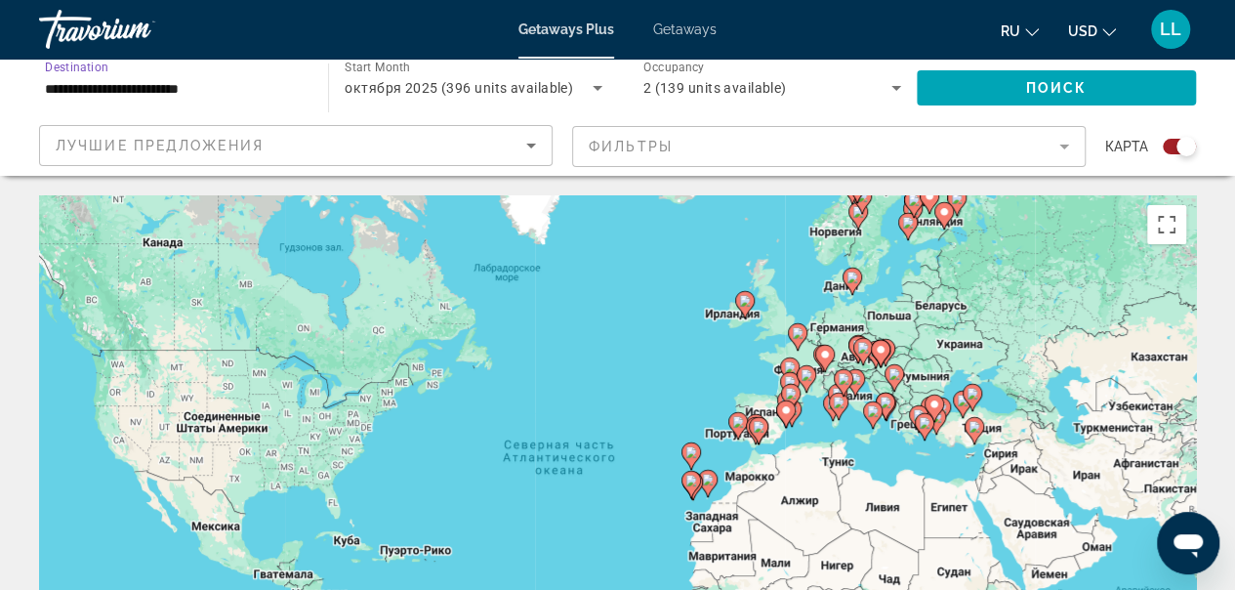
click at [1054, 76] on span "Search widget" at bounding box center [1056, 87] width 279 height 47
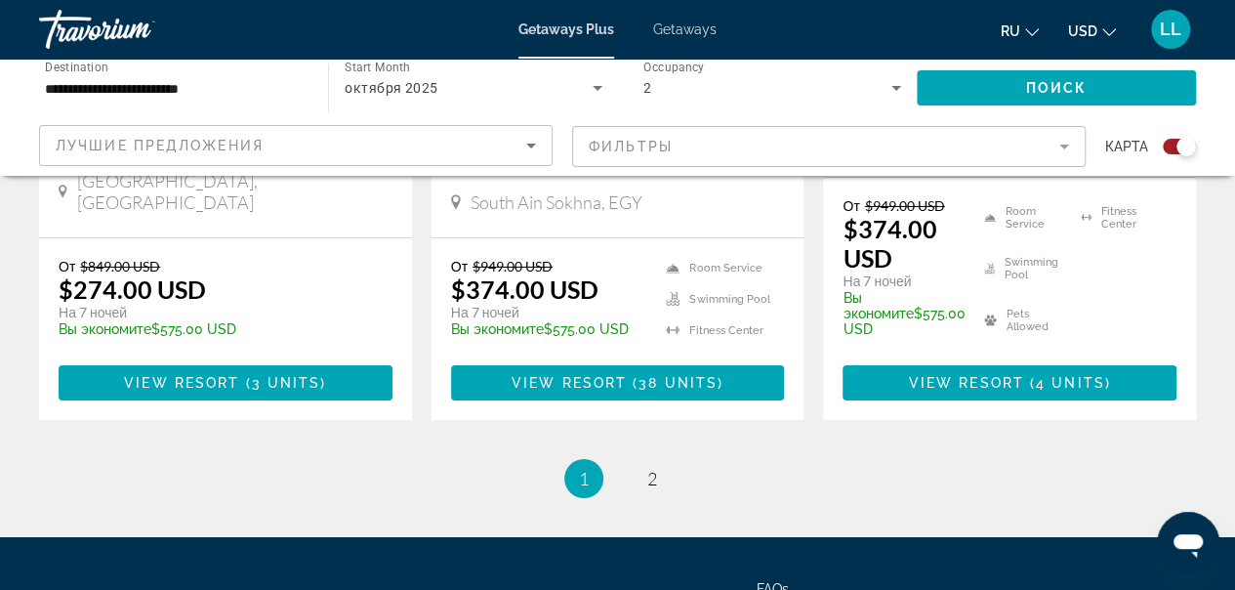
scroll to position [3221, 0]
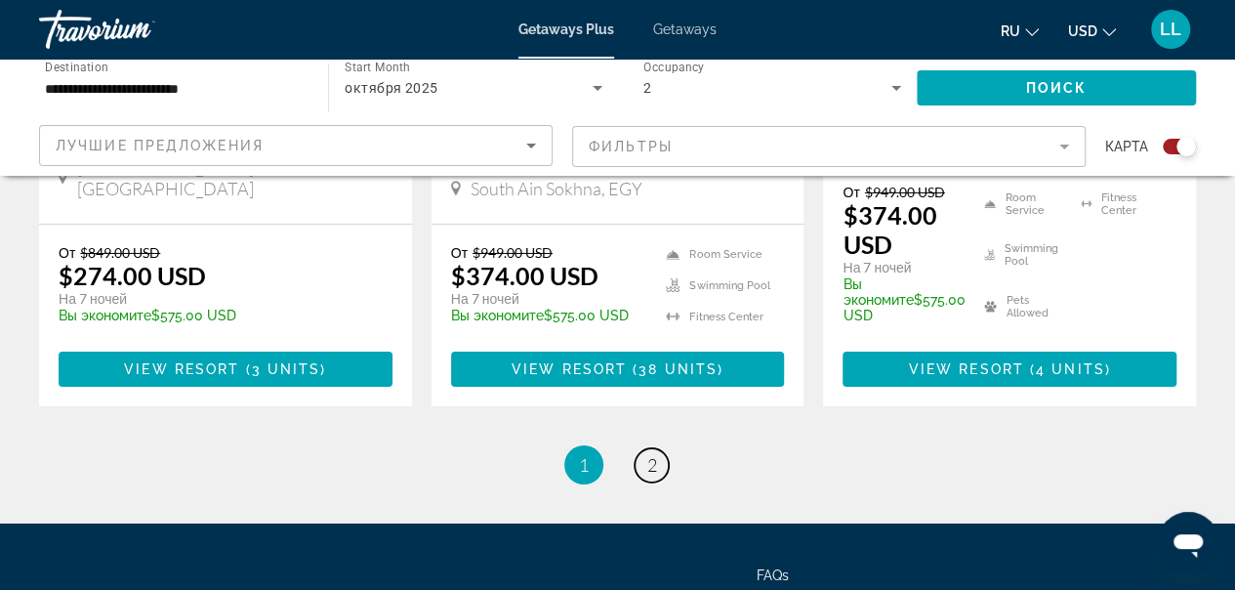
click at [654, 454] on span "2" at bounding box center [652, 464] width 10 height 21
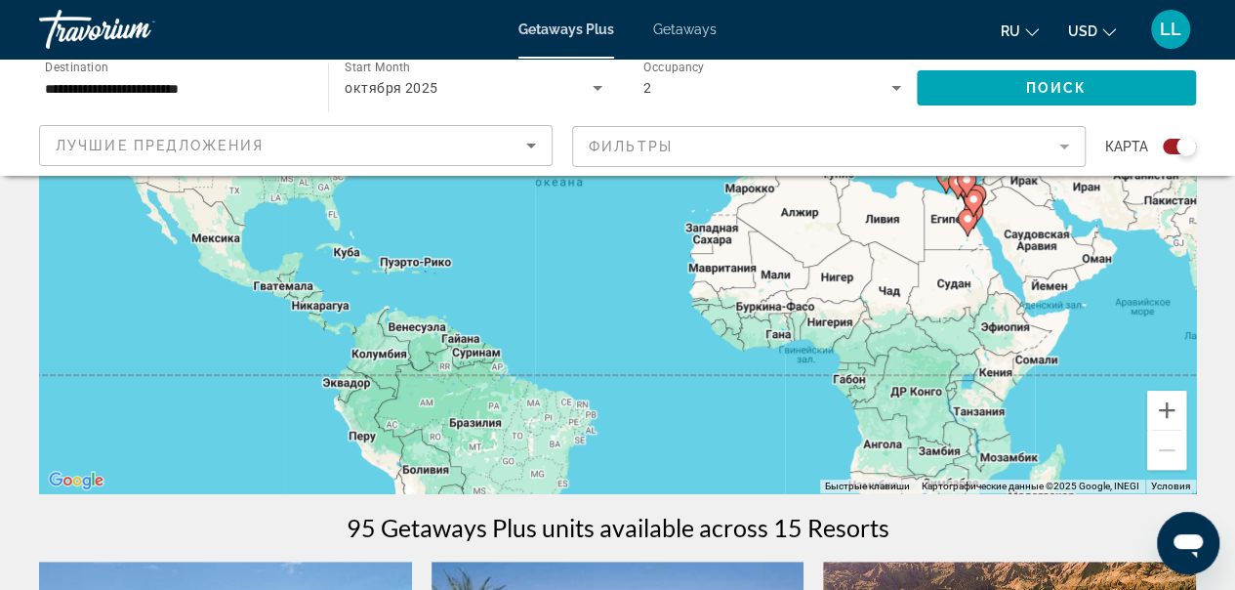
scroll to position [98, 0]
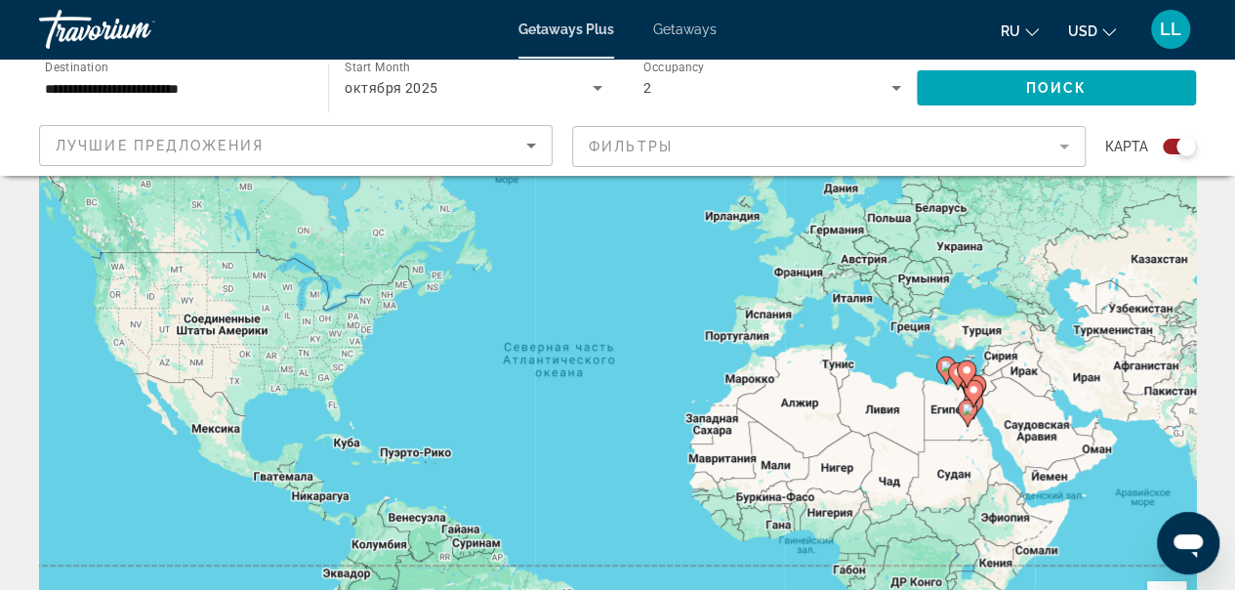
click at [938, 360] on icon "Main content" at bounding box center [945, 369] width 18 height 25
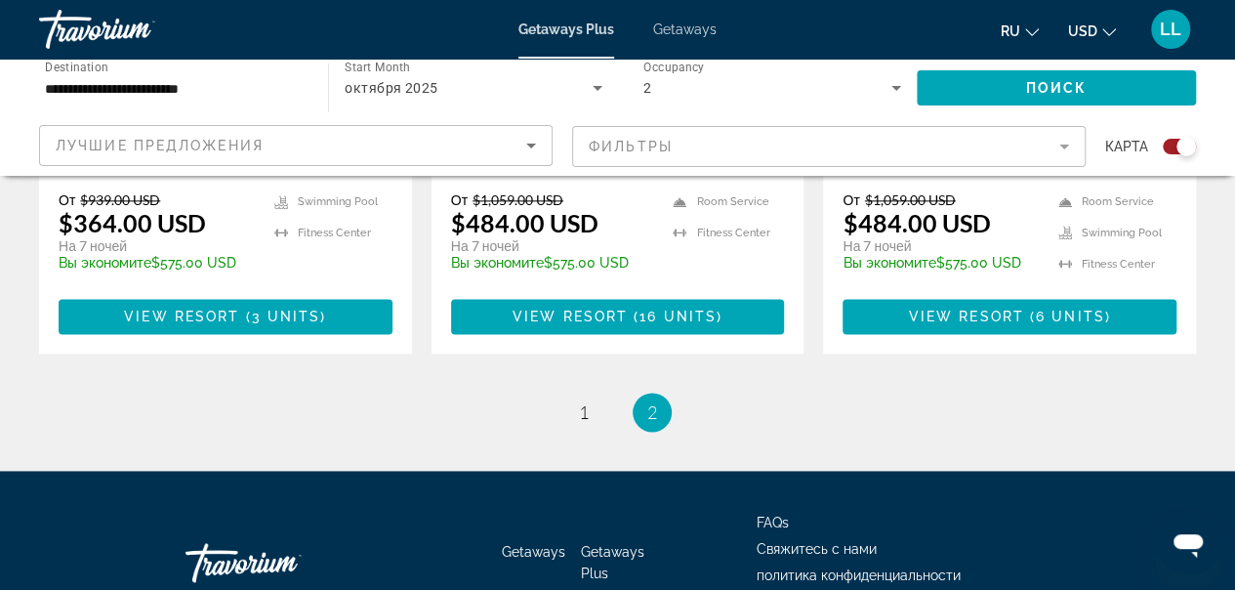
scroll to position [1171, 0]
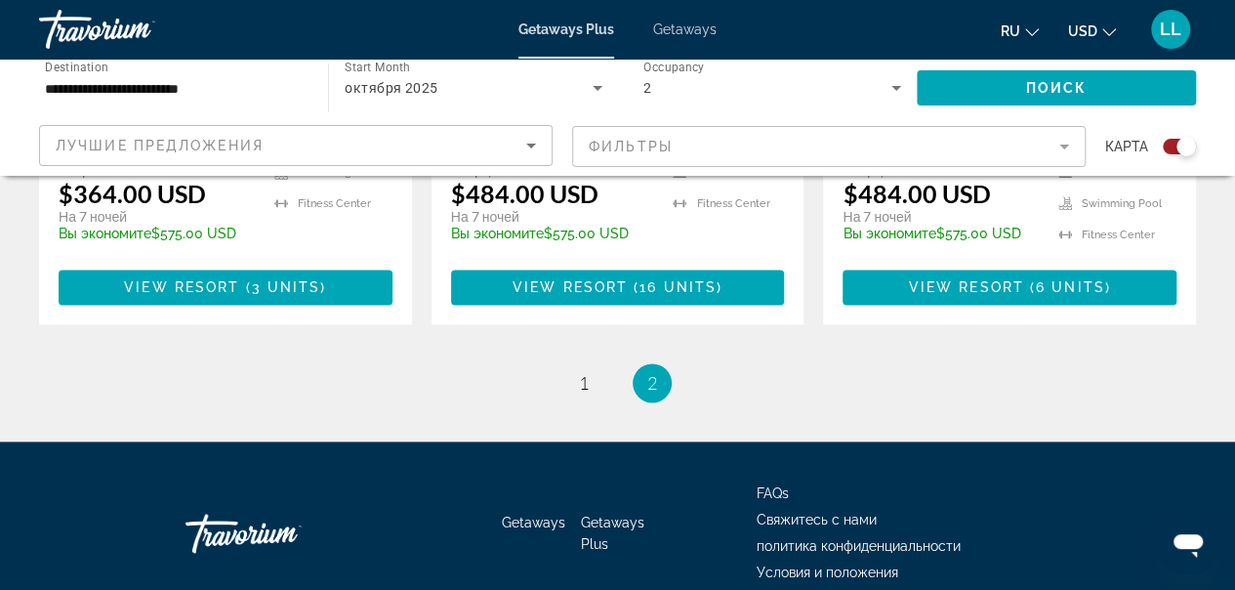
click at [215, 279] on span "View Resort" at bounding box center [181, 287] width 115 height 16
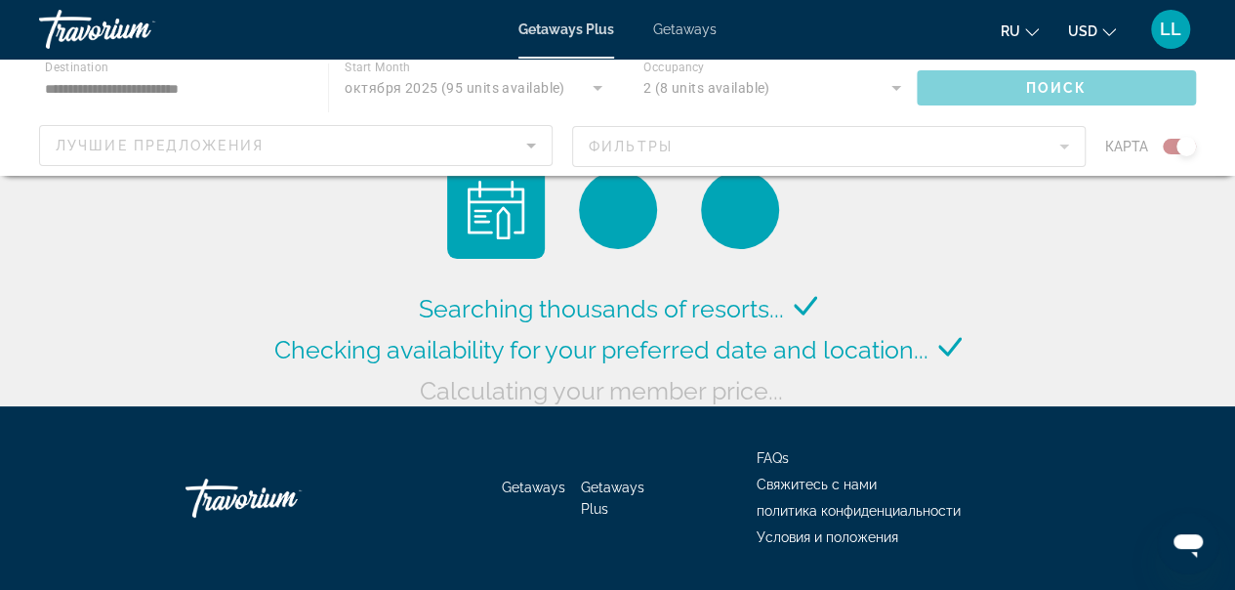
click at [449, 88] on div "Main content" at bounding box center [617, 117] width 1235 height 117
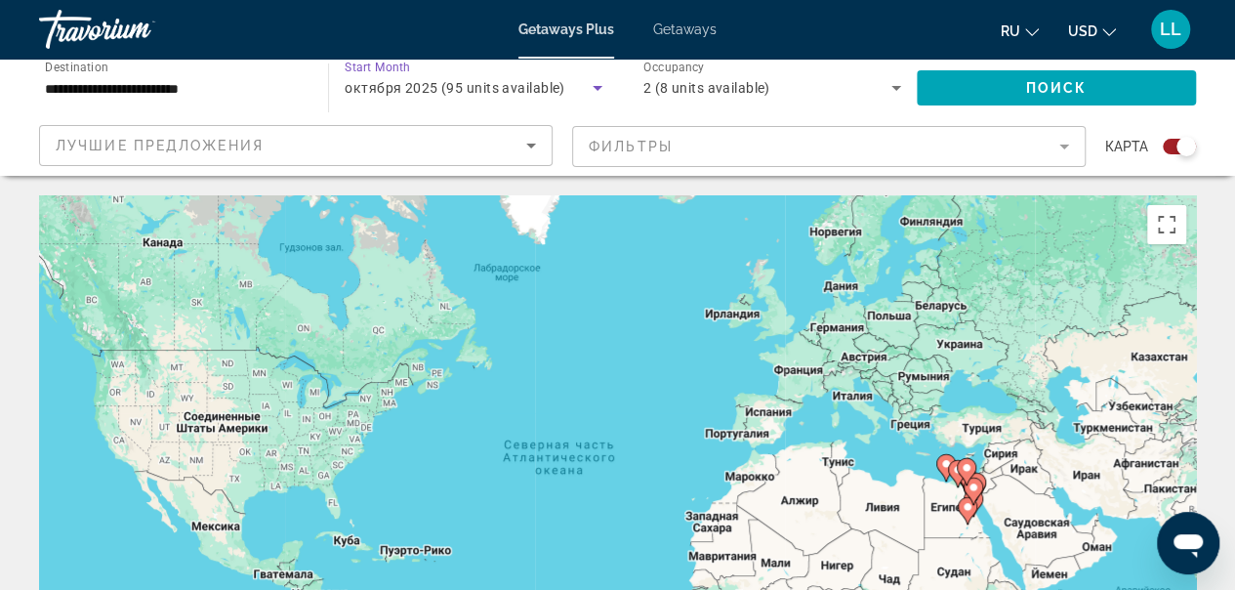
click at [596, 81] on icon "Search widget" at bounding box center [597, 87] width 23 height 23
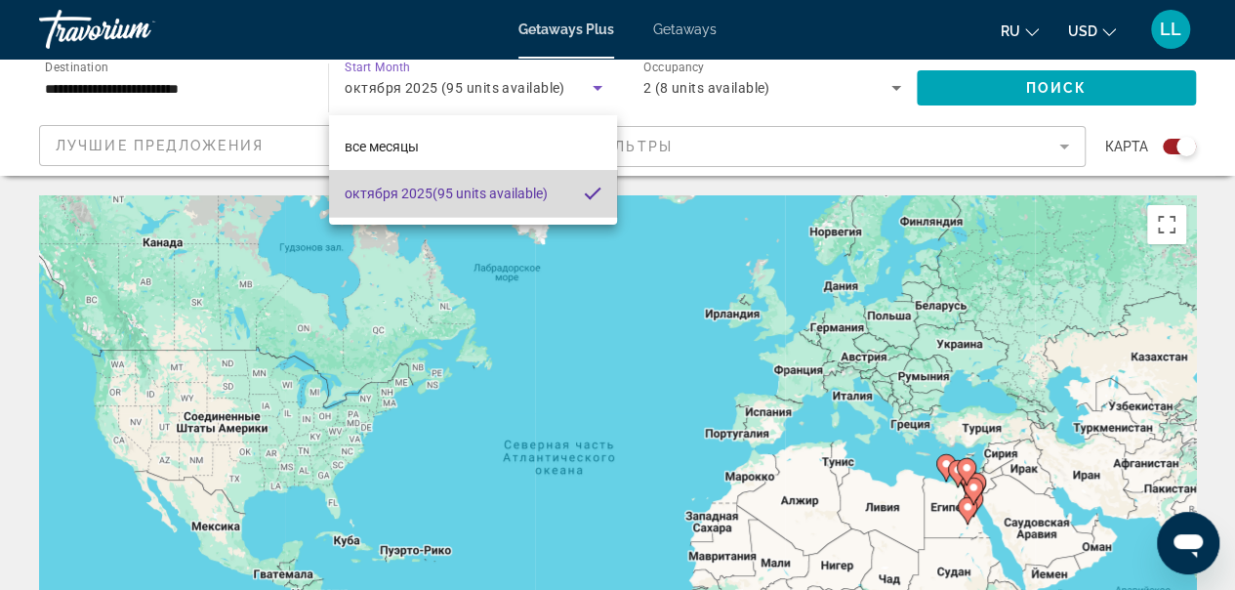
click at [593, 189] on mat-pseudo-checkbox at bounding box center [593, 193] width 18 height 18
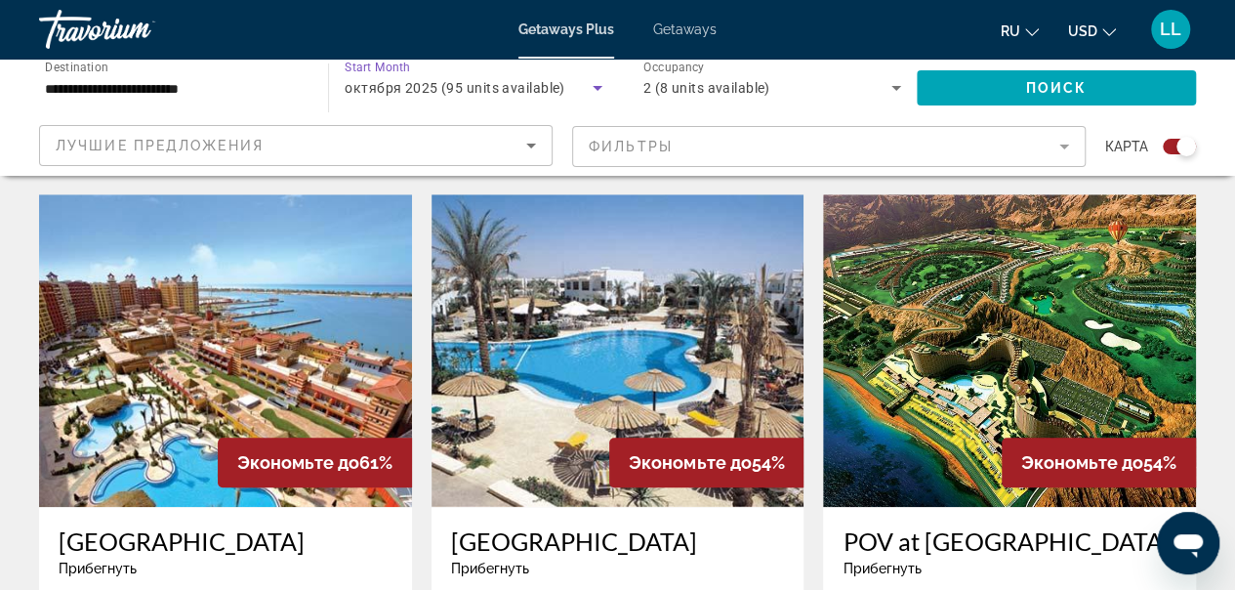
scroll to position [683, 0]
